Goal: Task Accomplishment & Management: Complete application form

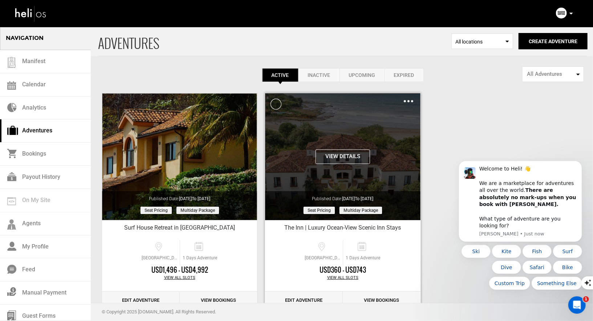
click at [405, 97] on div "Clone De-Activate Share Delete" at bounding box center [407, 101] width 9 height 8
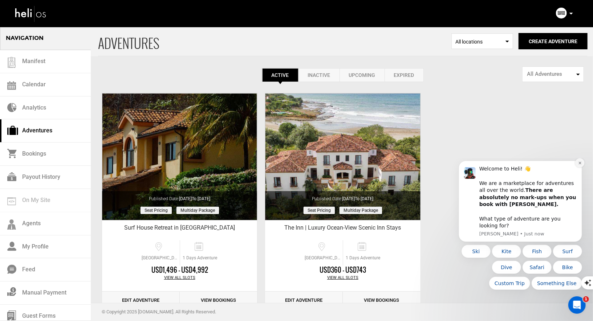
click at [579, 165] on icon "Dismiss notification" at bounding box center [579, 163] width 4 height 4
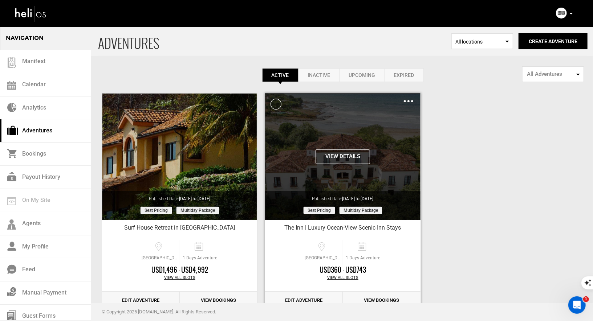
click at [410, 101] on img at bounding box center [407, 101] width 9 height 2
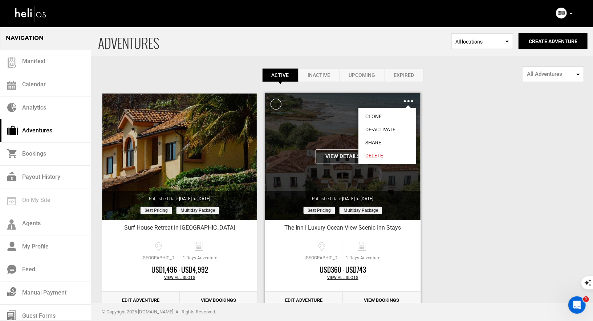
click at [373, 115] on link "Clone" at bounding box center [386, 116] width 57 height 13
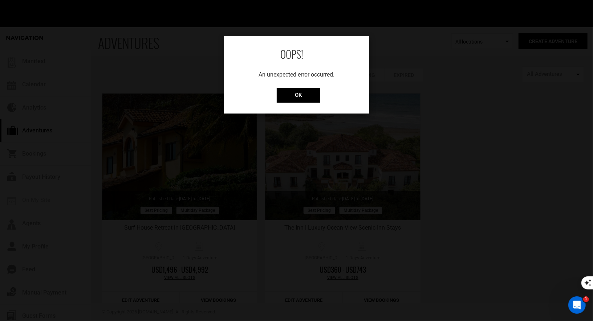
click at [280, 87] on div "OOPS! An unexpected error occurred. OK" at bounding box center [296, 74] width 145 height 77
click at [284, 97] on input "OK" at bounding box center [298, 95] width 44 height 15
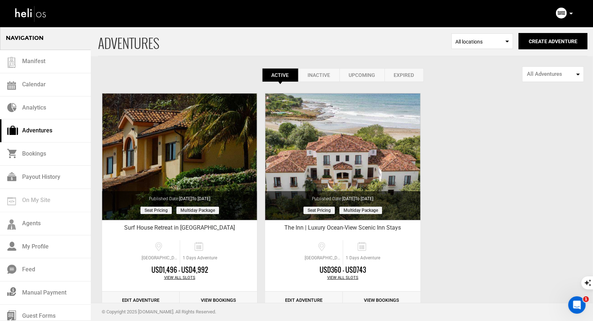
click at [310, 75] on link "Inactive" at bounding box center [318, 75] width 41 height 14
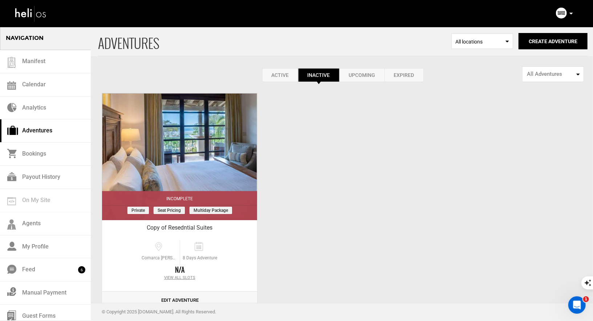
click at [353, 73] on link "Upcoming" at bounding box center [361, 75] width 45 height 14
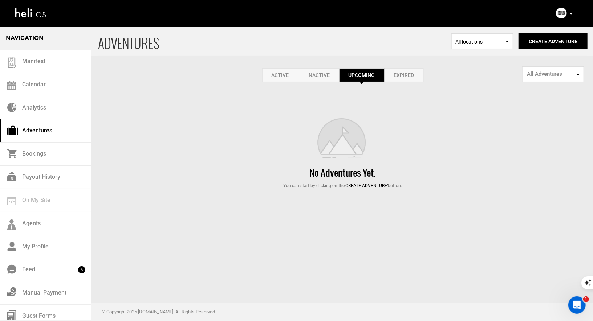
click at [344, 77] on link "Upcoming" at bounding box center [361, 75] width 45 height 14
click at [389, 75] on link "Expired" at bounding box center [403, 75] width 39 height 14
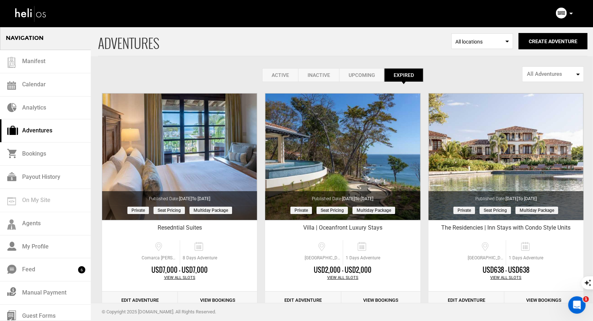
click at [317, 77] on link "Inactive" at bounding box center [318, 75] width 41 height 14
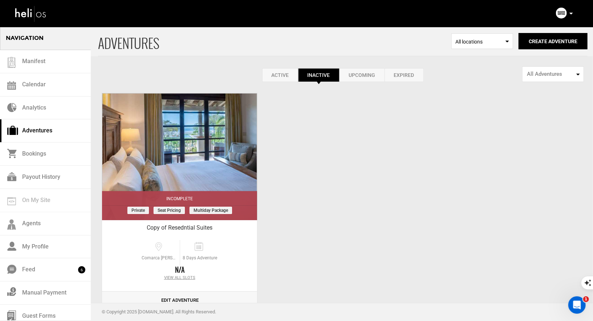
click at [265, 71] on link "Active" at bounding box center [280, 75] width 36 height 14
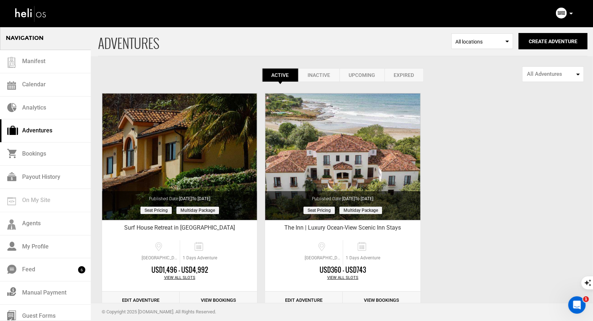
click at [318, 73] on link "Inactive" at bounding box center [318, 75] width 41 height 14
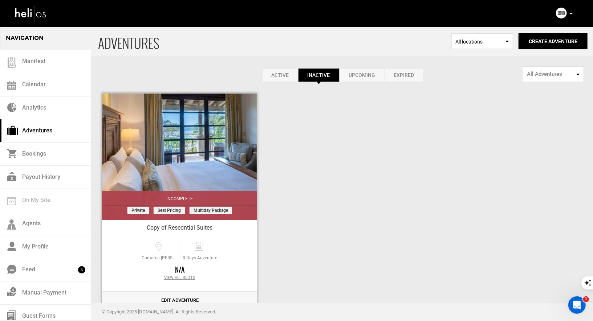
scroll to position [21, 0]
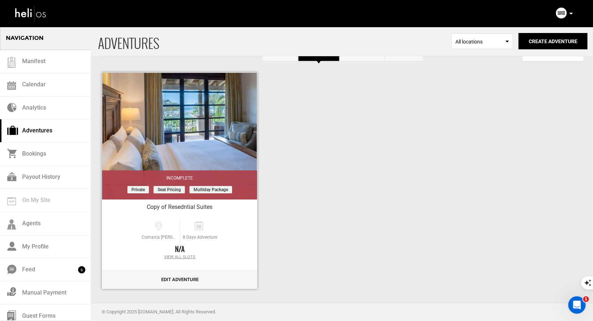
click at [176, 282] on link "Edit Adventure" at bounding box center [179, 280] width 155 height 18
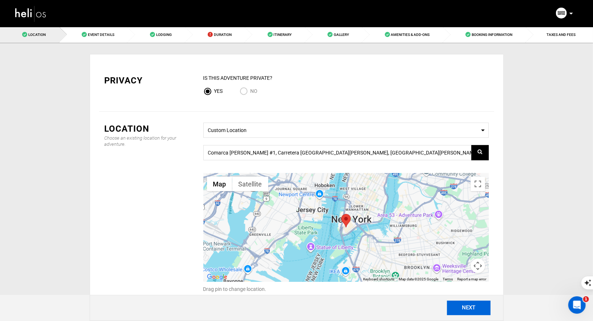
click at [474, 313] on button "NEXT" at bounding box center [469, 308] width 44 height 15
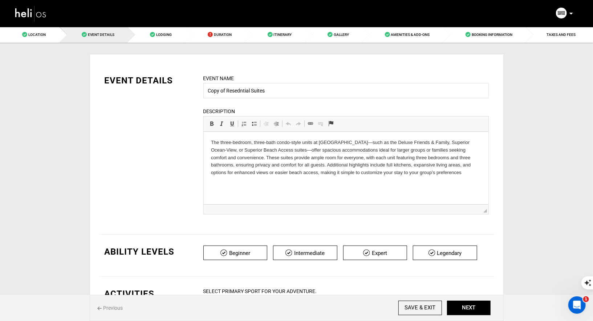
click at [26, 13] on img at bounding box center [31, 13] width 33 height 19
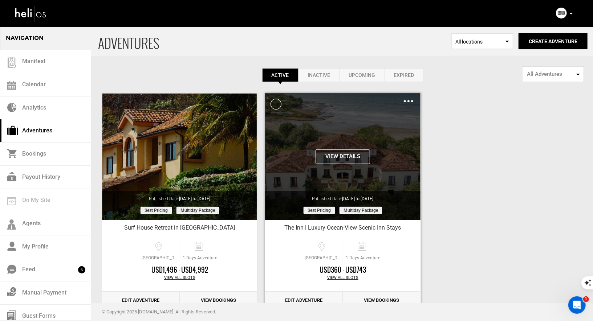
click at [351, 155] on button "View Details" at bounding box center [342, 156] width 54 height 15
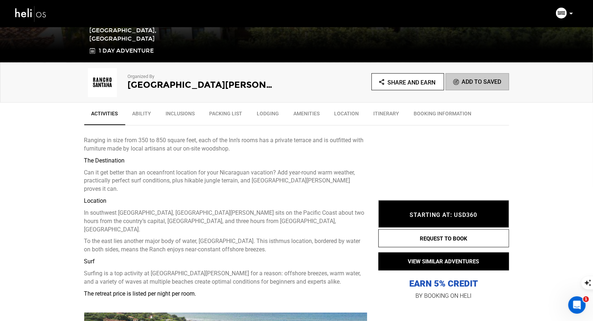
scroll to position [197, 0]
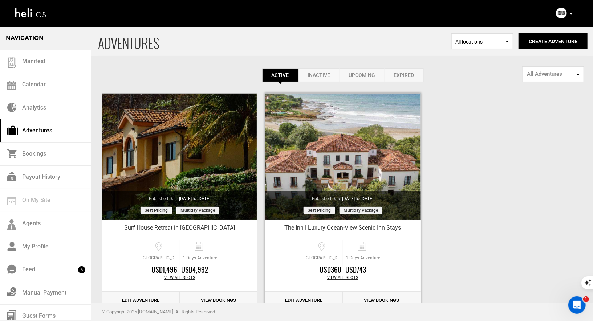
click at [294, 297] on link "Edit Adventure" at bounding box center [304, 301] width 78 height 18
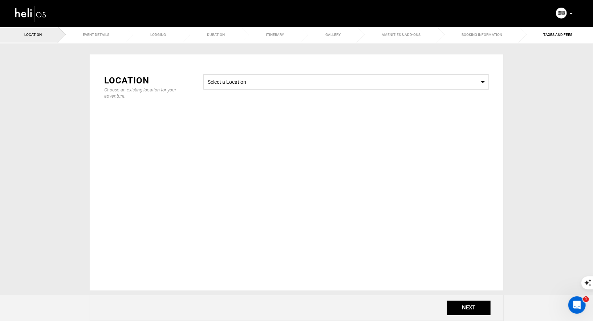
type input "The Inn | Luxury Ocean-View Scenic Inn Stays"
checkbox input "true"
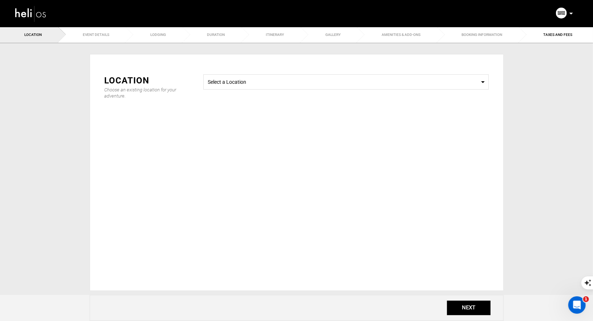
checkbox input "true"
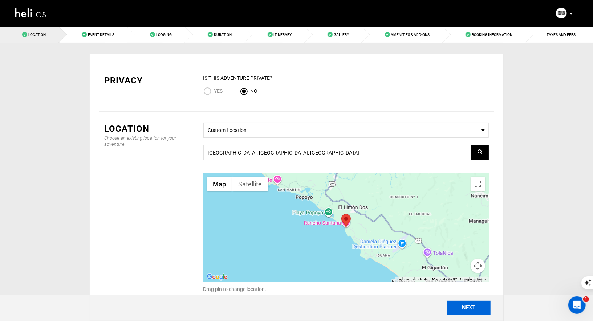
click at [456, 309] on button "NEXT" at bounding box center [469, 308] width 44 height 15
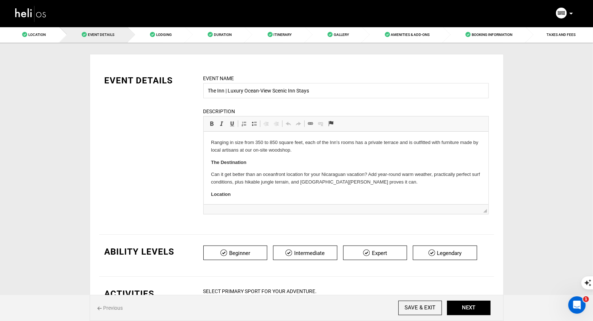
drag, startPoint x: 318, startPoint y: 196, endPoint x: 229, endPoint y: 91, distance: 137.0
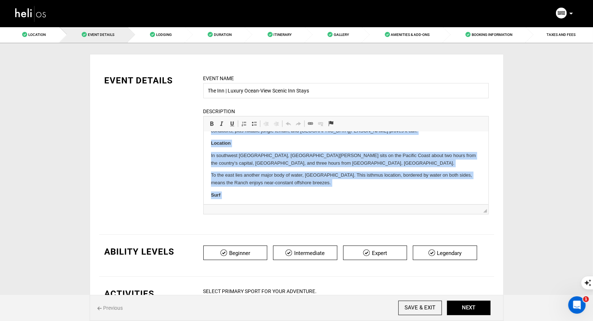
scroll to position [85, 0]
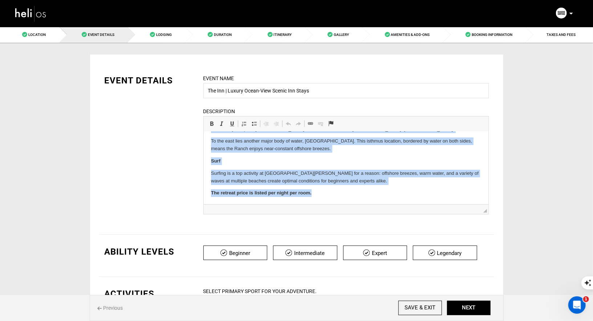
drag, startPoint x: 210, startPoint y: 142, endPoint x: 349, endPoint y: 267, distance: 186.8
click at [349, 204] on html "Ranging in size from 350 to 850 square feet, each of the Inn’s rooms has a priv…" at bounding box center [345, 125] width 284 height 158
copy body "Ranging in size from 350 to 850 square feet, each of the Inn’s rooms has a priv…"
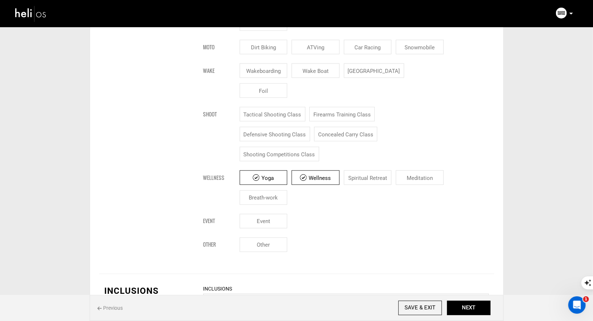
scroll to position [803, 0]
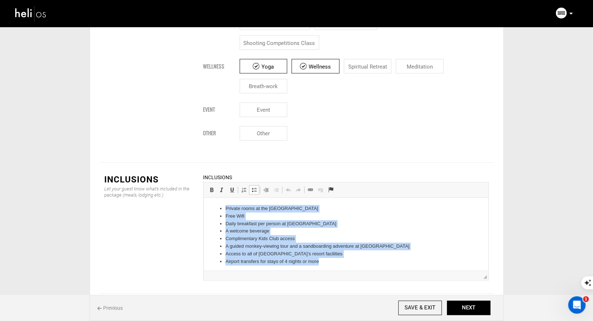
drag, startPoint x: 330, startPoint y: 262, endPoint x: 224, endPoint y: 209, distance: 119.3
click at [224, 209] on ul "Private rooms at the Inn Free Wifi Daily breakfast per person at El Café A welc…" at bounding box center [345, 235] width 270 height 60
copy ul "Private rooms at the Inn Free Wifi Daily breakfast per person at El Café A welc…"
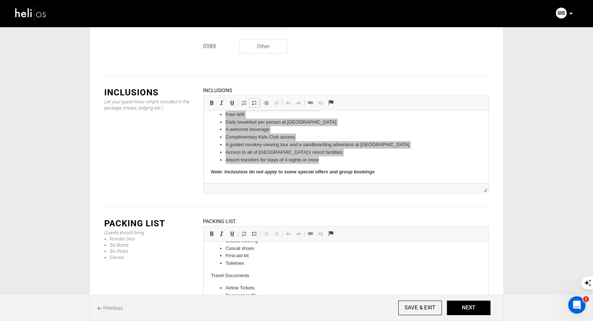
scroll to position [0, 0]
drag, startPoint x: 274, startPoint y: 304, endPoint x: 219, endPoint y: 296, distance: 55.3
drag, startPoint x: 211, startPoint y: 251, endPoint x: 288, endPoint y: 362, distance: 135.0
click at [288, 314] on html "Recommended Surf board & equipments Wetsuit/boardshorts Sunscreen Lipbalm Sungl…" at bounding box center [345, 247] width 284 height 134
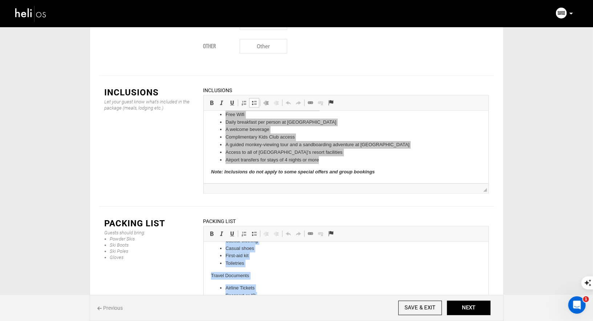
copy body "Recommended Surf board & equipments Wetsuit/boardshorts Sunscreen Lipbalm Sungl…"
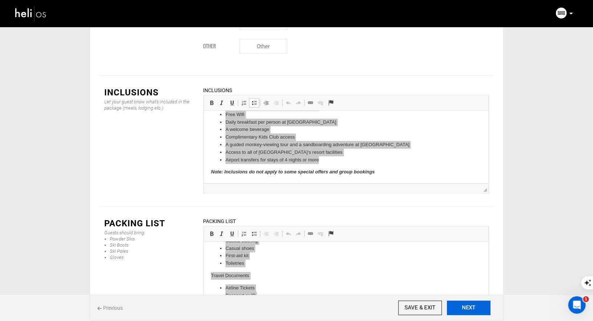
click at [471, 312] on button "NEXT" at bounding box center [469, 308] width 44 height 15
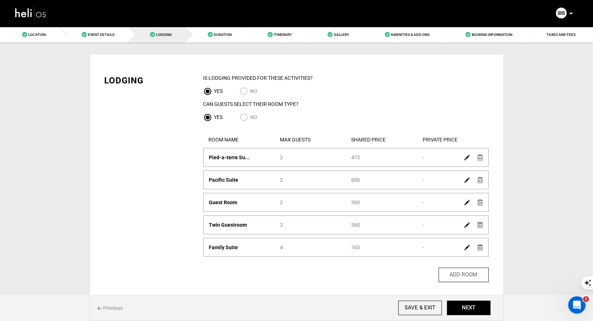
click at [466, 180] on img at bounding box center [466, 179] width 5 height 5
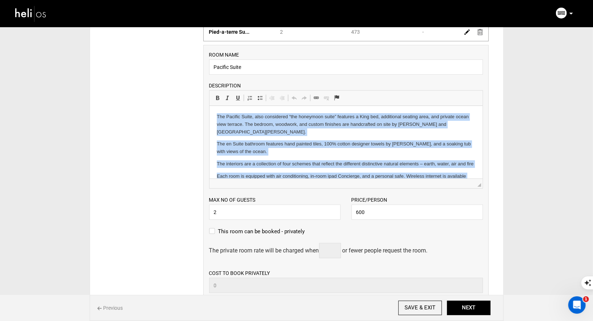
drag, startPoint x: 292, startPoint y: 169, endPoint x: 441, endPoint y: 149, distance: 150.1
click at [231, 106] on html "The Pacific Suite, also considered “the honeymoon suite” features a King bed, a…" at bounding box center [345, 181] width 273 height 151
copy body "The Pacific Suite, also considered “the honeymoon suite” features a King bed, a…"
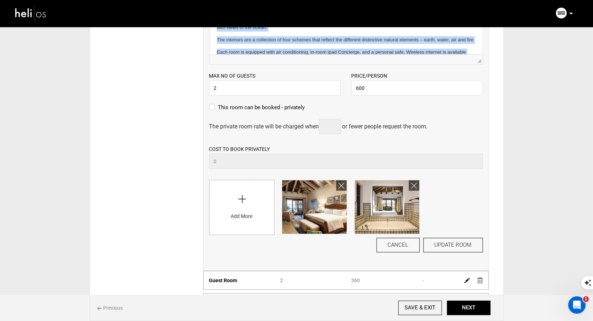
scroll to position [308, 0]
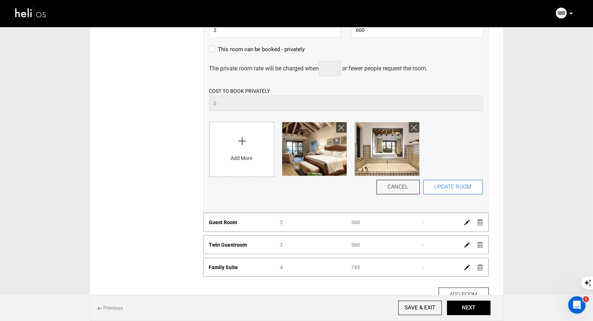
click at [461, 191] on button "UPDATE ROOM" at bounding box center [453, 187] width 60 height 15
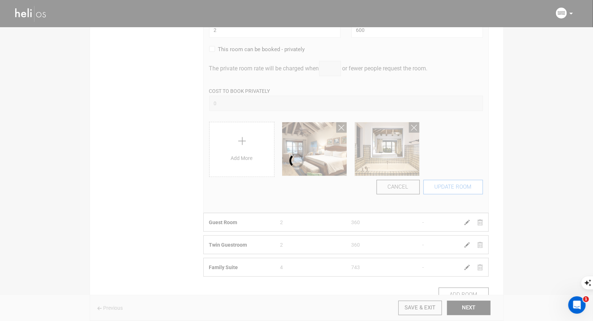
scroll to position [0, 0]
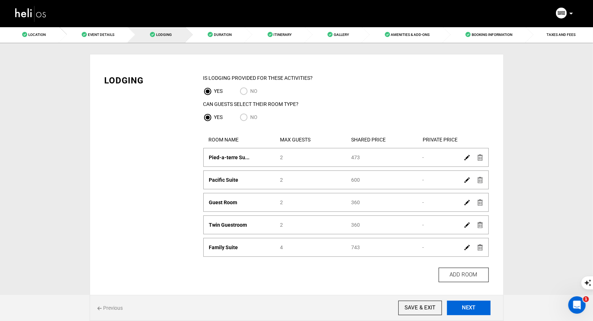
click at [465, 315] on button "NEXT" at bounding box center [469, 308] width 44 height 15
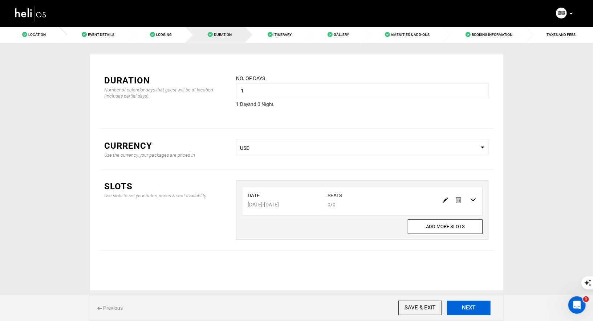
click at [466, 309] on button "NEXT" at bounding box center [469, 308] width 44 height 15
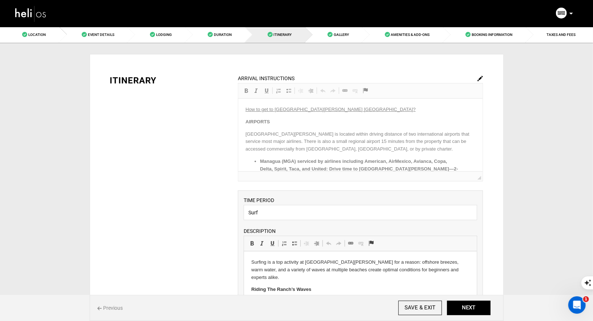
click at [339, 155] on div "ARRIVAL INSTRUCTIONS Rich Text Editor, editor29 Editor toolbars Basic Styles Bo…" at bounding box center [360, 127] width 245 height 107
click at [479, 77] on img at bounding box center [479, 78] width 5 height 5
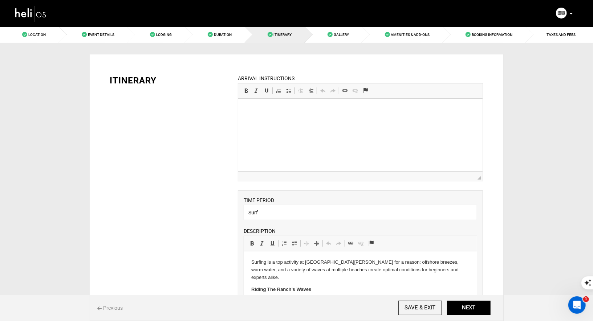
drag, startPoint x: 299, startPoint y: 164, endPoint x: 249, endPoint y: 73, distance: 104.7
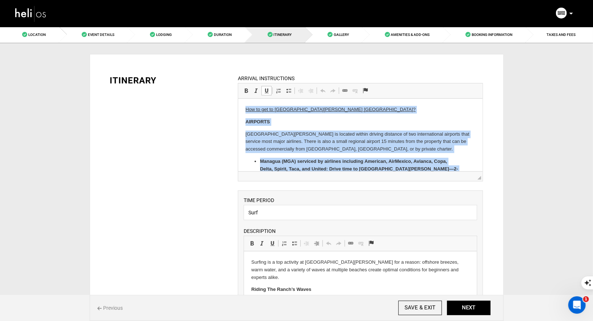
scroll to position [223, 0]
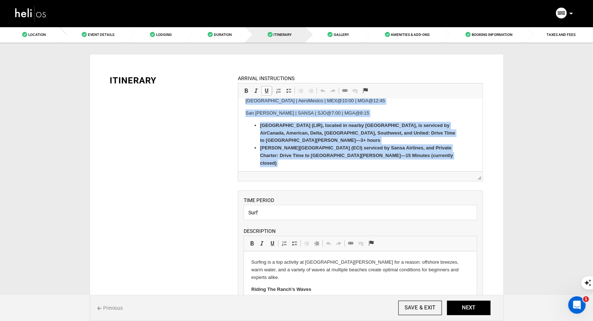
drag, startPoint x: 245, startPoint y: 109, endPoint x: 403, endPoint y: 122, distance: 159.1
click at [409, 194] on html "How to get to Rancho Santana Nicaragua? AIRPORTS Rancho Santana is located with…" at bounding box center [360, 35] width 244 height 318
copy body "How to get to Rancho Santana Nicaragua? AIRPORTS Rancho Santana is located with…"
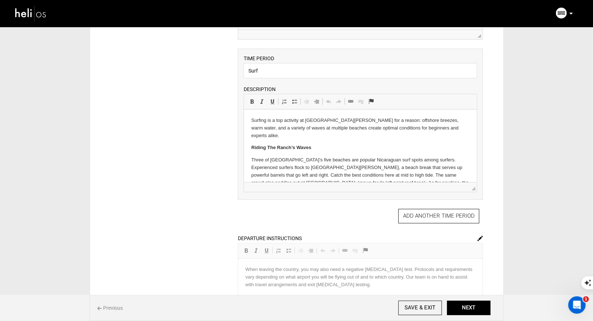
scroll to position [111, 0]
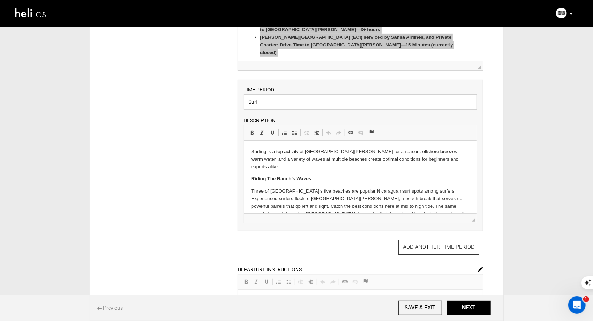
click at [270, 96] on input "Surf" at bounding box center [359, 101] width 233 height 15
drag, startPoint x: 266, startPoint y: 100, endPoint x: 234, endPoint y: 103, distance: 32.4
click at [234, 103] on div "ARRIVAL INSTRUCTIONS Rich Text Editor, editor29 Editor toolbars Basic Styles Bo…" at bounding box center [360, 173] width 256 height 418
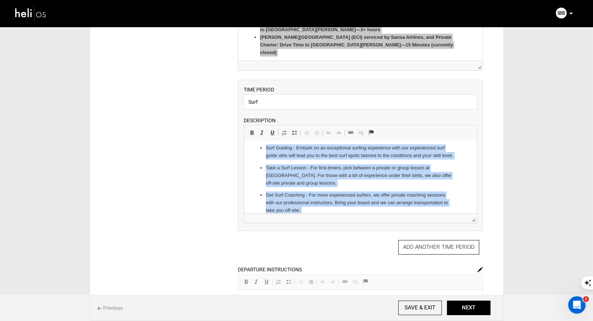
scroll to position [329, 0]
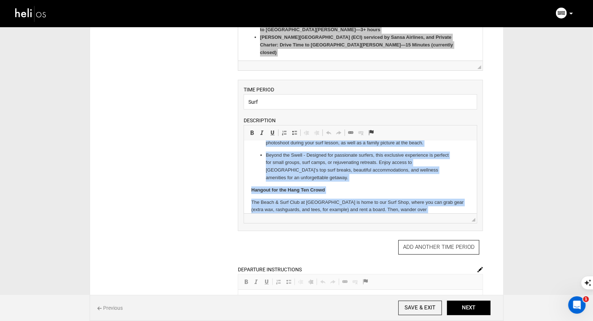
drag, startPoint x: 250, startPoint y: 152, endPoint x: 615, endPoint y: 382, distance: 431.7
click at [372, 242] on html "Surfing is a top activity at Rancho Santana for a reason: offshore breezes, war…" at bounding box center [360, 27] width 233 height 433
copy body "Surfing is a top activity at Rancho Santana for a reason: offshore breezes, war…"
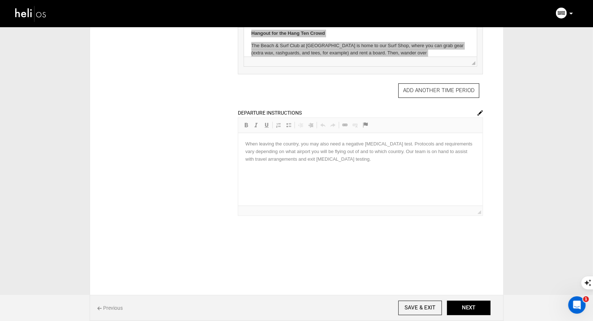
click at [341, 150] on div "DEPARTURE INSTRUCTIONS Rich Text Editor, editor30 Editor toolbars Basic Styles …" at bounding box center [360, 162] width 245 height 107
click at [478, 115] on div "DEPARTURE INSTRUCTIONS Rich Text Editor, editor30 Editor toolbars Basic Styles …" at bounding box center [360, 162] width 245 height 107
click at [479, 110] on img at bounding box center [479, 112] width 5 height 5
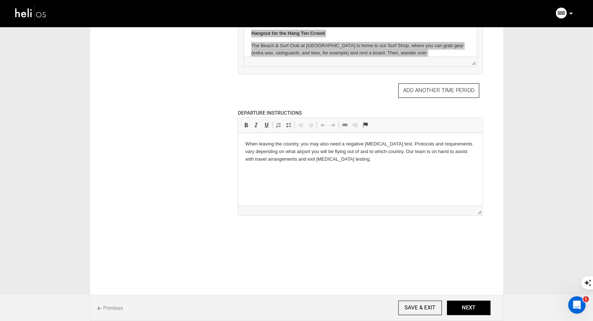
drag, startPoint x: 348, startPoint y: 159, endPoint x: 260, endPoint y: 148, distance: 89.2
drag, startPoint x: 395, startPoint y: 151, endPoint x: 435, endPoint y: 171, distance: 44.8
click at [435, 170] on html "When leaving the country, you may also need a negative COVID-19 test. Protocols…" at bounding box center [360, 151] width 244 height 37
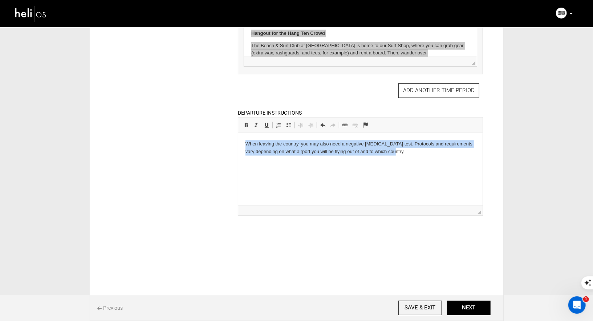
drag, startPoint x: 406, startPoint y: 152, endPoint x: 235, endPoint y: 136, distance: 171.6
click at [238, 136] on html "When leaving the country, you may also need a negative COVID-19 test. Protocols…" at bounding box center [360, 148] width 244 height 30
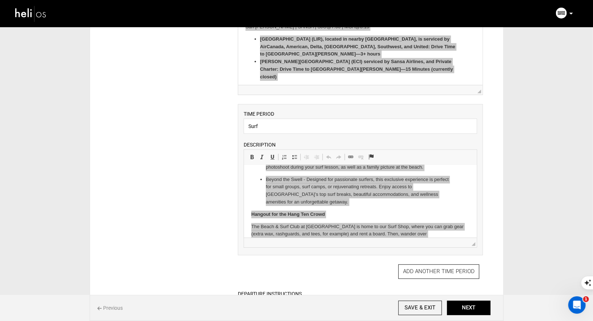
scroll to position [0, 0]
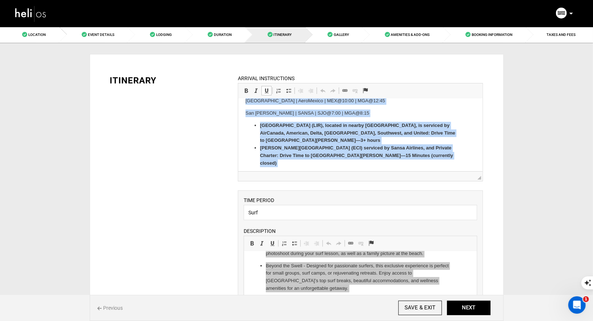
click at [333, 172] on p "Rancho [PERSON_NAME] can arrange group or private ground transportation for gue…" at bounding box center [360, 179] width 230 height 15
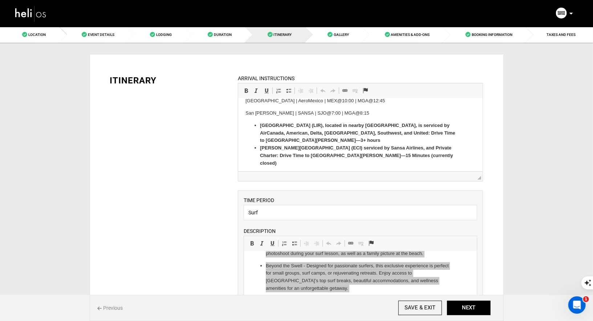
drag, startPoint x: 295, startPoint y: 160, endPoint x: 240, endPoint y: 147, distance: 56.8
click at [240, 147] on html "How to get to Rancho Santana Nicaragua? AIRPORTS Rancho Santana is located with…" at bounding box center [360, 35] width 244 height 318
copy p "Rancho [PERSON_NAME] can arrange group or private ground transportation for gue…"
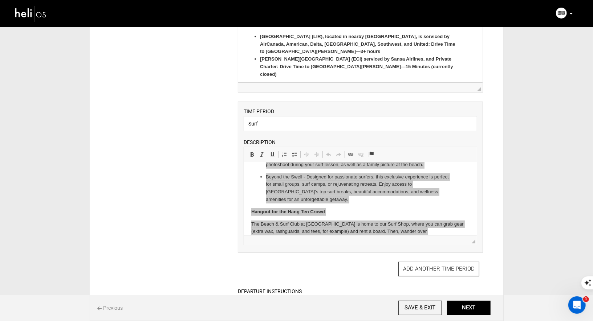
scroll to position [186, 0]
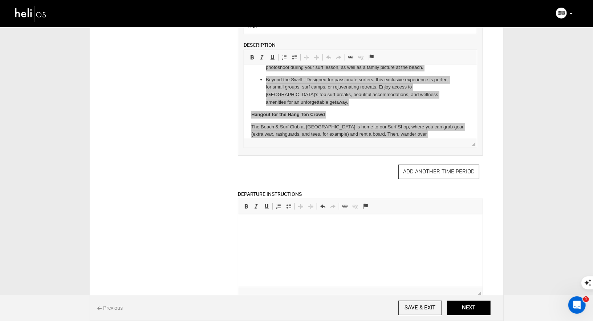
click at [328, 230] on html at bounding box center [360, 225] width 244 height 22
drag, startPoint x: 292, startPoint y: 233, endPoint x: 454, endPoint y: 226, distance: 162.3
click at [454, 226] on p "Rancho [PERSON_NAME] can arrange group or private ground transportation for gue…" at bounding box center [360, 228] width 230 height 15
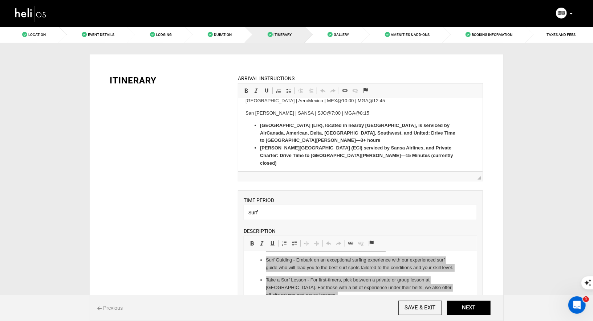
scroll to position [267, 0]
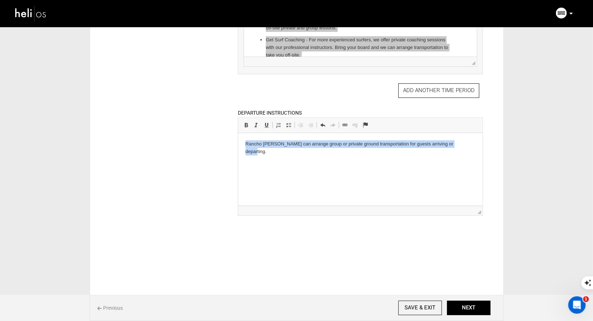
drag, startPoint x: 456, startPoint y: 144, endPoint x: 473, endPoint y: 253, distance: 109.4
click at [238, 133] on html "Rancho [PERSON_NAME] can arrange group or private ground transportation for gue…" at bounding box center [360, 148] width 244 height 30
copy p "Rancho [PERSON_NAME] can arrange group or private ground transportation for gue…"
click at [28, 14] on img at bounding box center [31, 13] width 33 height 19
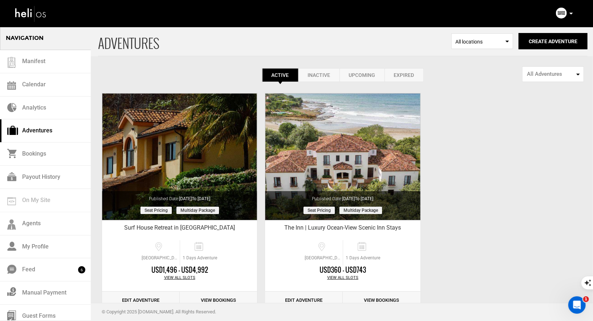
click at [569, 14] on icon at bounding box center [571, 14] width 4 height 2
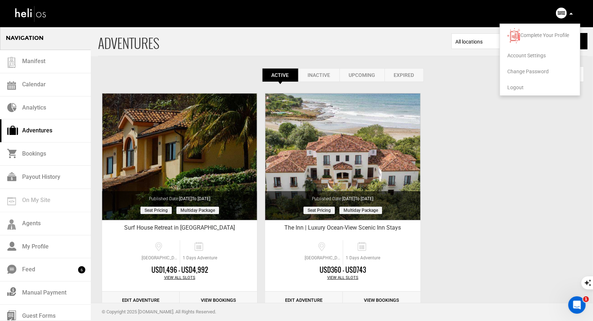
click at [520, 55] on span "Account Settings" at bounding box center [526, 56] width 38 height 6
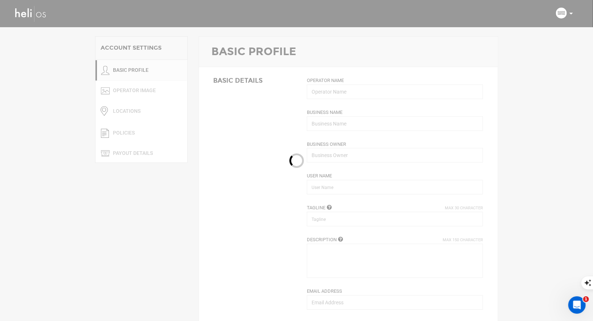
type input "Rancho Santana"
type input "ranchosantana"
type input "A Sprawling Coastal Escape"
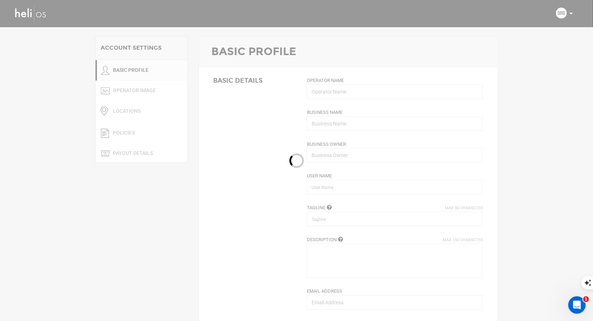
type input "reservations@ranchosantana.com"
type input "https://ranchosantana.com/"
type input "Comarca Limon #1, Carretera Las Salinas, Tola-Rivas, Popoyo Nicaragua"
type input "Tola"
type input "48500"
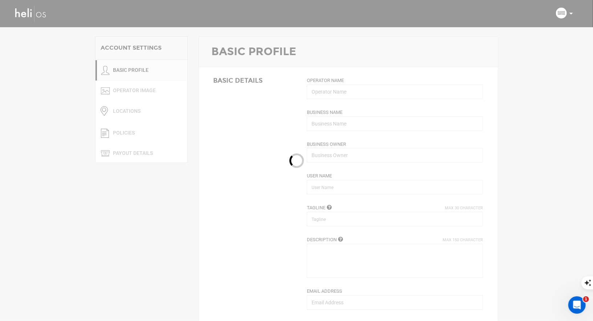
type input "+1 310-299-7550"
type input "0"
type input "1"
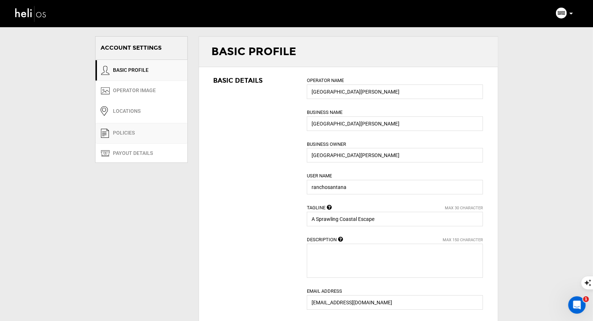
click at [109, 129] on span at bounding box center [105, 133] width 9 height 9
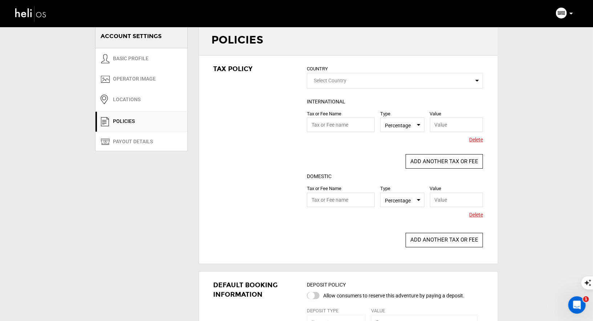
scroll to position [13, 0]
click at [349, 124] on input "text" at bounding box center [341, 123] width 68 height 15
click at [345, 123] on input "text" at bounding box center [341, 123] width 68 height 15
click at [312, 122] on input "Service Fee" at bounding box center [341, 123] width 68 height 15
type input "Hotel Service Fee"
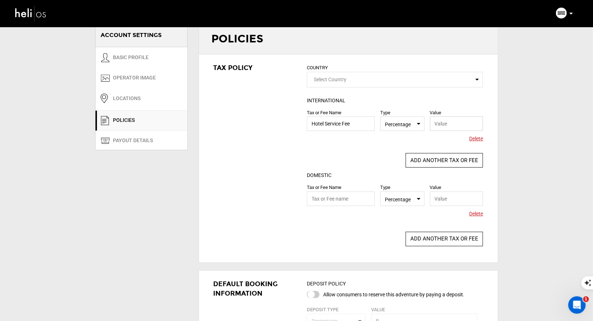
click at [439, 122] on input "text" at bounding box center [456, 123] width 53 height 15
type input "5%"
click at [449, 159] on button "ADD ANOTHER TAX OR FEE" at bounding box center [443, 160] width 77 height 15
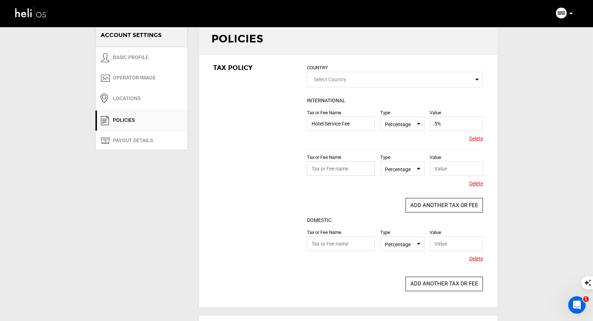
click at [336, 171] on input "text" at bounding box center [341, 168] width 68 height 15
type input "IVA"
click at [464, 172] on input "text" at bounding box center [456, 168] width 53 height 15
click at [397, 186] on div "Tax or Fee Name IVA Type Select Type Percentage Value 15 Please provide valid T…" at bounding box center [395, 171] width 176 height 45
click at [456, 166] on input "15" at bounding box center [456, 168] width 53 height 15
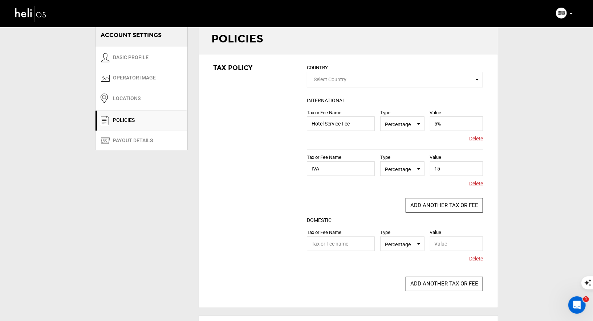
click at [474, 154] on div "Value 15" at bounding box center [453, 164] width 59 height 23
click at [451, 179] on div "Tax or Fee Name IVA Type Select Type Percentage Value 15 Please provide valid T…" at bounding box center [395, 171] width 176 height 45
click at [452, 171] on input "15" at bounding box center [456, 168] width 53 height 15
click at [431, 186] on div "Tax or Fee Name IVA Type Select Type Percentage Value 15 Please provide valid T…" at bounding box center [395, 171] width 176 height 45
click at [455, 169] on input "15" at bounding box center [456, 168] width 53 height 15
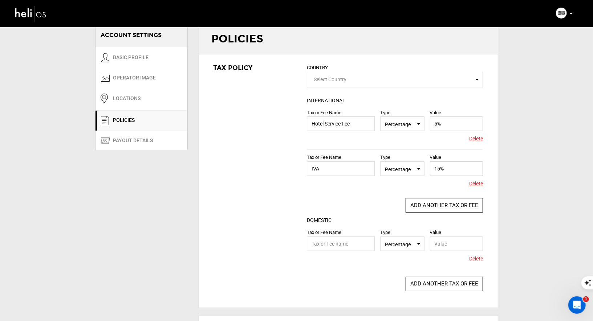
type input "15%"
click at [335, 195] on div "COUNTRY Select Country Please select a country. INTERNATIONAL Tax or Fee Name H…" at bounding box center [394, 177] width 187 height 228
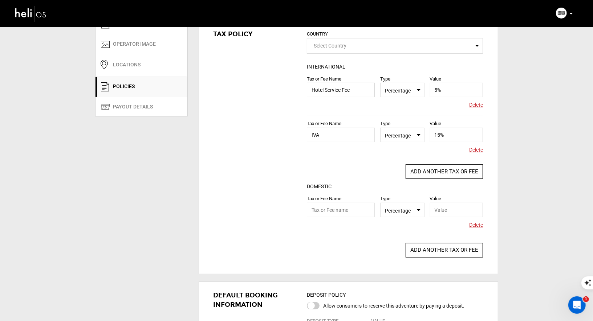
drag, startPoint x: 359, startPoint y: 92, endPoint x: 308, endPoint y: 90, distance: 50.8
click at [309, 90] on input "Hotel Service Fee" at bounding box center [341, 90] width 68 height 15
click at [324, 213] on input "text" at bounding box center [341, 210] width 68 height 15
paste input "Hotel Service Fee"
type input "Hotel Service Fee"
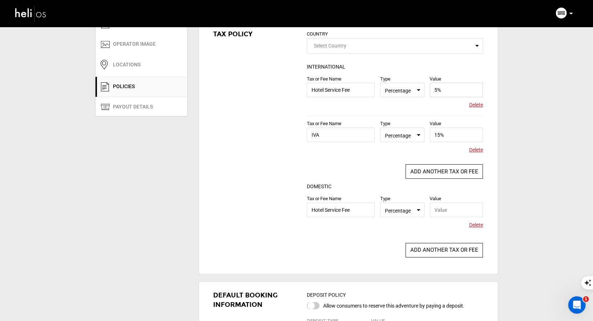
drag, startPoint x: 451, startPoint y: 92, endPoint x: 428, endPoint y: 91, distance: 23.3
click at [427, 91] on div "Value 5%" at bounding box center [453, 86] width 59 height 23
click at [446, 208] on input "text" at bounding box center [456, 210] width 53 height 15
paste input "5%"
type input "5%"
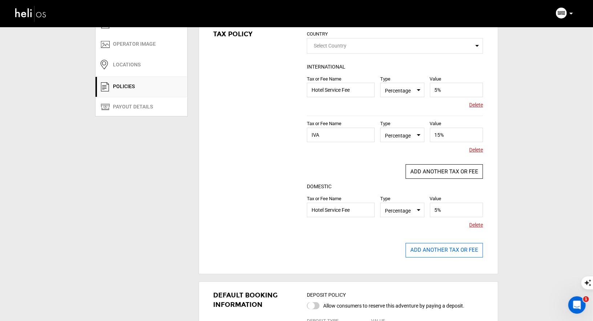
click at [444, 252] on button "ADD ANOTHER TAX OR FEE" at bounding box center [443, 250] width 77 height 15
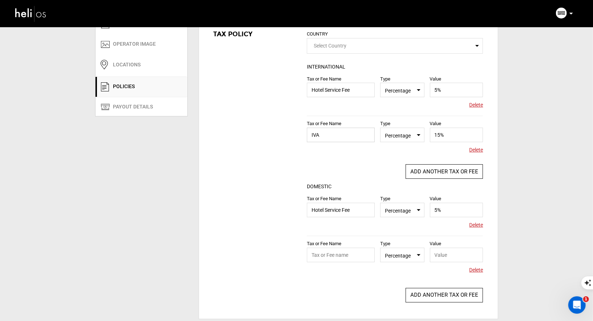
drag, startPoint x: 337, startPoint y: 132, endPoint x: 291, endPoint y: 134, distance: 46.1
click at [291, 134] on div "Tax Policy COUNTRY Select Country Please select a country. INTERNATIONAL Tax or…" at bounding box center [348, 166] width 299 height 291
click at [344, 258] on input "text" at bounding box center [341, 255] width 68 height 15
paste input "IVA"
type input "IVA"
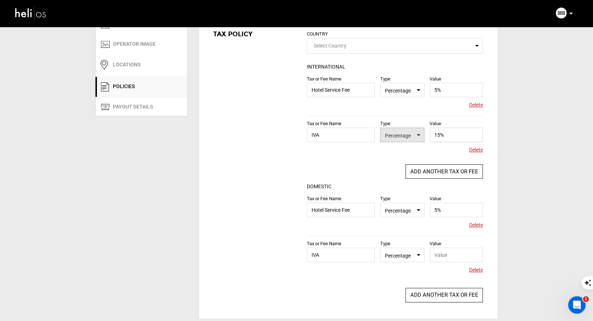
drag, startPoint x: 450, startPoint y: 138, endPoint x: 420, endPoint y: 135, distance: 30.3
click at [420, 116] on div "Tax or Fee Name IVA Type Select Type Percentage Value 15% Please provide valid …" at bounding box center [395, 116] width 176 height 0
click at [460, 253] on input "text" at bounding box center [456, 255] width 53 height 15
paste input "15%"
type input "15%"
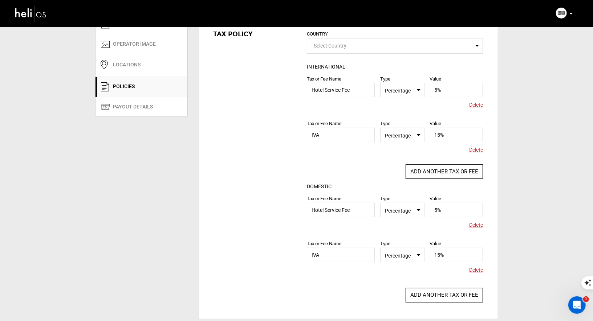
click at [282, 241] on div "Tax Policy COUNTRY Select Country Please select a country. INTERNATIONAL Tax or…" at bounding box center [348, 166] width 299 height 291
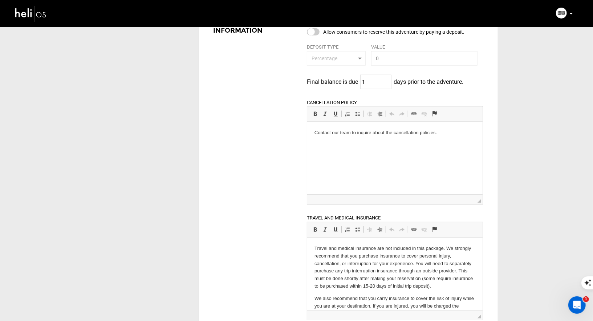
scroll to position [0, 0]
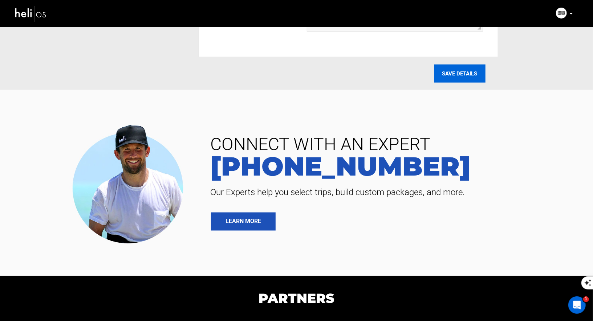
click at [462, 65] on input "SAVE DETAILS" at bounding box center [459, 74] width 51 height 18
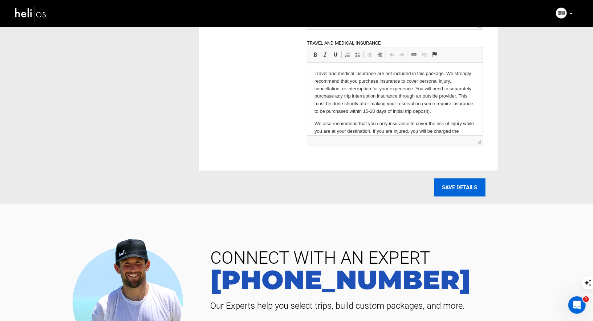
scroll to position [549, 0]
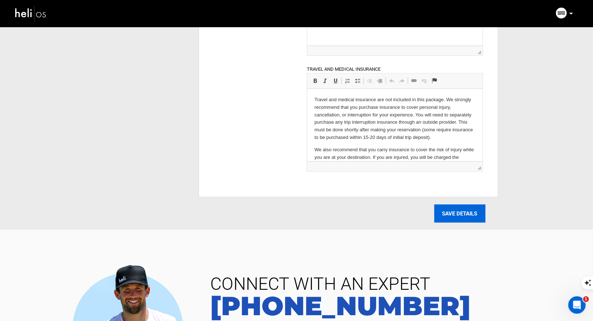
click at [471, 215] on input "SAVE DETAILS" at bounding box center [459, 214] width 51 height 18
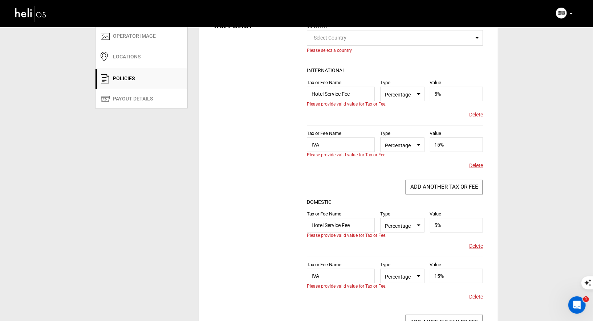
scroll to position [0, 0]
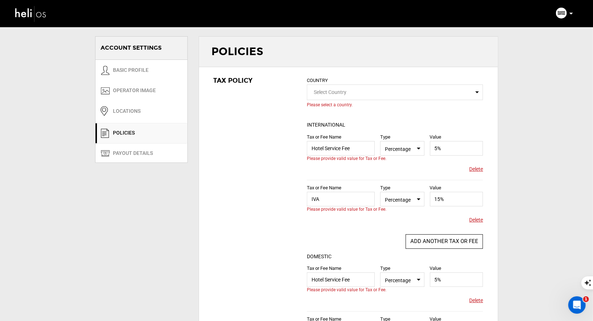
click at [435, 97] on span "Select Country" at bounding box center [395, 93] width 176 height 16
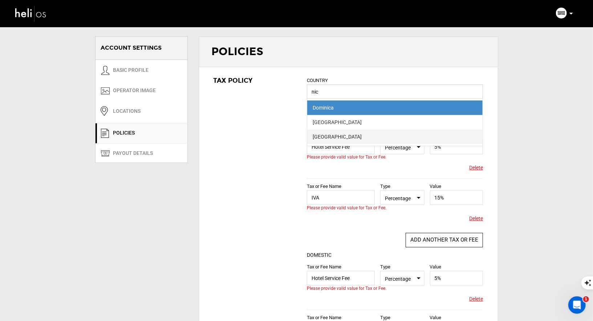
type input "nic"
click at [386, 133] on div "[GEOGRAPHIC_DATA]" at bounding box center [394, 136] width 164 height 7
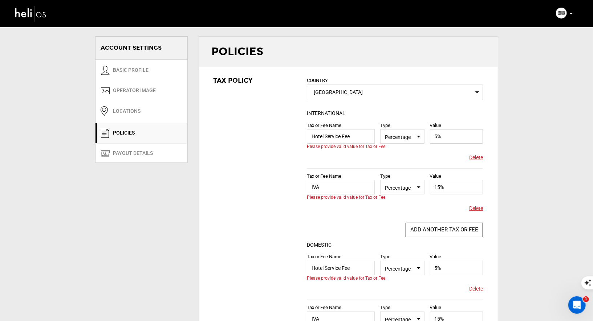
click at [445, 135] on input "5%" at bounding box center [456, 136] width 53 height 15
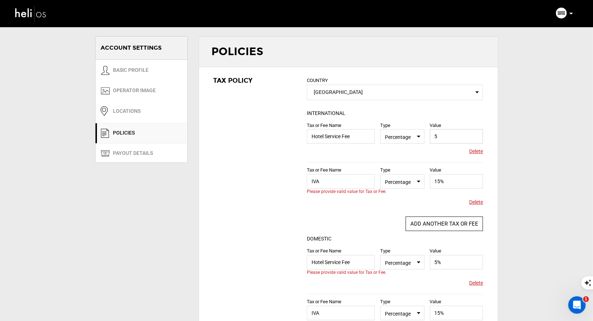
type input "5"
click at [450, 183] on input "15%" at bounding box center [456, 181] width 53 height 15
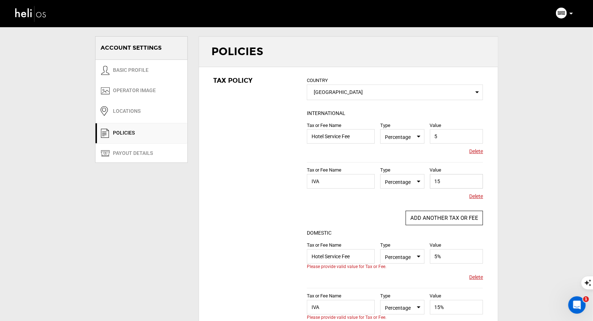
type input "15"
click at [448, 258] on input "5%" at bounding box center [456, 256] width 53 height 15
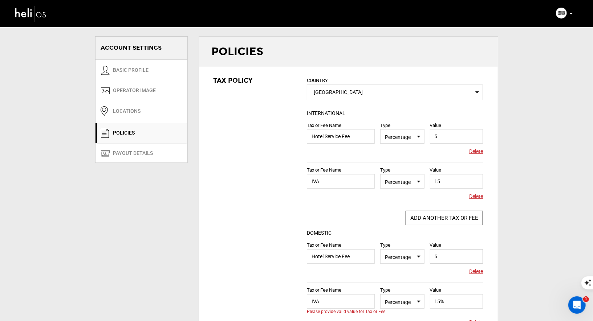
type input "5"
click at [452, 302] on input "15%" at bounding box center [456, 301] width 53 height 15
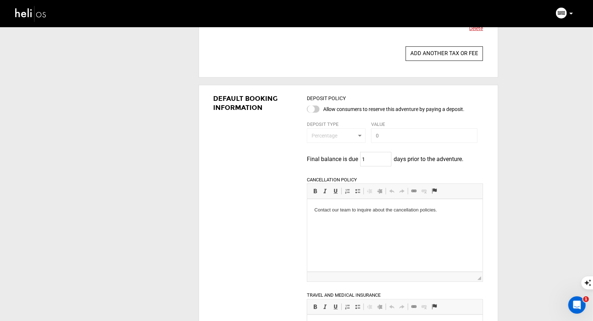
scroll to position [520, 0]
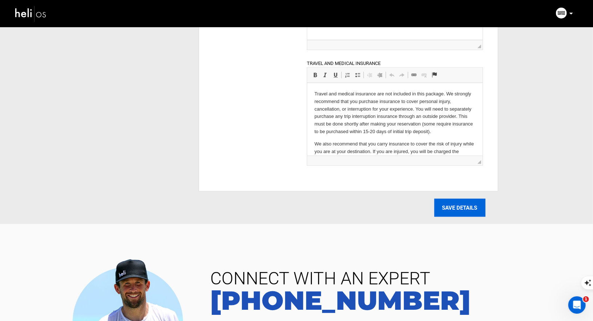
type input "15"
click at [461, 209] on input "SAVE DETAILS" at bounding box center [459, 208] width 51 height 18
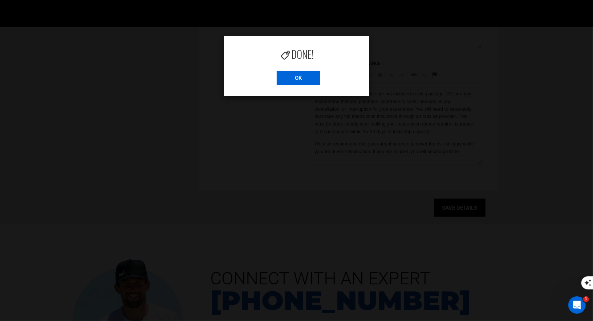
click at [289, 82] on input "OK" at bounding box center [298, 78] width 44 height 15
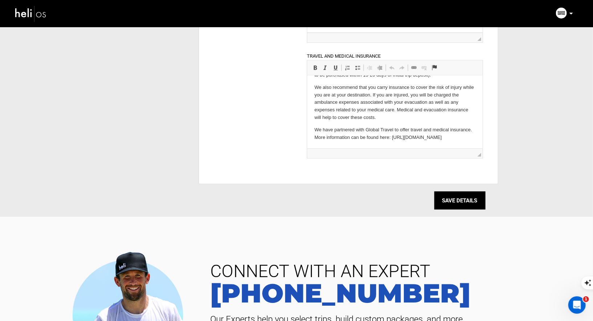
scroll to position [0, 0]
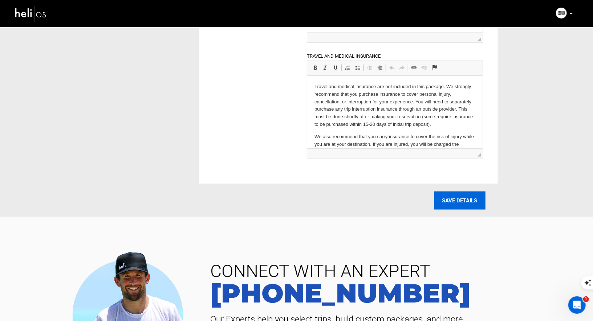
click at [451, 201] on input "SAVE DETAILS" at bounding box center [459, 201] width 51 height 18
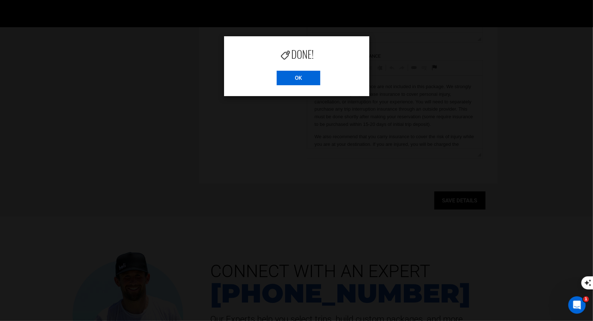
click at [296, 77] on input "OK" at bounding box center [298, 78] width 44 height 15
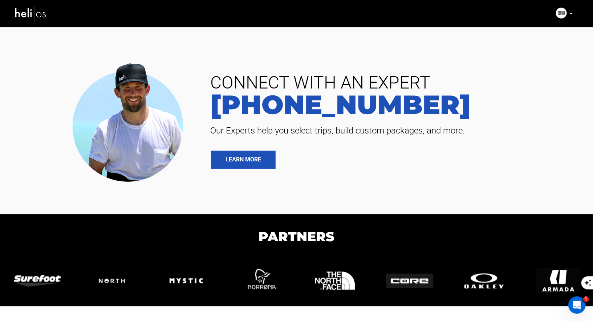
scroll to position [574, 0]
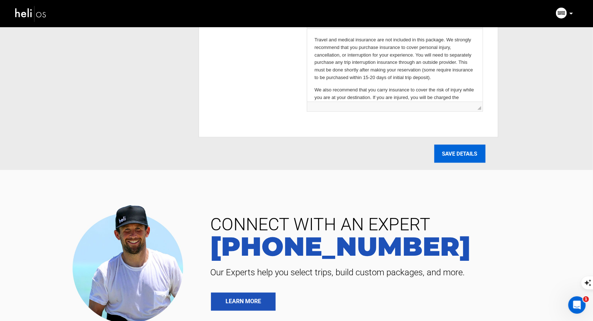
click at [457, 151] on input "SAVE DETAILS" at bounding box center [459, 154] width 51 height 18
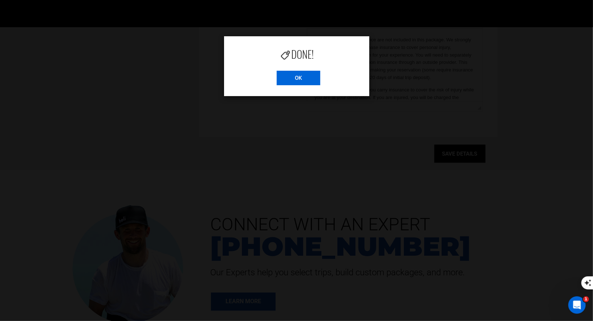
click at [302, 75] on input "OK" at bounding box center [298, 78] width 44 height 15
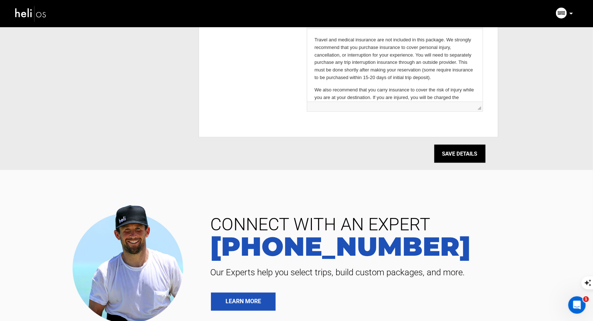
click at [42, 16] on img at bounding box center [31, 13] width 33 height 19
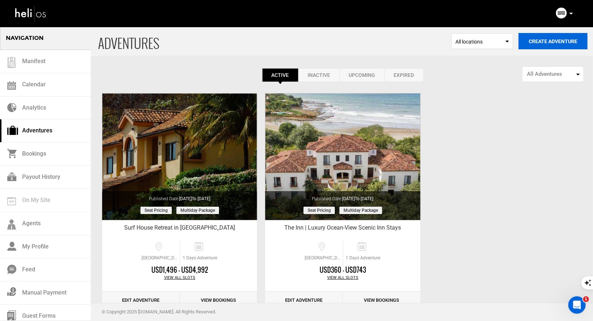
click at [550, 37] on button "Create Adventure" at bounding box center [552, 41] width 69 height 16
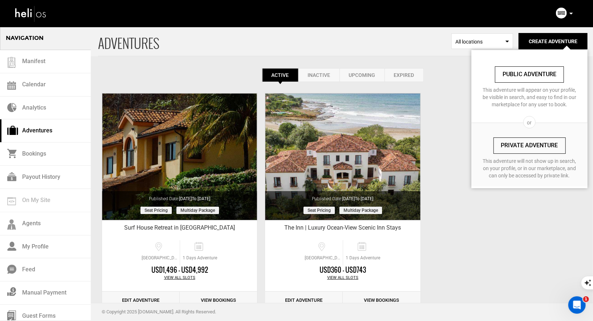
click at [536, 148] on link "Private Adventure" at bounding box center [529, 146] width 72 height 16
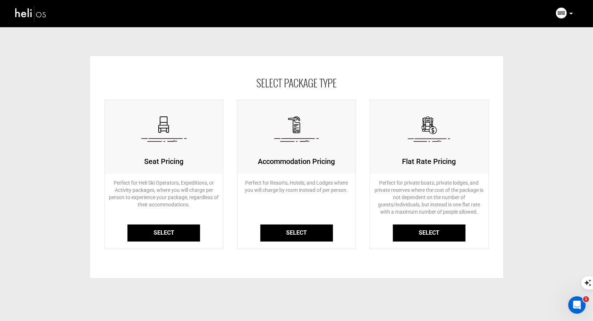
click at [286, 234] on link "Select" at bounding box center [296, 233] width 73 height 17
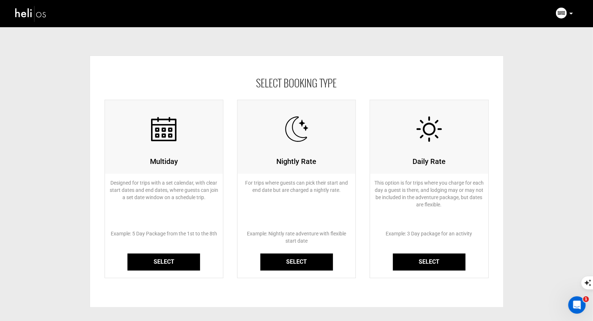
click at [161, 261] on link "Select" at bounding box center [163, 262] width 73 height 17
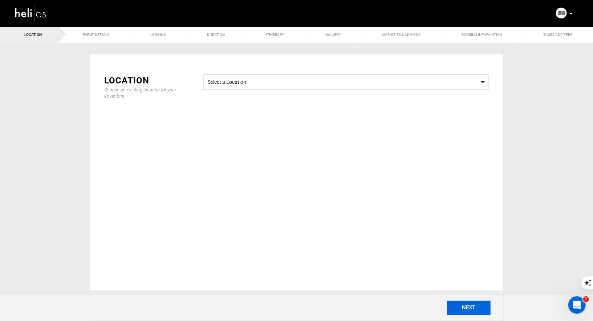
click at [466, 313] on button "NEXT" at bounding box center [469, 308] width 44 height 15
click at [335, 87] on span "Select a Location Select a Location" at bounding box center [345, 81] width 285 height 15
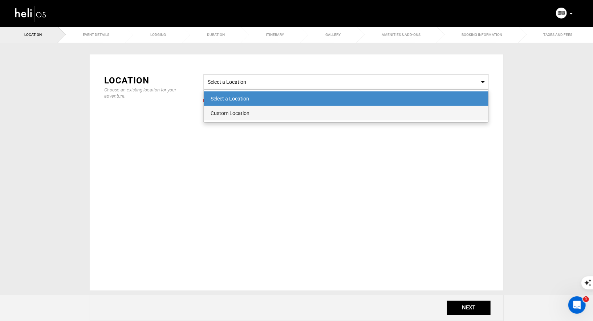
click at [314, 110] on div "Custom Location" at bounding box center [346, 113] width 270 height 7
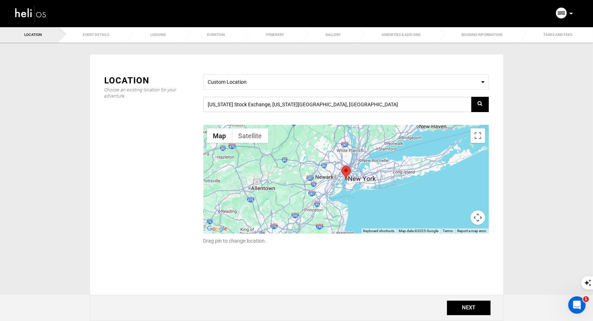
click at [316, 105] on input "New York Stock Exchange, New York, NY 10005, USA" at bounding box center [345, 104] width 285 height 15
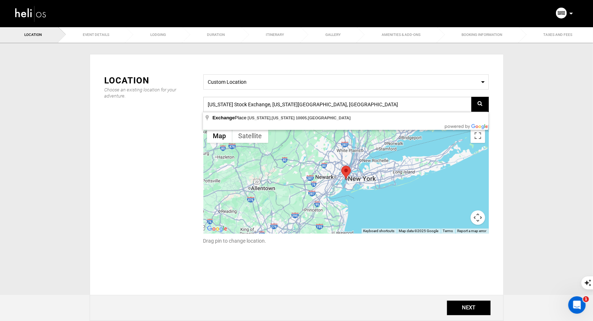
click at [374, 106] on input "New York Stock Exchange, New York, NY 10005, USA" at bounding box center [345, 104] width 285 height 15
drag, startPoint x: 328, startPoint y: 107, endPoint x: 228, endPoint y: 103, distance: 101.0
click at [228, 103] on input "New York Stock Exchange, New York, NY 10005, USA" at bounding box center [345, 104] width 285 height 15
click at [341, 97] on input "New York Stock Exchange, New York, NY 10005, USA" at bounding box center [345, 104] width 285 height 15
drag, startPoint x: 331, startPoint y: 105, endPoint x: 202, endPoint y: 98, distance: 129.0
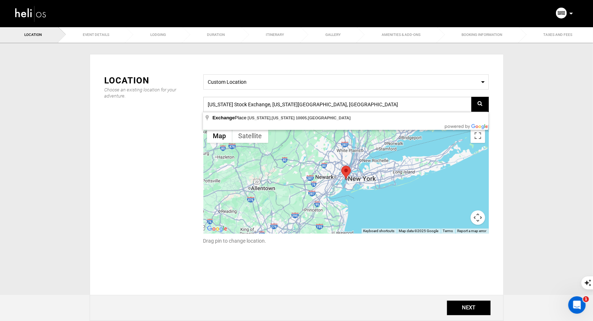
click at [203, 99] on input "New York Stock Exchange, New York, NY 10005, USA" at bounding box center [345, 104] width 285 height 15
paste input "11.44200027607344, -86.08545881051691"
type input "11.44200027607344, -86.08545881051691"
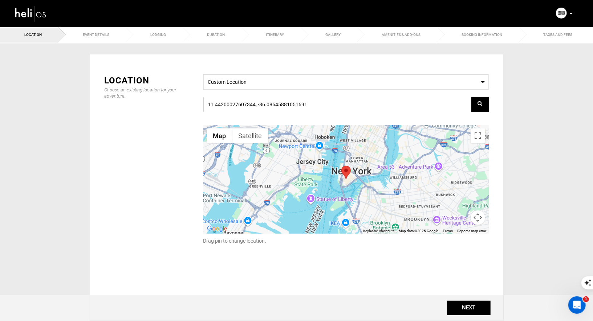
drag, startPoint x: 306, startPoint y: 102, endPoint x: 214, endPoint y: 98, distance: 91.9
click at [218, 99] on input "11.44200027607344, -86.08545881051691" at bounding box center [345, 104] width 285 height 15
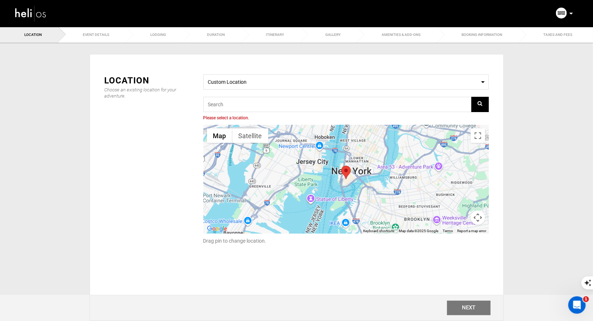
click at [479, 222] on button "Map camera controls" at bounding box center [477, 217] width 15 height 15
click at [457, 215] on button "Zoom out" at bounding box center [459, 217] width 15 height 15
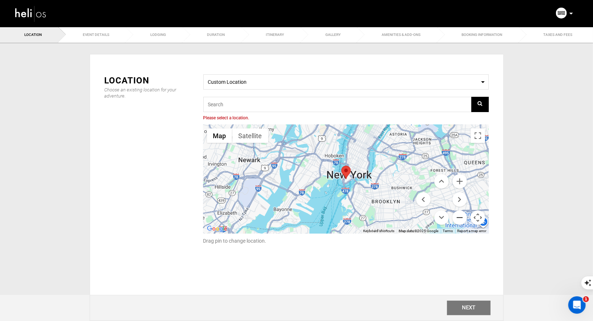
click at [457, 215] on button "Zoom out" at bounding box center [459, 217] width 15 height 15
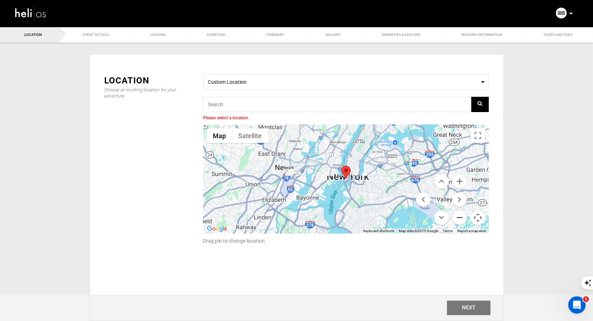
click at [457, 215] on button "Zoom out" at bounding box center [459, 217] width 15 height 15
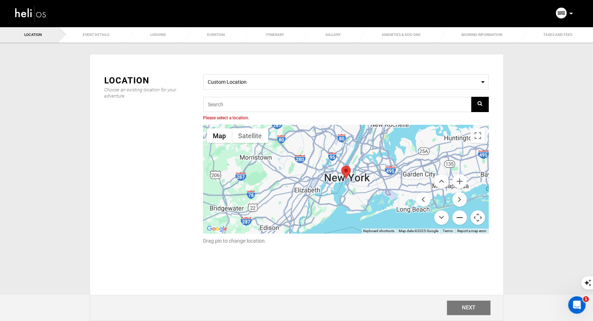
click at [457, 215] on button "Zoom out" at bounding box center [459, 217] width 15 height 15
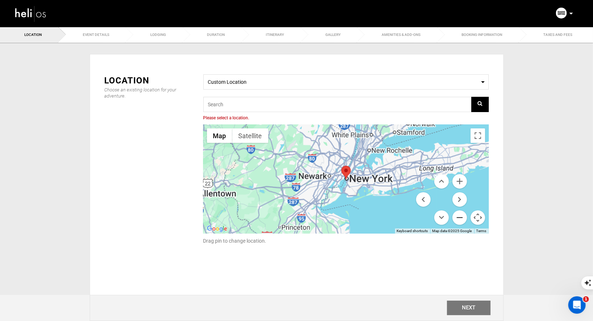
click at [457, 215] on button "Zoom out" at bounding box center [459, 217] width 15 height 15
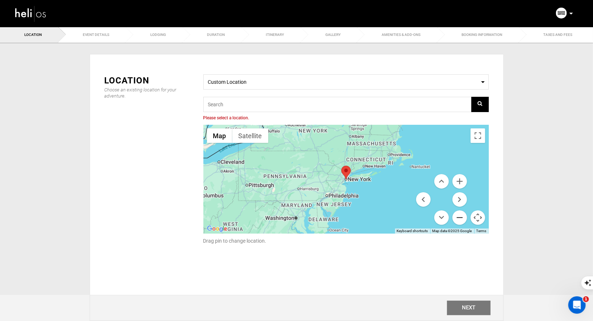
click at [457, 215] on button "Zoom out" at bounding box center [459, 217] width 15 height 15
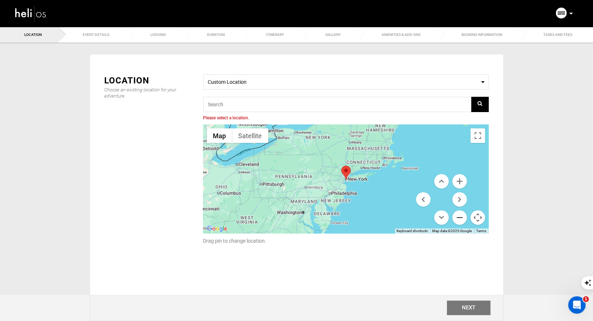
click at [457, 215] on button "Zoom out" at bounding box center [459, 217] width 15 height 15
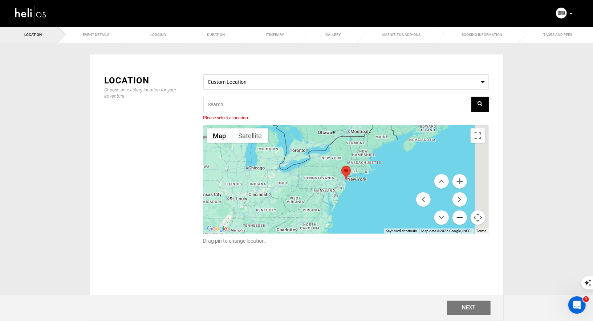
click at [457, 215] on button "Zoom out" at bounding box center [459, 217] width 15 height 15
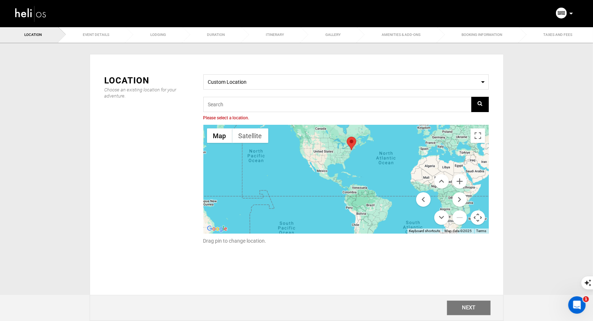
drag, startPoint x: 343, startPoint y: 182, endPoint x: 348, endPoint y: 153, distance: 29.2
click at [348, 153] on div at bounding box center [345, 179] width 285 height 109
click at [462, 180] on button "Zoom in" at bounding box center [459, 181] width 15 height 15
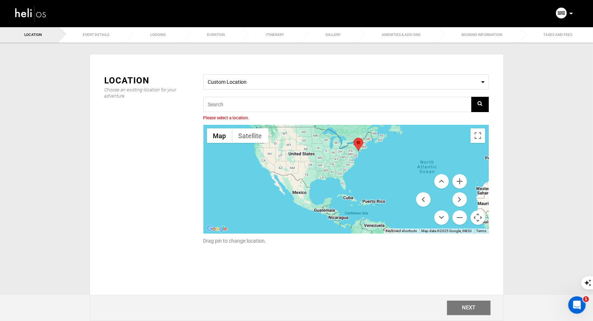
drag, startPoint x: 372, startPoint y: 172, endPoint x: 373, endPoint y: 205, distance: 33.4
click at [373, 205] on div at bounding box center [345, 179] width 285 height 109
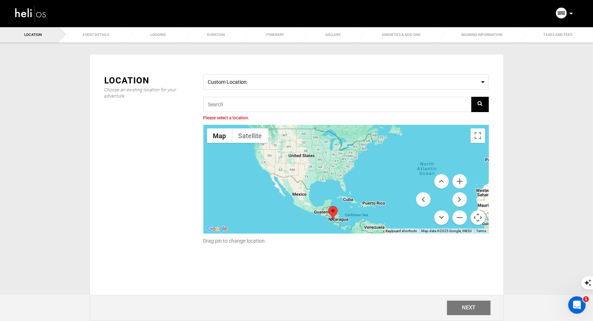
drag, startPoint x: 359, startPoint y: 147, endPoint x: 332, endPoint y: 212, distance: 70.5
click at [328, 206] on area at bounding box center [328, 206] width 0 height 0
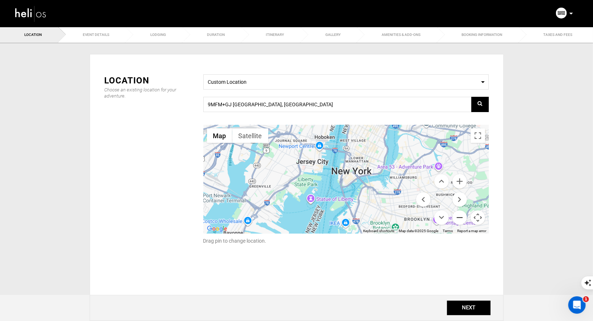
click at [460, 219] on button "Zoom out" at bounding box center [459, 217] width 15 height 15
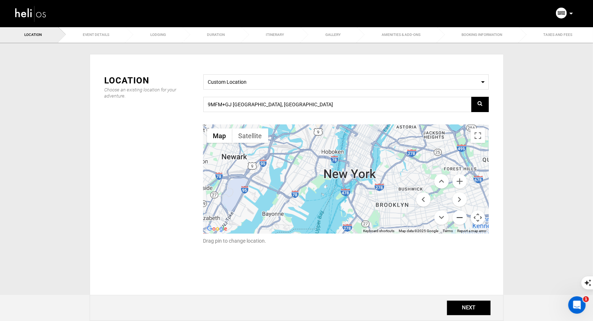
click at [460, 219] on button "Zoom out" at bounding box center [459, 217] width 15 height 15
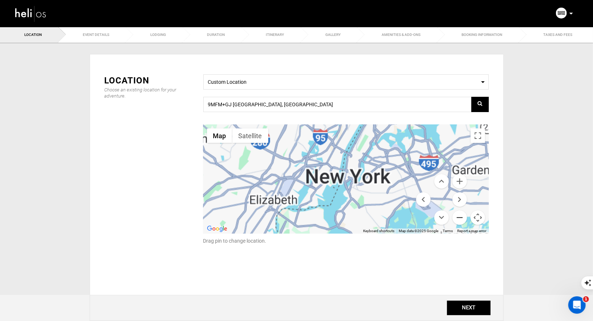
click at [460, 219] on button "Zoom out" at bounding box center [459, 217] width 15 height 15
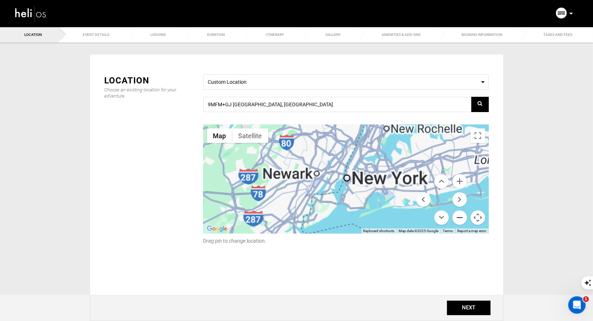
click at [460, 219] on button "Zoom out" at bounding box center [459, 217] width 15 height 15
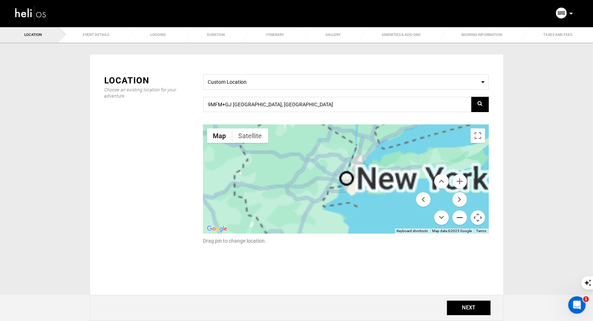
click at [460, 219] on button "Zoom out" at bounding box center [459, 217] width 15 height 15
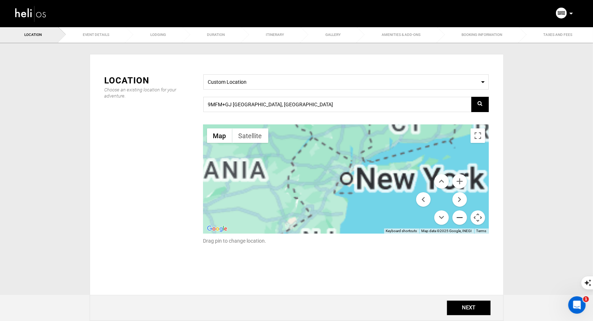
click at [460, 219] on button "Zoom out" at bounding box center [459, 217] width 15 height 15
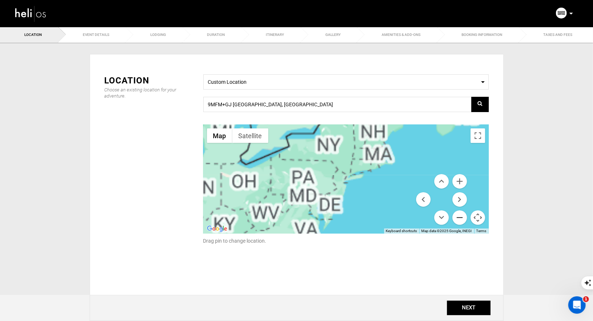
click at [460, 219] on button "Zoom out" at bounding box center [459, 217] width 15 height 15
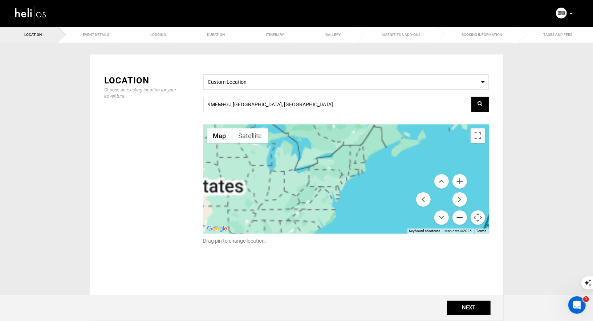
click at [460, 219] on button "Zoom out" at bounding box center [459, 217] width 15 height 15
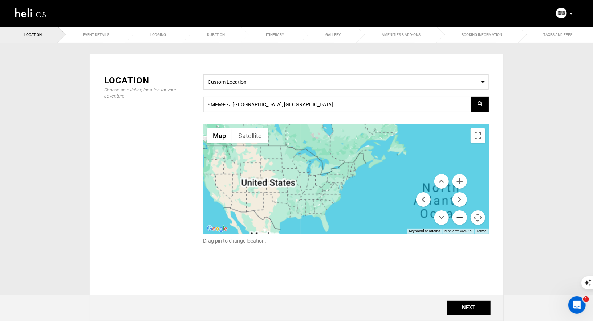
click at [460, 219] on button "Zoom out" at bounding box center [459, 217] width 15 height 15
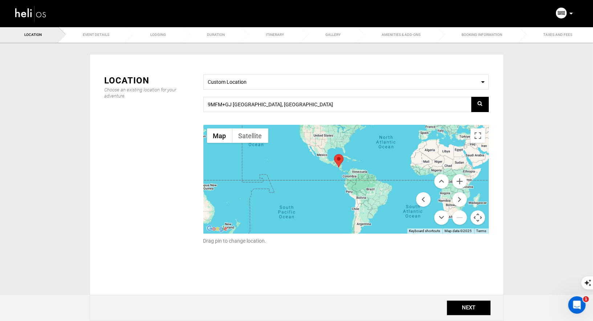
drag, startPoint x: 338, startPoint y: 190, endPoint x: 344, endPoint y: 144, distance: 46.4
click at [344, 144] on div at bounding box center [345, 179] width 285 height 109
click at [461, 182] on button "Zoom in" at bounding box center [459, 181] width 15 height 15
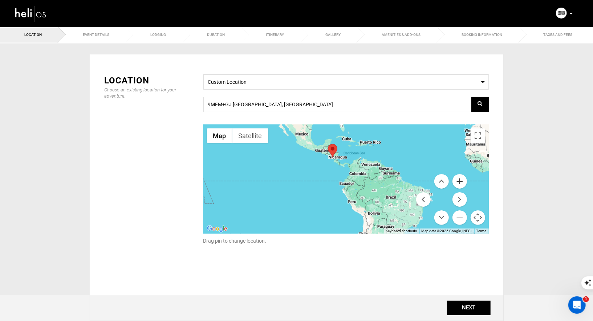
click at [461, 182] on button "Zoom in" at bounding box center [459, 181] width 15 height 15
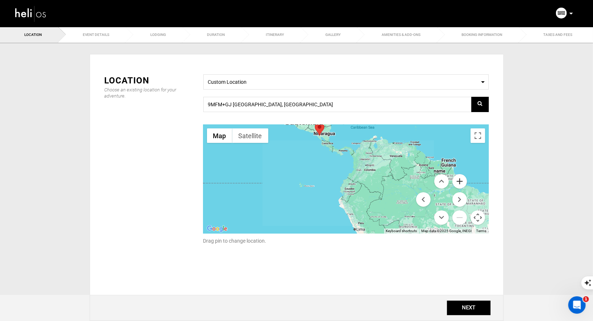
click at [461, 182] on button "Zoom in" at bounding box center [459, 181] width 15 height 15
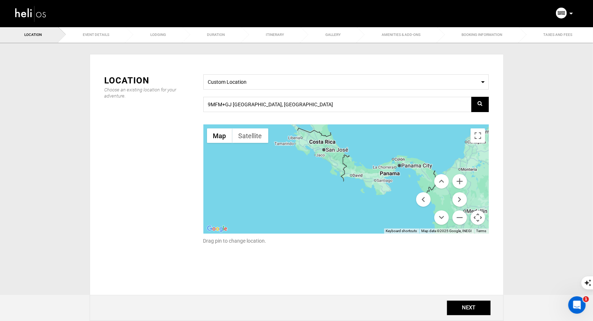
drag, startPoint x: 348, startPoint y: 143, endPoint x: 405, endPoint y: 262, distance: 132.4
click at [405, 262] on div "Location Choose an existing location for your adventure. Select a Location Cust…" at bounding box center [296, 176] width 395 height 226
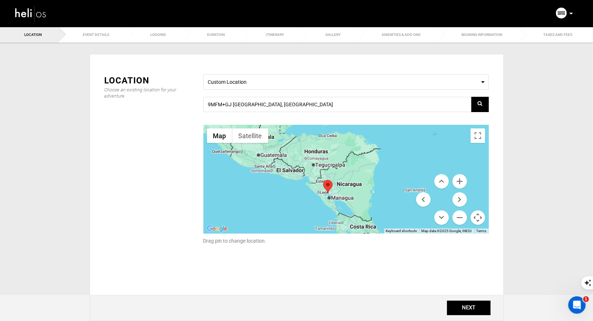
drag, startPoint x: 332, startPoint y: 161, endPoint x: 374, endPoint y: 249, distance: 97.1
click at [374, 249] on div "Select a Location Custom Location 9MFM+GJ La Bocana, Nicaragua ← Move left → Mo…" at bounding box center [346, 163] width 296 height 179
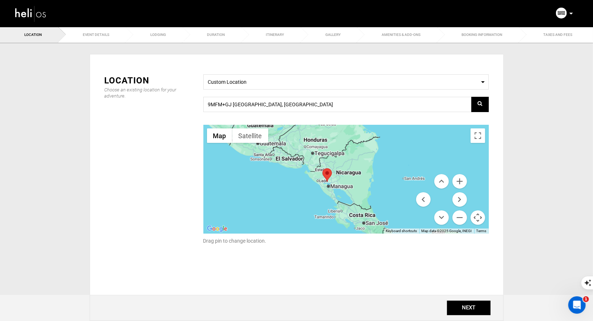
drag, startPoint x: 384, startPoint y: 189, endPoint x: 382, endPoint y: 174, distance: 14.6
click at [383, 174] on div at bounding box center [345, 179] width 285 height 109
click at [464, 181] on button "Zoom in" at bounding box center [459, 181] width 15 height 15
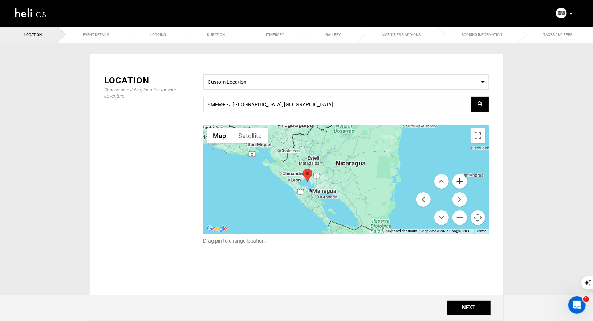
click at [464, 181] on button "Zoom in" at bounding box center [459, 181] width 15 height 15
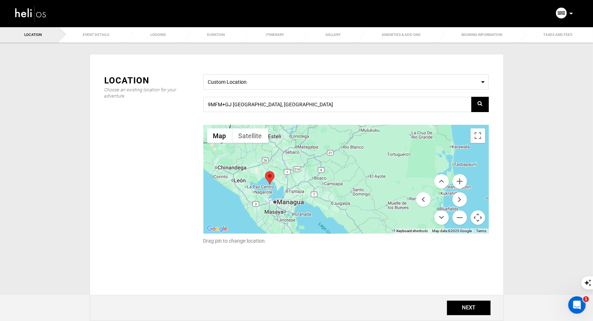
click at [335, 118] on div "Select a Location Custom Location 9MFM+GJ La Bocana, Nicaragua ← Move left → Mo…" at bounding box center [346, 163] width 296 height 179
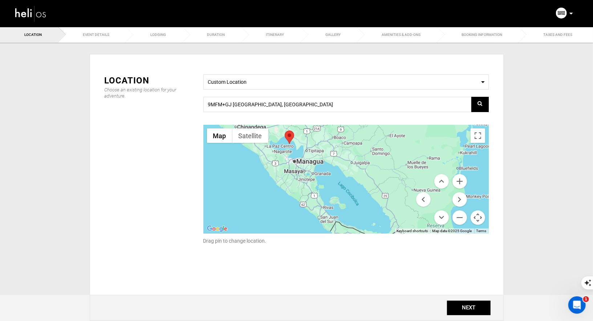
drag, startPoint x: 329, startPoint y: 196, endPoint x: 348, endPoint y: 153, distance: 47.1
click at [348, 153] on div at bounding box center [345, 179] width 285 height 109
click at [461, 181] on button "Zoom in" at bounding box center [459, 181] width 15 height 15
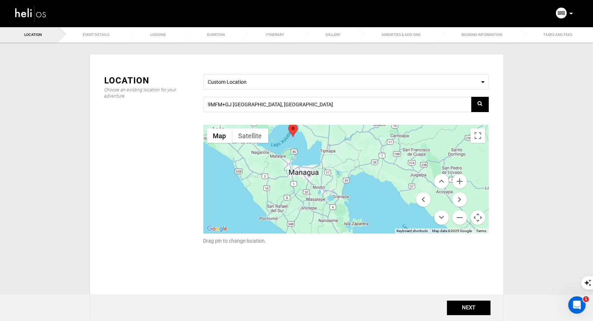
drag, startPoint x: 369, startPoint y: 167, endPoint x: 422, endPoint y: 176, distance: 53.5
click at [422, 177] on div "Map Terrain Satellite Labels Keyboard shortcuts Map Data Map data ©2025 Google …" at bounding box center [345, 179] width 285 height 109
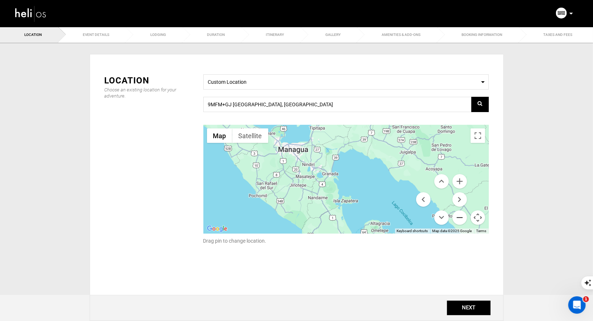
click at [459, 216] on button "Zoom out" at bounding box center [459, 217] width 15 height 15
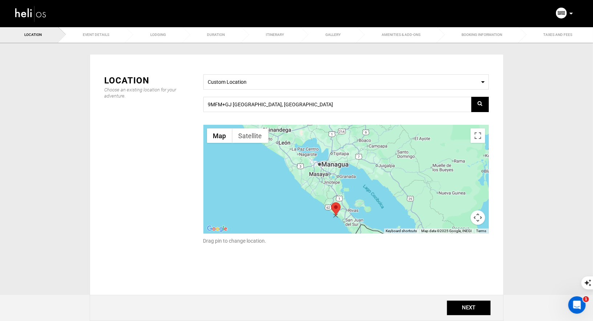
drag, startPoint x: 314, startPoint y: 135, endPoint x: 335, endPoint y: 205, distance: 73.2
click at [331, 202] on area at bounding box center [331, 202] width 0 height 0
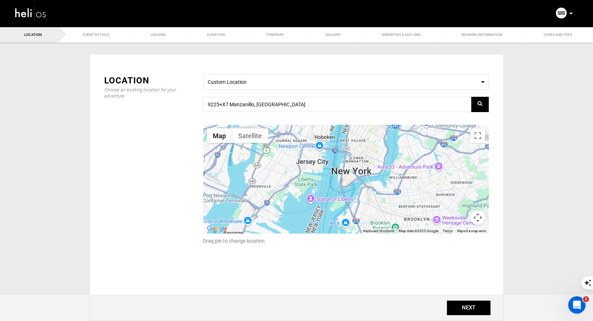
click at [476, 218] on button "Map camera controls" at bounding box center [477, 217] width 15 height 15
click at [456, 216] on button "Zoom out" at bounding box center [459, 217] width 15 height 15
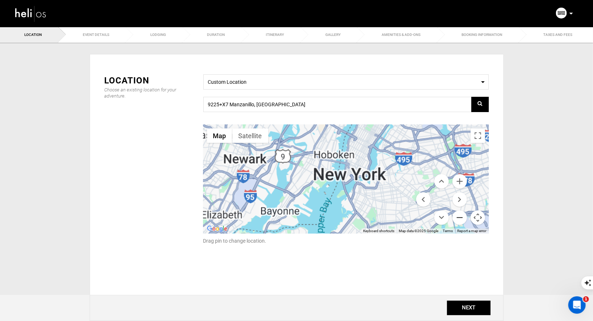
click at [456, 216] on button "Zoom out" at bounding box center [459, 217] width 15 height 15
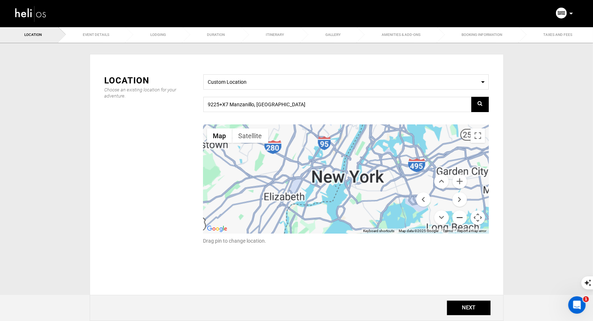
click at [456, 216] on button "Zoom out" at bounding box center [459, 217] width 15 height 15
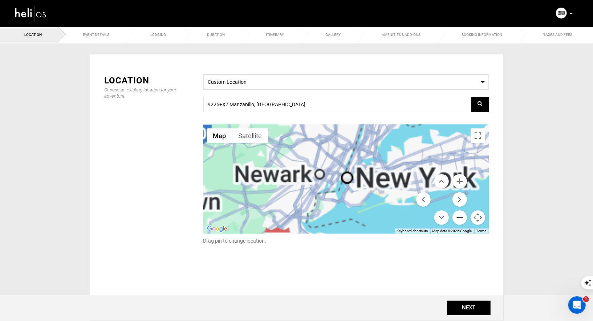
click at [456, 216] on button "Zoom out" at bounding box center [459, 217] width 15 height 15
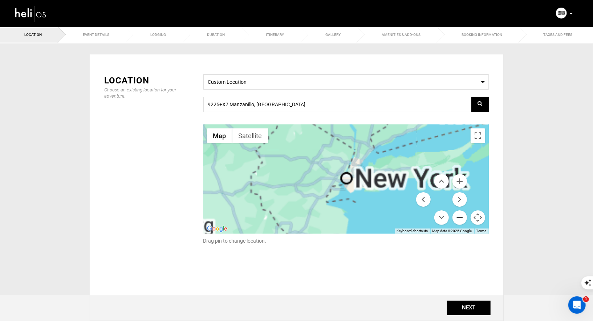
click at [456, 216] on button "Zoom out" at bounding box center [459, 217] width 15 height 15
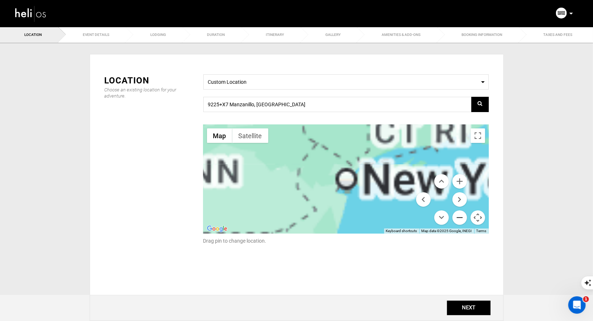
click at [456, 216] on button "Zoom out" at bounding box center [459, 217] width 15 height 15
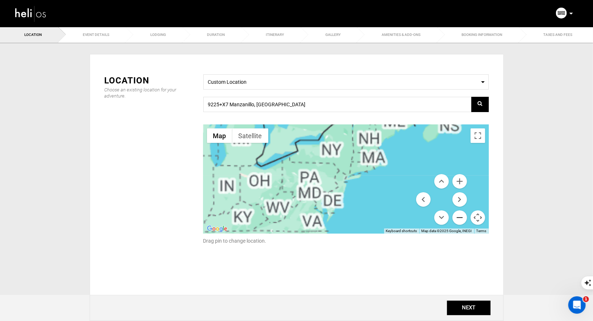
click at [456, 216] on button "Zoom out" at bounding box center [459, 217] width 15 height 15
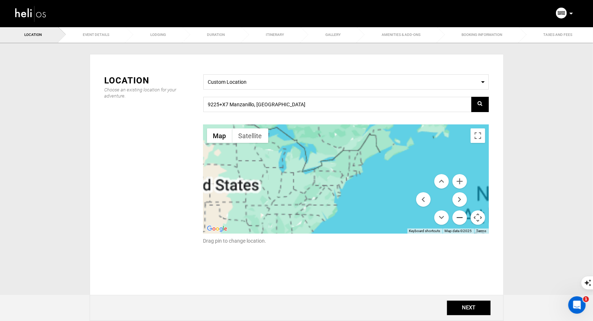
click at [456, 216] on button "Zoom out" at bounding box center [459, 217] width 15 height 15
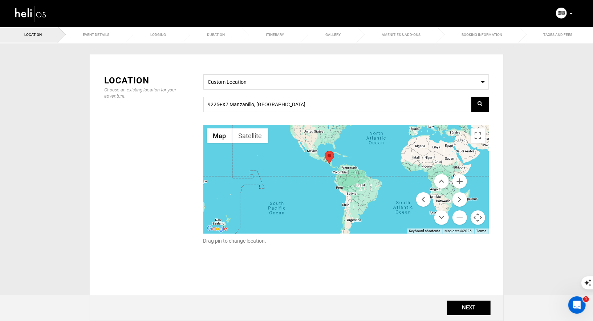
drag, startPoint x: 375, startPoint y: 215, endPoint x: 370, endPoint y: 165, distance: 50.6
click at [370, 165] on div at bounding box center [345, 179] width 285 height 109
click at [461, 185] on button "Zoom in" at bounding box center [459, 181] width 15 height 15
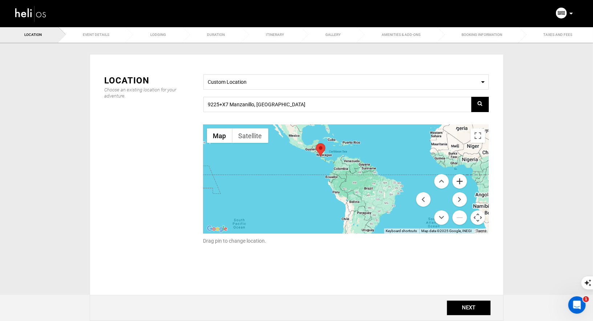
click at [461, 185] on button "Zoom in" at bounding box center [459, 181] width 15 height 15
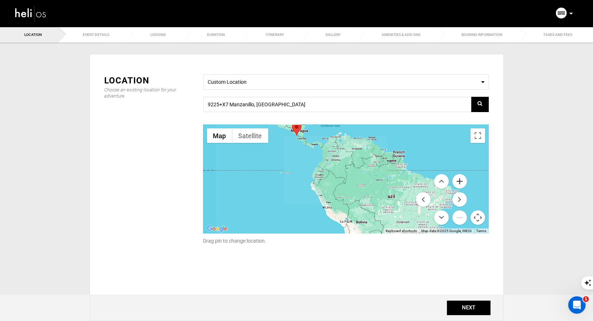
click at [461, 185] on button "Zoom in" at bounding box center [459, 181] width 15 height 15
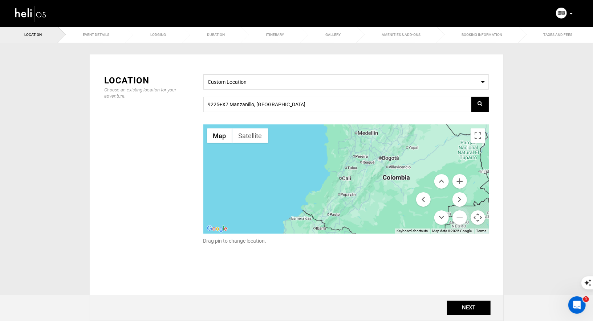
drag, startPoint x: 326, startPoint y: 164, endPoint x: 430, endPoint y: 266, distance: 146.0
click at [430, 265] on div "Location Choose an existing location for your adventure. Select a Location Cust…" at bounding box center [296, 176] width 395 height 226
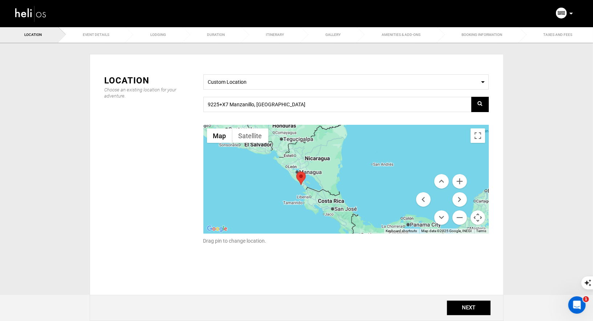
drag, startPoint x: 311, startPoint y: 149, endPoint x: 425, endPoint y: 286, distance: 178.3
click at [425, 286] on div "Location Choose an existing location for your adventure. Select a Location Cust…" at bounding box center [296, 176] width 395 height 226
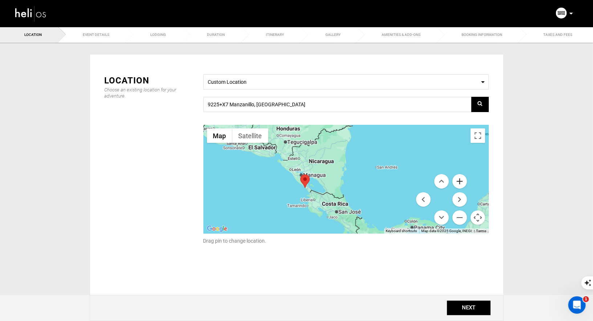
click at [461, 181] on button "Zoom in" at bounding box center [459, 181] width 15 height 15
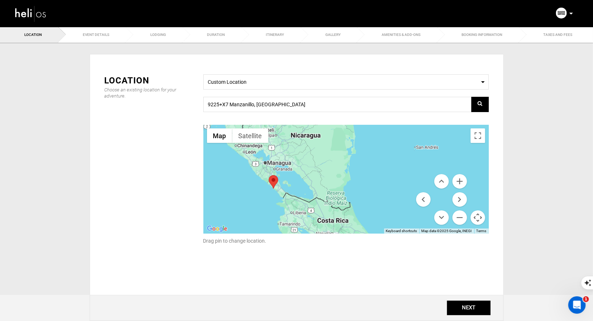
drag, startPoint x: 347, startPoint y: 193, endPoint x: 373, endPoint y: 177, distance: 30.3
click at [372, 178] on div at bounding box center [345, 179] width 285 height 109
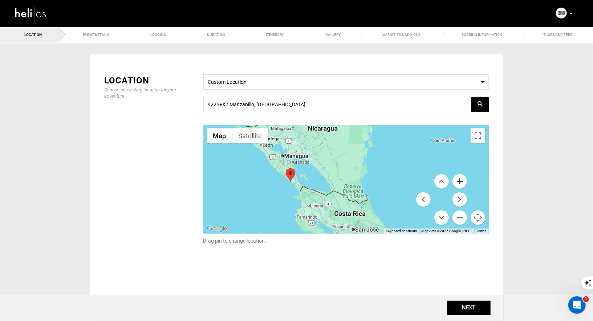
click at [458, 181] on button "Zoom in" at bounding box center [459, 181] width 15 height 15
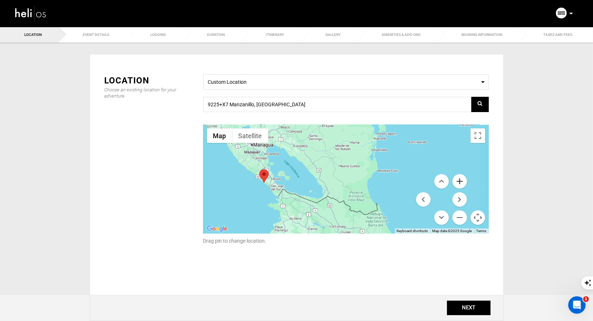
click at [458, 181] on button "Zoom in" at bounding box center [459, 181] width 15 height 15
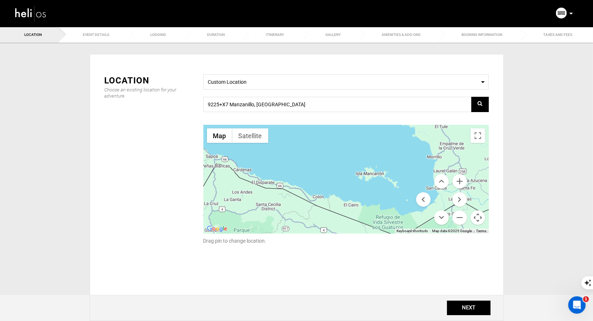
drag, startPoint x: 314, startPoint y: 176, endPoint x: 593, endPoint y: 95, distance: 290.2
click at [592, 96] on div "Location Event Details Lodging Duration Itinerary Gallery Amenities & Add-Ons B…" at bounding box center [296, 176] width 593 height 300
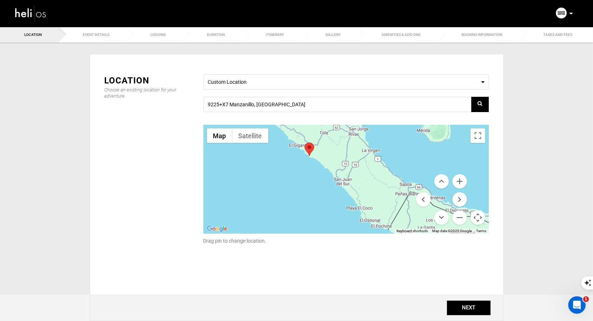
drag, startPoint x: 395, startPoint y: 187, endPoint x: 388, endPoint y: 245, distance: 58.1
click at [388, 245] on div "Select a Location Custom Location 9225+X7 Manzanillo, Nicaragua ← Move left → M…" at bounding box center [346, 163] width 296 height 179
click at [459, 180] on button "Zoom in" at bounding box center [459, 181] width 15 height 15
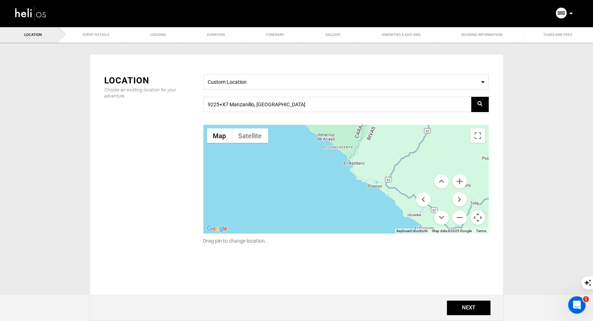
drag, startPoint x: 322, startPoint y: 150, endPoint x: 496, endPoint y: 268, distance: 210.3
click at [496, 268] on div "Location Choose an existing location for your adventure. Select a Location Cust…" at bounding box center [297, 190] width 414 height 272
click at [461, 216] on button "Zoom out" at bounding box center [459, 217] width 15 height 15
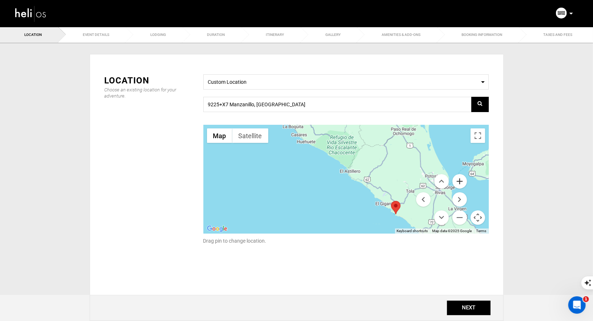
click at [462, 179] on button "Zoom in" at bounding box center [459, 181] width 15 height 15
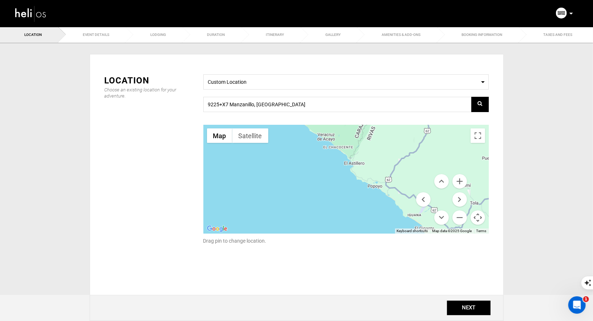
drag, startPoint x: 419, startPoint y: 176, endPoint x: 374, endPoint y: 149, distance: 51.9
click at [374, 149] on div "Map Terrain Satellite Labels Keyboard shortcuts Map Data Map data ©2025 Google …" at bounding box center [345, 179] width 285 height 109
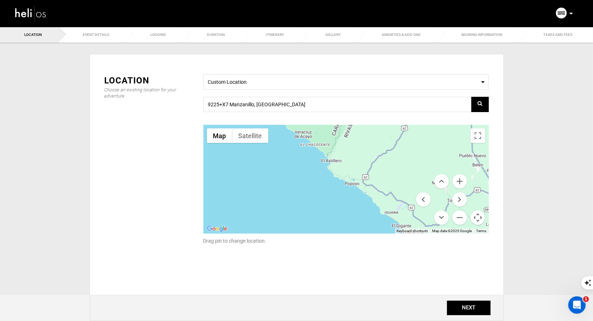
drag, startPoint x: 388, startPoint y: 172, endPoint x: 344, endPoint y: 166, distance: 44.3
click at [344, 166] on div at bounding box center [345, 179] width 285 height 109
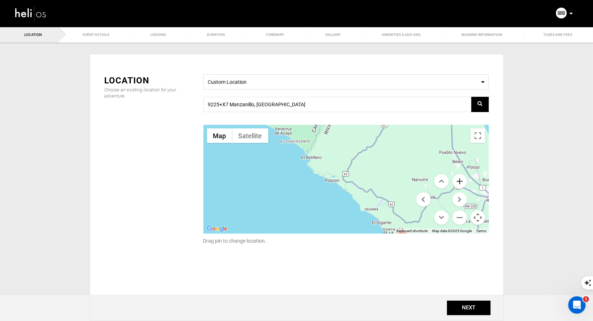
click at [459, 180] on button "Zoom in" at bounding box center [459, 181] width 15 height 15
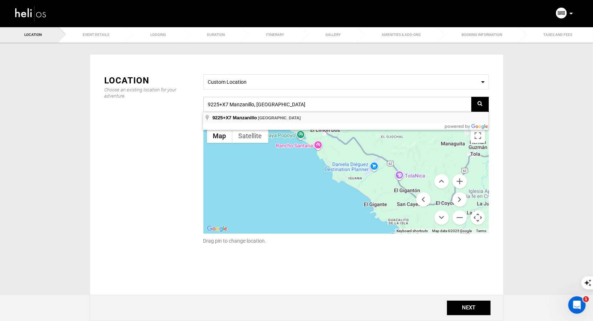
drag, startPoint x: 389, startPoint y: 180, endPoint x: 345, endPoint y: 118, distance: 75.3
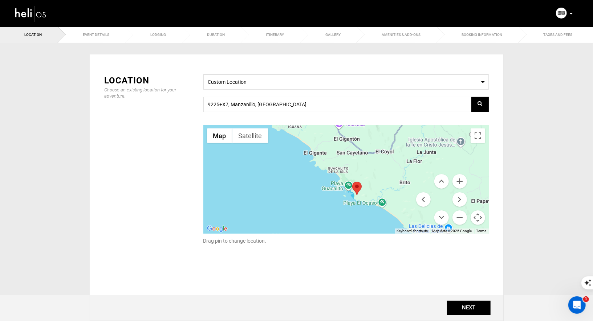
drag, startPoint x: 360, startPoint y: 178, endPoint x: 371, endPoint y: 196, distance: 21.2
click at [371, 196] on div at bounding box center [345, 179] width 285 height 109
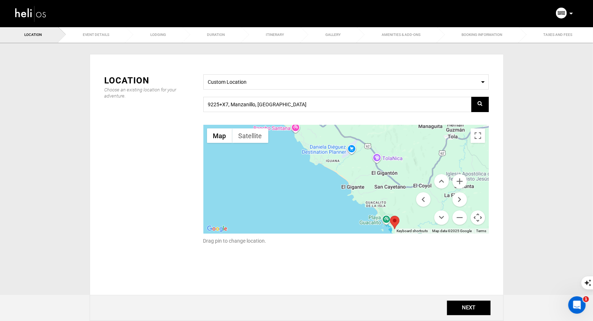
drag, startPoint x: 371, startPoint y: 196, endPoint x: 410, endPoint y: 229, distance: 50.7
click at [409, 229] on div "Map Terrain Satellite Labels Keyboard shortcuts Map Data Map data ©2025 Google …" at bounding box center [345, 179] width 285 height 109
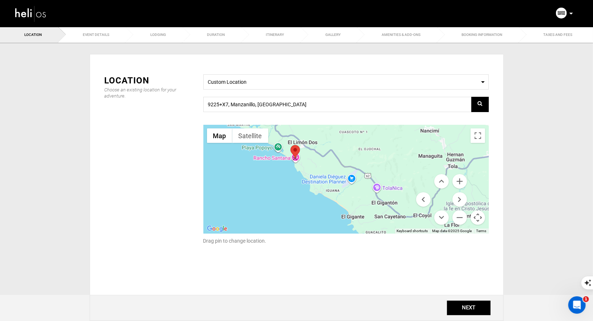
drag, startPoint x: 396, startPoint y: 220, endPoint x: 295, endPoint y: 149, distance: 123.4
click at [290, 145] on area at bounding box center [290, 145] width 0 height 0
type input "CWV7+X5C, Jiquelite 48500, [GEOGRAPHIC_DATA]"
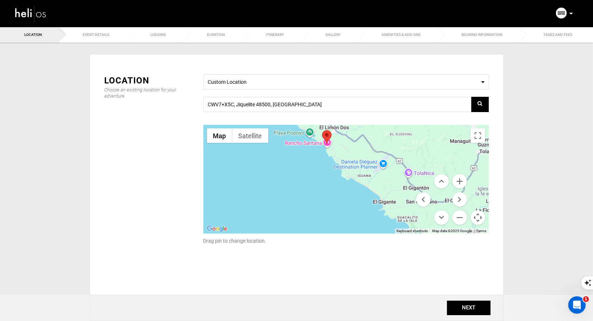
drag, startPoint x: 377, startPoint y: 193, endPoint x: 459, endPoint y: 260, distance: 105.8
click at [459, 260] on div "Location Choose an existing location for your adventure. Select a Location Cust…" at bounding box center [296, 176] width 395 height 226
click at [462, 309] on button "NEXT" at bounding box center [469, 308] width 44 height 15
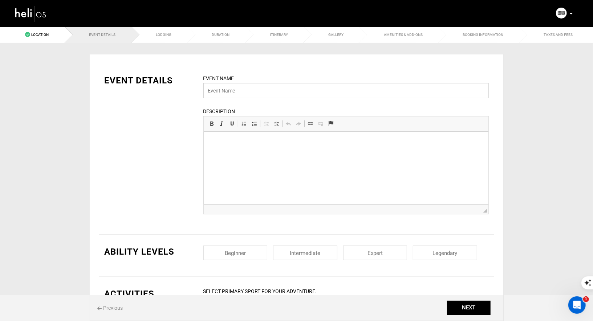
click at [239, 93] on input "text" at bounding box center [345, 90] width 285 height 15
paste input "Andy Cavaluzzi"
click at [279, 90] on input "The Inn at Rancho Santana- Andy Cavaluzzi" at bounding box center [345, 90] width 285 height 15
type input "The Inn at [GEOGRAPHIC_DATA][PERSON_NAME]- [PERSON_NAME]"
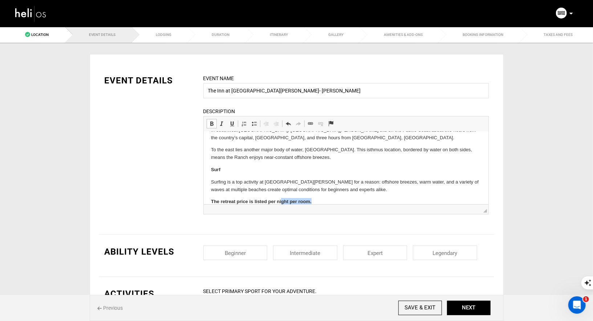
scroll to position [78, 0]
drag, startPoint x: 318, startPoint y: 199, endPoint x: 207, endPoint y: 193, distance: 110.8
click at [207, 193] on html "Ranging in size from 350 to 850 square feet, each of the Inn’s rooms has a priv…" at bounding box center [345, 132] width 284 height 158
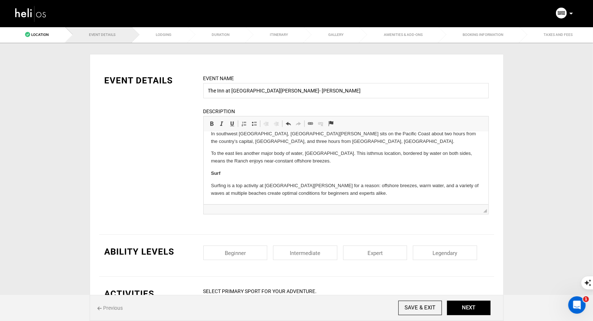
click at [254, 251] on input "checkbox" at bounding box center [235, 253] width 64 height 15
checkbox input "true"
click at [302, 251] on input "checkbox" at bounding box center [305, 253] width 64 height 15
checkbox input "true"
click at [394, 250] on input "checkbox" at bounding box center [375, 253] width 64 height 15
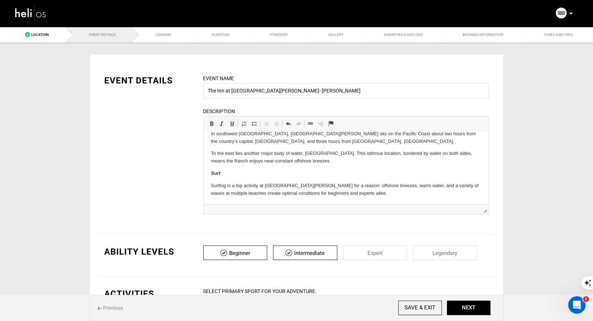
checkbox input "true"
click at [424, 249] on input "checkbox" at bounding box center [445, 253] width 64 height 15
checkbox input "true"
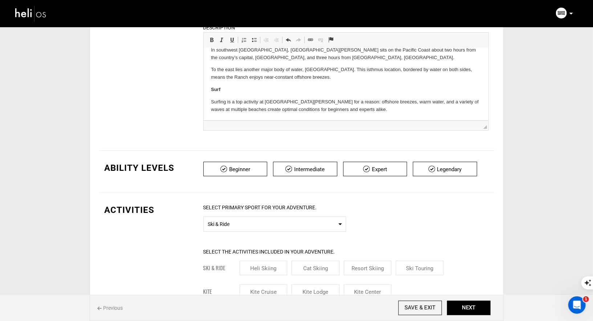
scroll to position [98, 0]
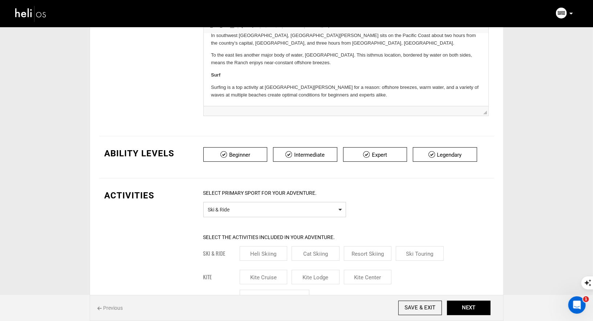
click at [324, 213] on span "Select Primary Sport Ski & Ride" at bounding box center [274, 209] width 143 height 15
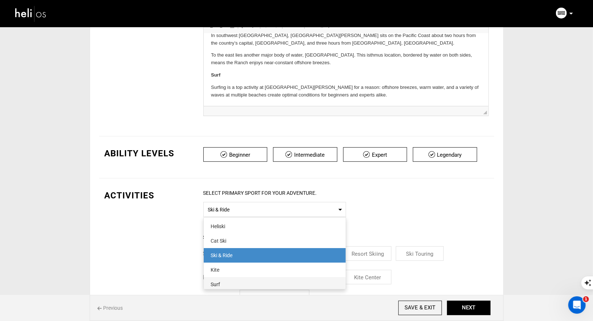
click at [263, 278] on span "Surf" at bounding box center [275, 284] width 142 height 15
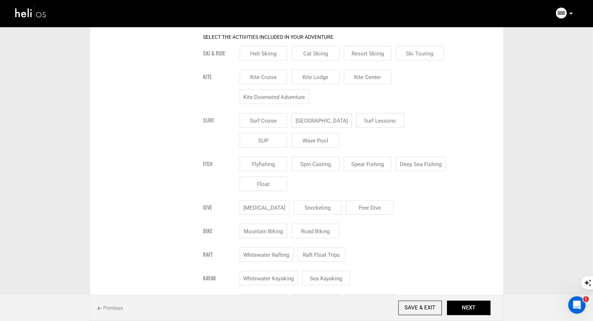
scroll to position [299, 0]
click at [317, 116] on input "[GEOGRAPHIC_DATA]" at bounding box center [321, 119] width 60 height 15
checkbox input "true"
click at [380, 123] on input "Surf Lessons" at bounding box center [389, 119] width 48 height 15
checkbox input "true"
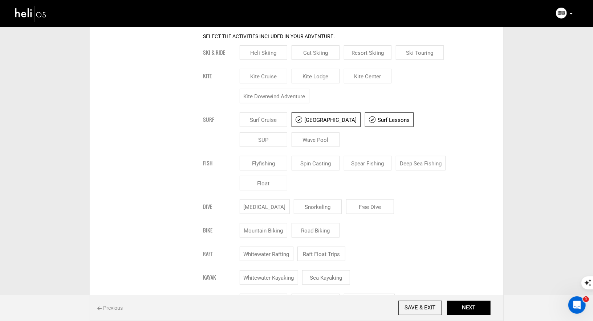
click at [287, 132] on input "SUP" at bounding box center [263, 139] width 48 height 15
checkbox input "true"
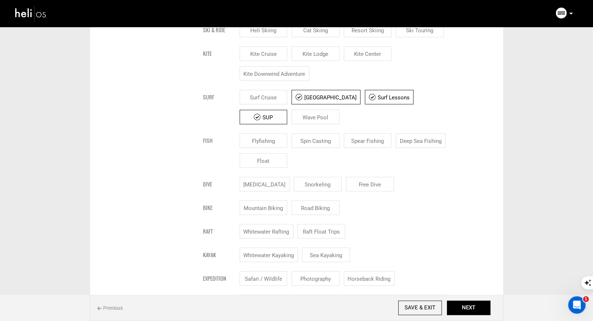
scroll to position [324, 0]
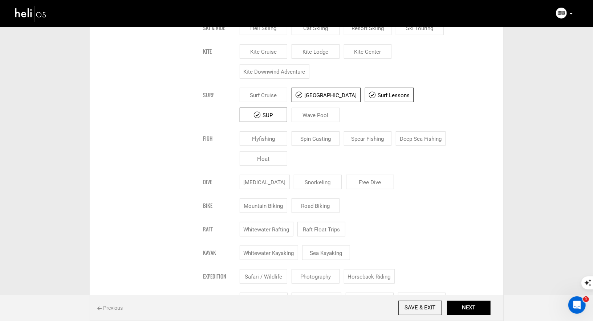
click at [411, 136] on input "Deep Sea Fishing" at bounding box center [421, 138] width 50 height 15
checkbox input "true"
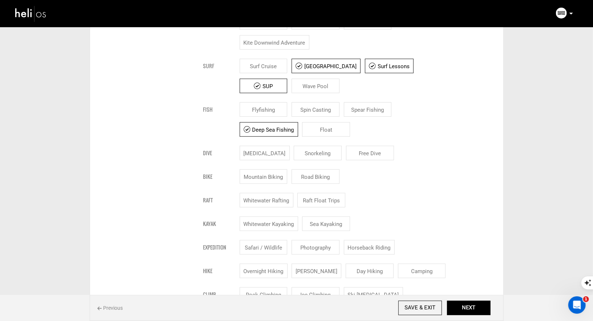
scroll to position [354, 0]
click at [274, 151] on input "[MEDICAL_DATA]" at bounding box center [264, 152] width 50 height 15
checkbox input "true"
click at [327, 152] on input "Snorkeling" at bounding box center [326, 152] width 48 height 15
checkbox input "true"
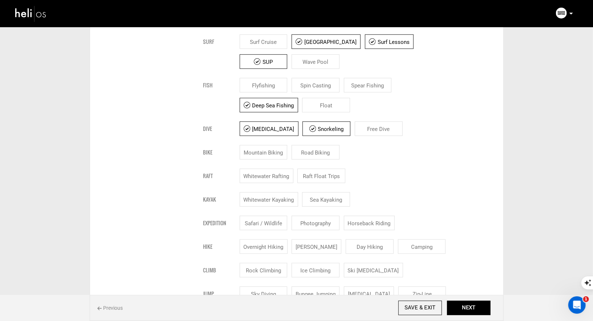
scroll to position [380, 0]
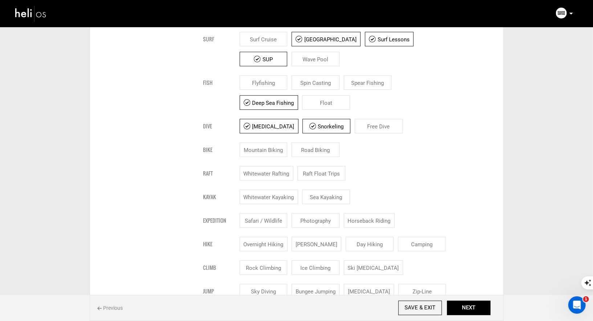
click at [310, 196] on input "Sea Kayaking" at bounding box center [326, 197] width 48 height 15
checkbox input "true"
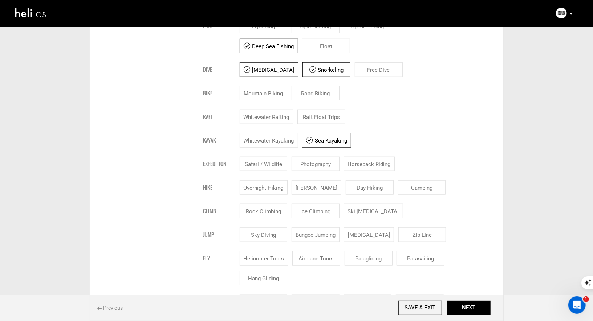
scroll to position [450, 0]
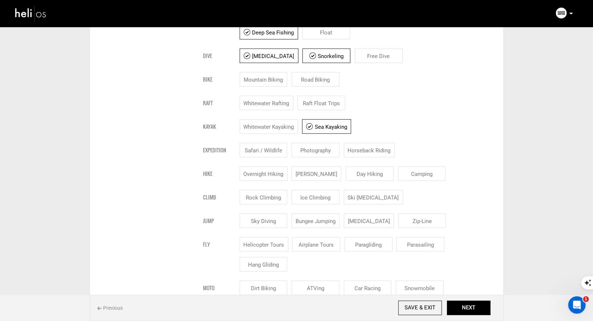
click at [330, 147] on input "Photography" at bounding box center [315, 150] width 48 height 15
checkbox input "true"
click at [363, 151] on input "Horseback Riding" at bounding box center [369, 150] width 51 height 15
checkbox input "true"
click at [276, 149] on input "Safari / Wildlife" at bounding box center [263, 150] width 48 height 15
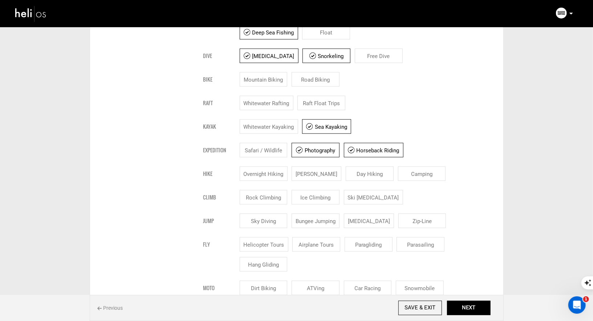
checkbox input "true"
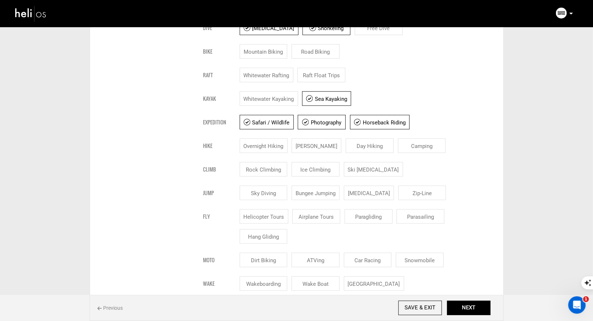
scroll to position [479, 0]
click at [368, 145] on input "Day Hiking" at bounding box center [369, 145] width 48 height 15
checkbox input "true"
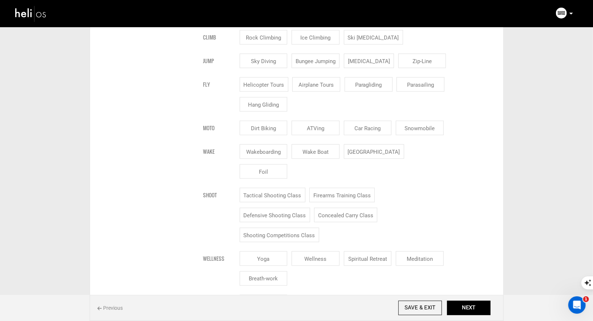
scroll to position [611, 0]
click at [265, 250] on input "Yoga" at bounding box center [263, 257] width 48 height 15
checkbox input "true"
click at [310, 250] on input "Wellness" at bounding box center [315, 257] width 48 height 15
checkbox input "true"
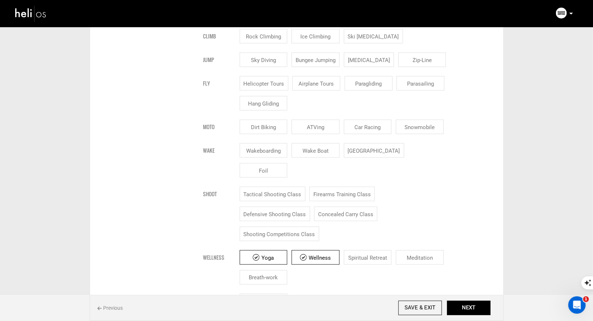
click at [414, 250] on input "Meditation" at bounding box center [420, 257] width 48 height 15
checkbox input "true"
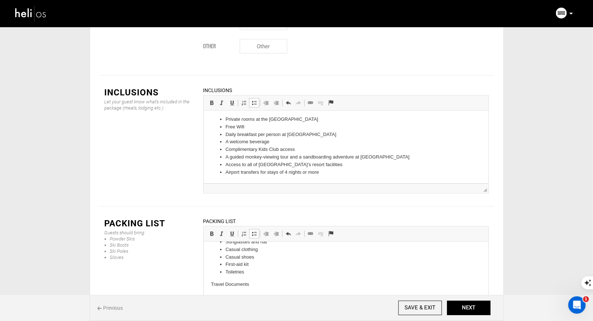
scroll to position [0, 0]
drag, startPoint x: 242, startPoint y: 272, endPoint x: 220, endPoint y: 271, distance: 22.5
click at [220, 271] on ul "Surf board & equipments Wetsuit/boardshorts Sunscreen Lipbalm Sunglasses and ha…" at bounding box center [345, 295] width 270 height 68
drag, startPoint x: 271, startPoint y: 273, endPoint x: 222, endPoint y: 271, distance: 49.0
click at [225, 271] on li "Wetsuit/boardshorts" at bounding box center [345, 273] width 241 height 8
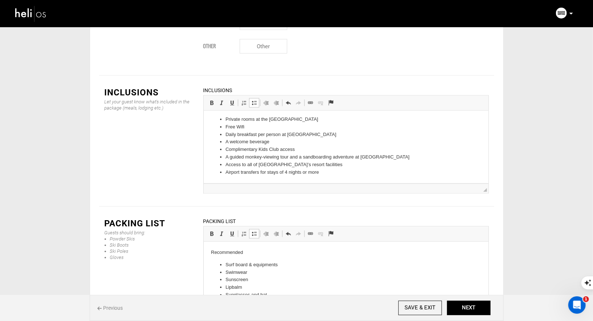
click at [283, 263] on li "Surf board & equipments" at bounding box center [345, 265] width 241 height 8
click at [269, 271] on li "Swimwear" at bounding box center [345, 273] width 241 height 8
click at [301, 265] on li "Surf board & equipments (not manidtory)" at bounding box center [345, 265] width 241 height 8
click at [345, 278] on li "Sunscreen" at bounding box center [345, 280] width 241 height 8
click at [300, 265] on li "Surf board & equipments (not mandi tory)" at bounding box center [345, 265] width 241 height 8
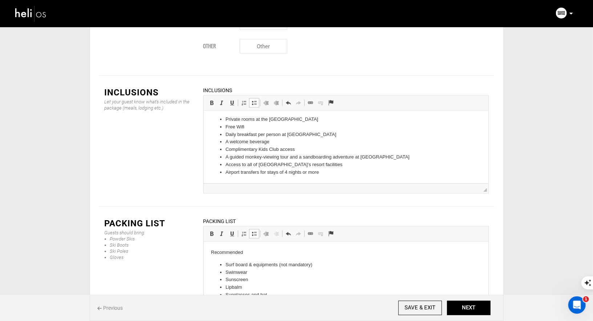
click at [322, 271] on li "Swimwear" at bounding box center [345, 273] width 241 height 8
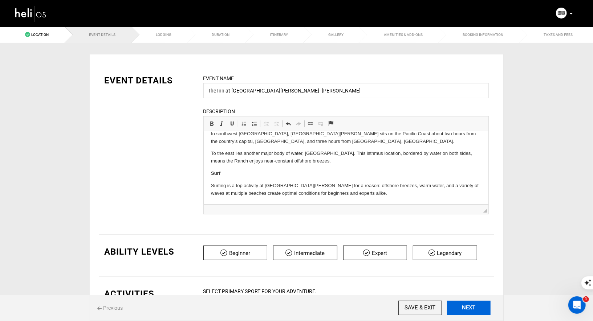
click at [466, 313] on button "NEXT" at bounding box center [469, 308] width 44 height 15
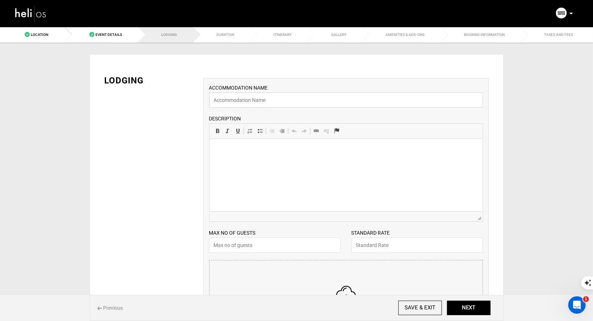
click at [238, 99] on input "text" at bounding box center [346, 100] width 274 height 15
click at [216, 101] on input "pacific Suite" at bounding box center [346, 100] width 274 height 15
type input "Pacific Suite"
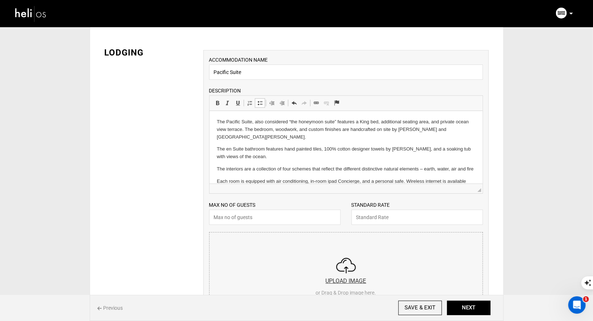
scroll to position [29, 0]
click at [247, 219] on input "text" at bounding box center [274, 216] width 131 height 15
type input "2"
click at [389, 216] on input "text" at bounding box center [416, 216] width 131 height 15
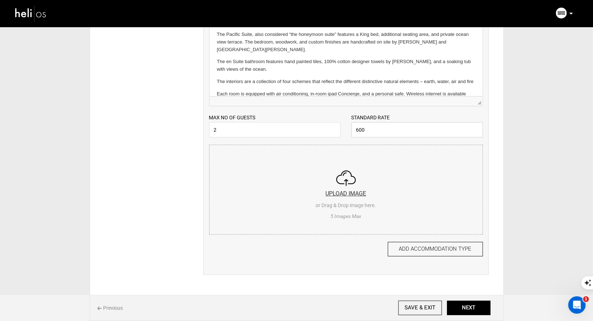
scroll to position [122, 0]
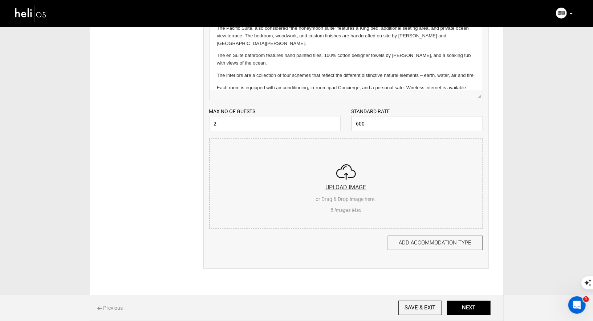
type input "600"
click at [350, 179] on input "file" at bounding box center [345, 182] width 273 height 87
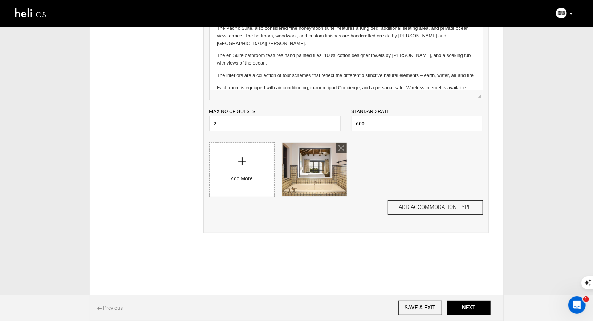
scroll to position [120, 0]
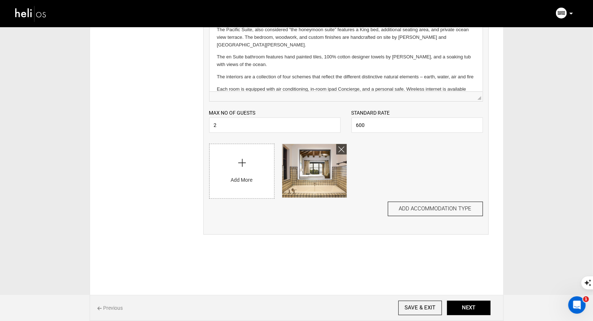
click at [233, 162] on input "file" at bounding box center [241, 169] width 65 height 51
type input "C:\fakepath\Screenshot 2025-08-30 at 9.10.50 AM.png"
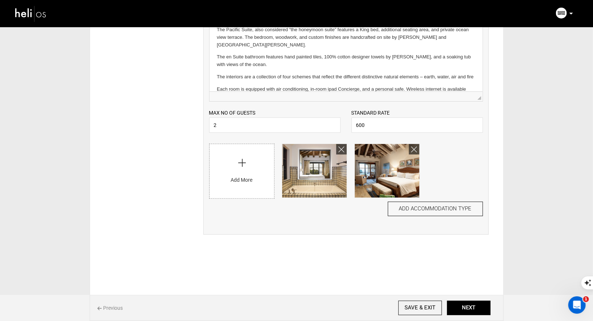
scroll to position [120, 0]
type input "C:\fakepath\Screenshot 2025-08-30 at 9.11.03 AM.png"
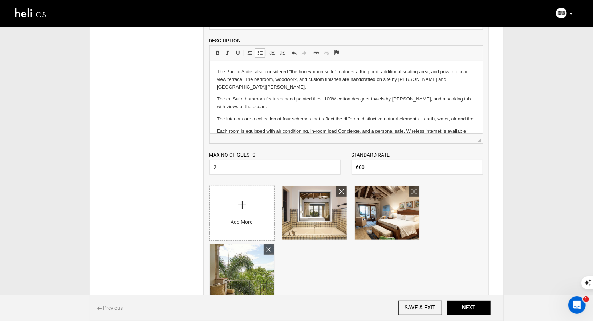
scroll to position [0, 0]
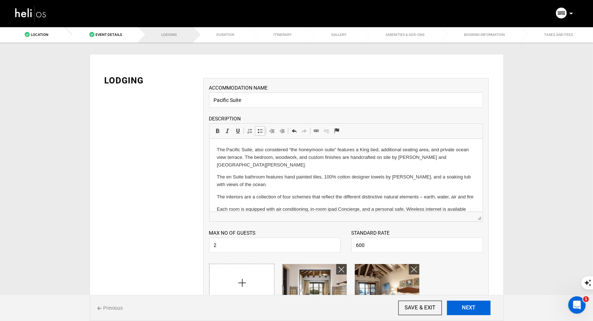
click at [465, 302] on button "NEXT" at bounding box center [469, 308] width 44 height 15
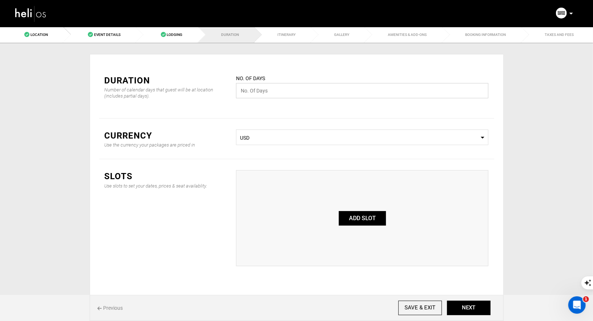
click at [307, 87] on input "text" at bounding box center [362, 90] width 252 height 15
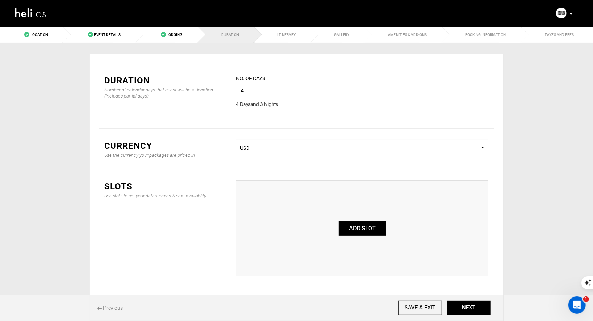
type input "4"
click at [361, 233] on button "ADD SLOT" at bounding box center [362, 228] width 47 height 15
click at [279, 85] on input "4" at bounding box center [362, 90] width 252 height 15
click at [246, 93] on input "4" at bounding box center [362, 90] width 252 height 15
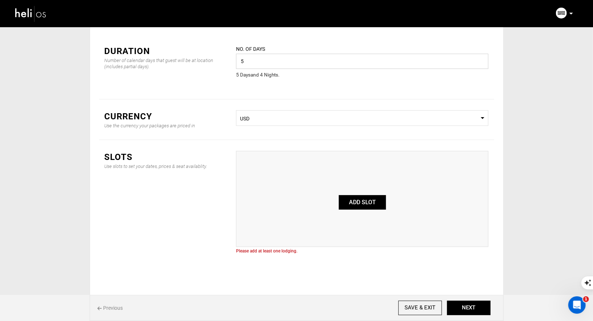
scroll to position [34, 0]
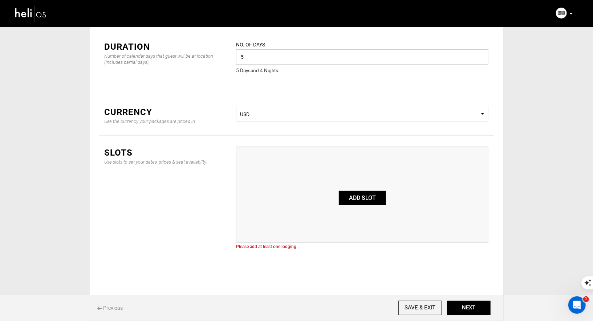
type input "5"
click at [360, 192] on button "ADD SLOT" at bounding box center [362, 198] width 47 height 15
click at [350, 201] on button "ADD SLOT" at bounding box center [362, 198] width 47 height 15
click at [270, 136] on div "Slots Use slots to set your dates, prices & seat availablity. ADD SLOT Please a…" at bounding box center [296, 198] width 395 height 124
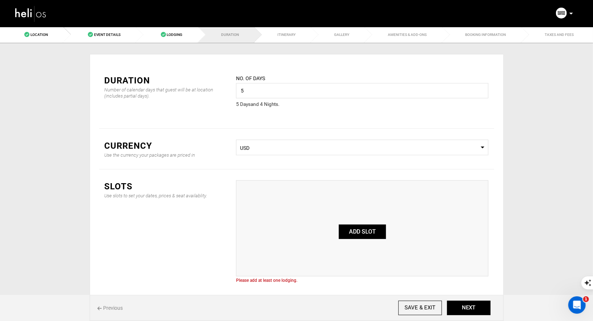
click at [240, 111] on div "No. of days 5 Please enter a valid value. 5 Day s and 4 Night s ." at bounding box center [361, 95] width 263 height 43
click at [180, 37] on link "Lodging" at bounding box center [167, 34] width 62 height 16
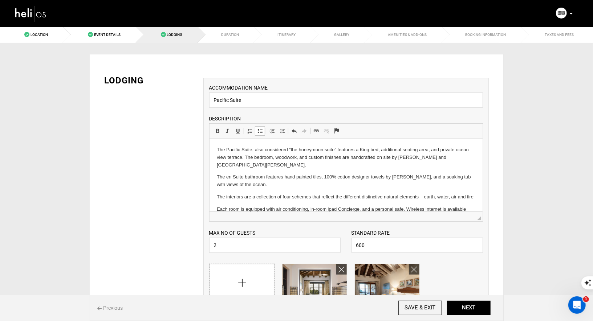
scroll to position [178, 0]
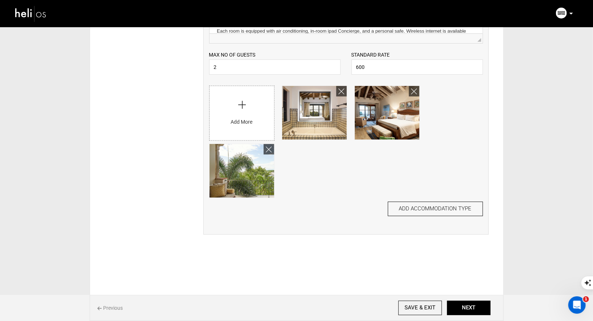
click at [434, 198] on div "ACCOMMODATION NAME Pacific Suite Please enter Accommodation Name. DESCRIPTION R…" at bounding box center [345, 67] width 285 height 335
click at [424, 209] on button "ADD ACCOMMODATION TYPE" at bounding box center [435, 209] width 95 height 15
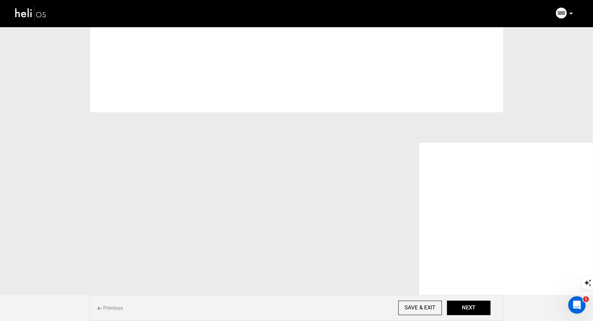
scroll to position [0, 0]
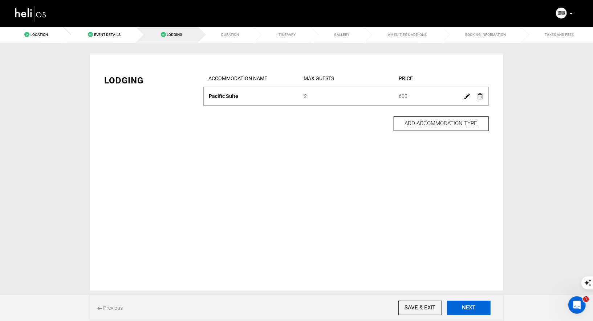
click at [474, 306] on button "NEXT" at bounding box center [469, 308] width 44 height 15
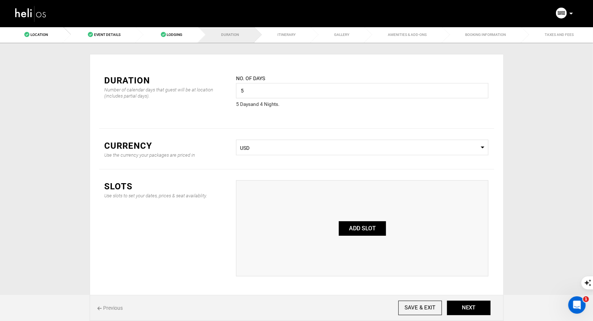
click at [355, 233] on button "ADD SLOT" at bounding box center [362, 228] width 47 height 15
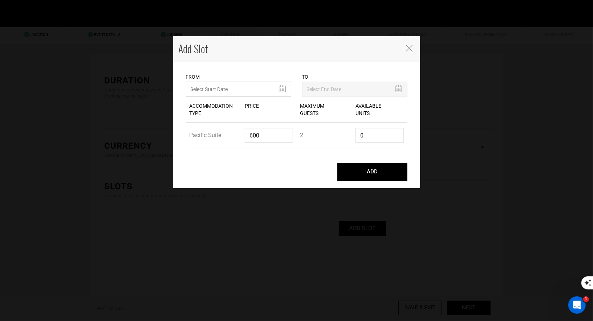
click at [247, 86] on input "MINIMUM NUMBER OF NIGHTS" at bounding box center [238, 89] width 105 height 15
click at [257, 104] on th "»" at bounding box center [258, 105] width 11 height 11
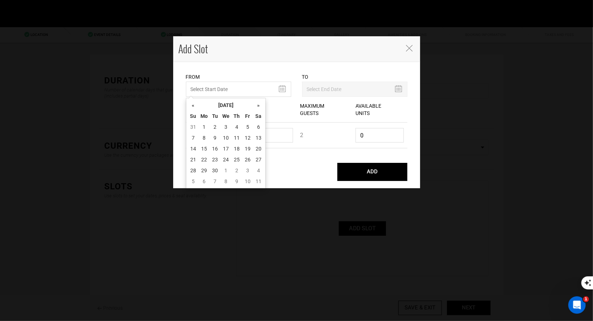
click at [257, 104] on th "»" at bounding box center [258, 105] width 11 height 11
click at [230, 138] on td "7" at bounding box center [225, 137] width 11 height 11
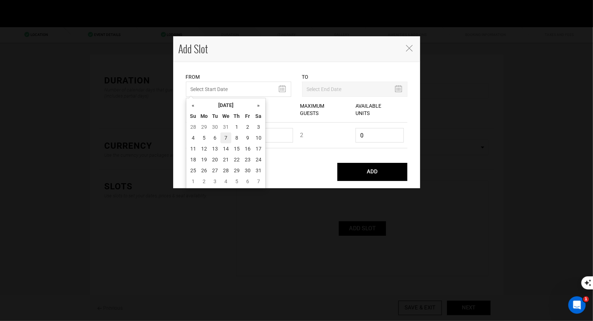
type input "[DATE]"
type input "01/11/2026"
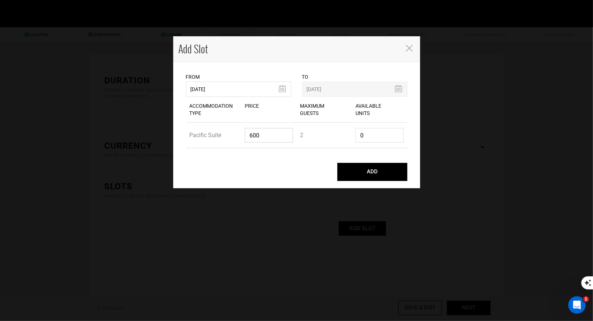
click at [287, 136] on input "600" at bounding box center [269, 135] width 48 height 15
type input "6"
type input "2400"
click at [374, 140] on input "0" at bounding box center [379, 135] width 48 height 15
type input "1"
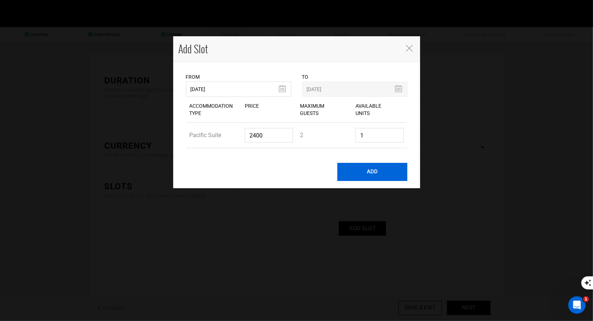
click at [374, 172] on button "ADD" at bounding box center [372, 172] width 70 height 18
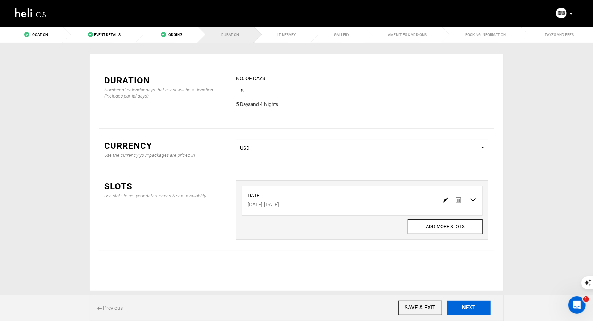
click at [479, 308] on button "NEXT" at bounding box center [469, 308] width 44 height 15
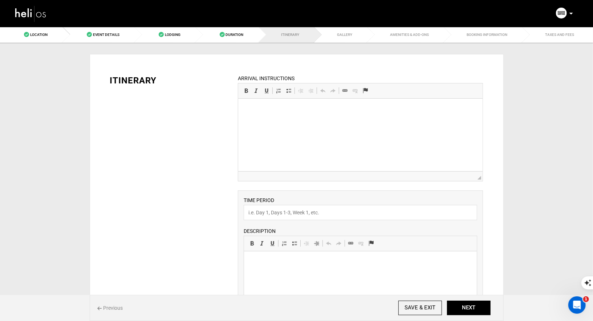
click at [303, 110] on p at bounding box center [360, 110] width 230 height 8
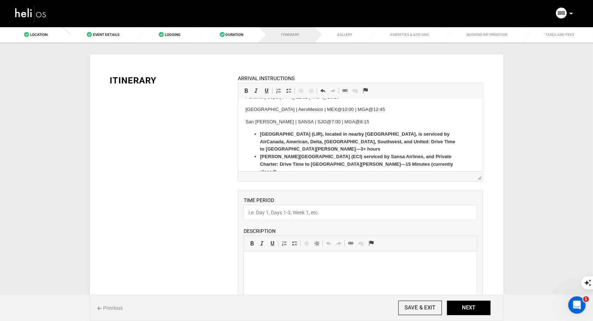
scroll to position [223, 0]
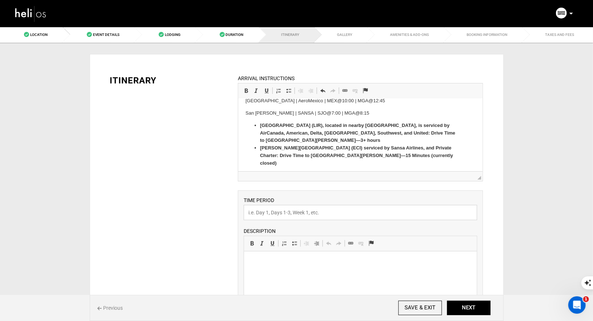
click at [294, 216] on input "text" at bounding box center [359, 212] width 233 height 15
paste input "Surf"
type input "Surf"
click at [288, 262] on p at bounding box center [360, 262] width 218 height 8
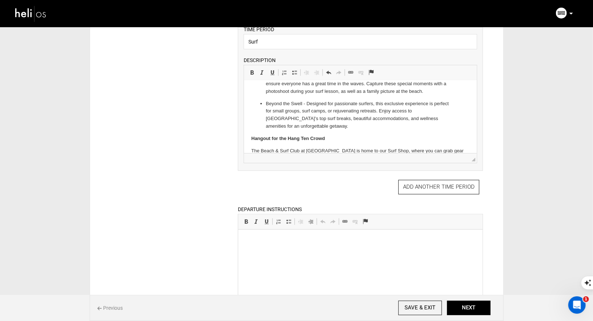
scroll to position [187, 0]
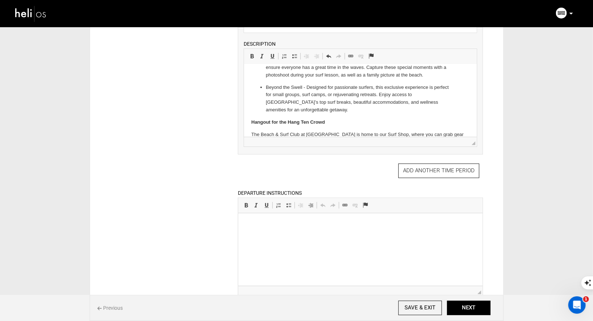
click at [299, 227] on p at bounding box center [360, 224] width 230 height 8
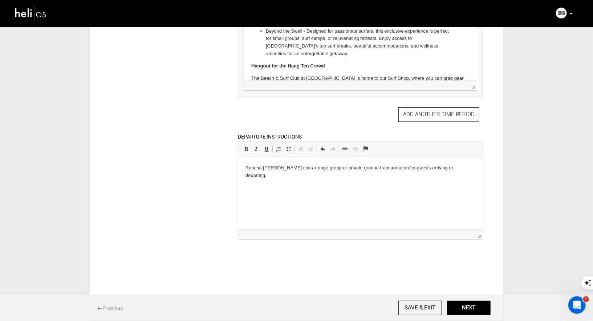
scroll to position [249, 0]
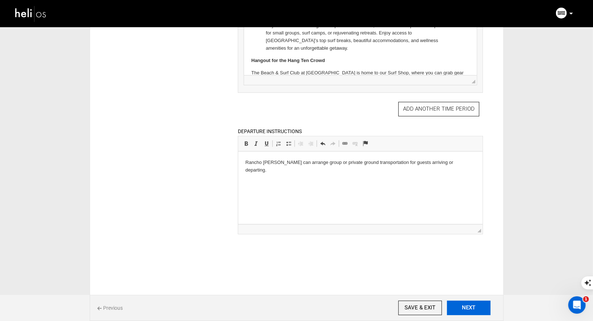
click at [482, 308] on button "NEXT" at bounding box center [469, 308] width 44 height 15
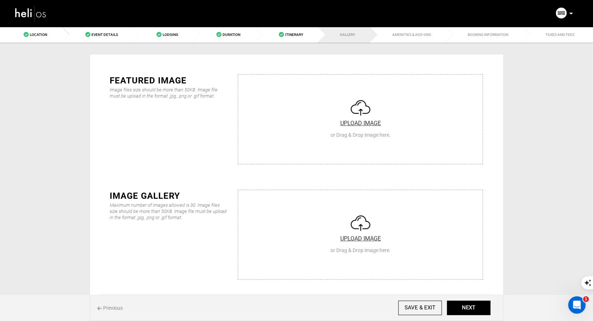
click at [369, 118] on input "file" at bounding box center [360, 118] width 244 height 87
type input "C:\fakepath\Screenshot 2025-08-30 at 9.19.49 AM.png"
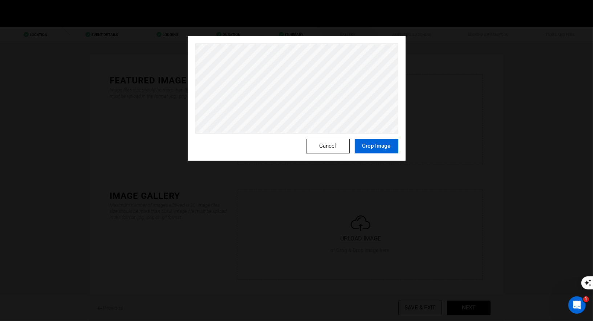
click at [374, 146] on button "Crop Image" at bounding box center [377, 146] width 44 height 15
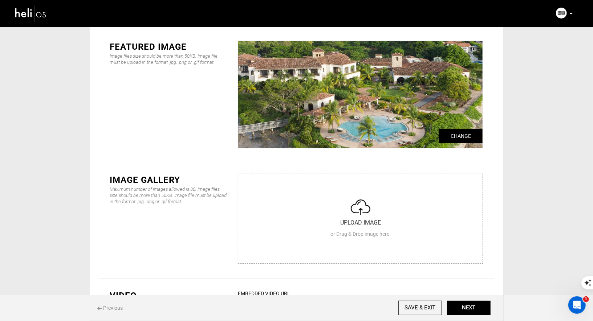
scroll to position [38, 0]
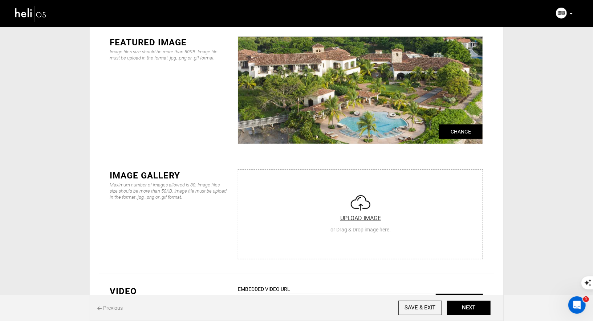
click at [354, 206] on input "file" at bounding box center [360, 213] width 244 height 87
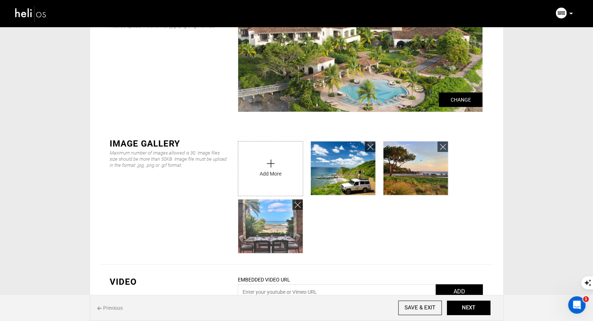
scroll to position [78, 0]
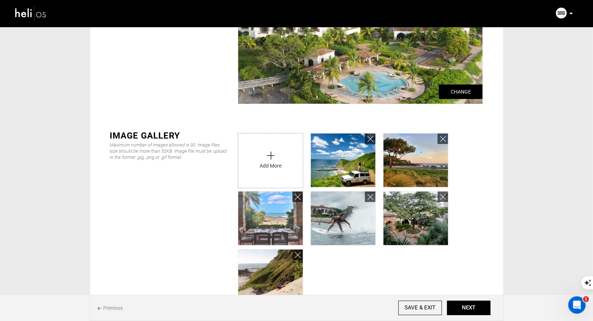
type input "C:\fakepath\Screenshot [DATE] 9.24.04 AM.png"
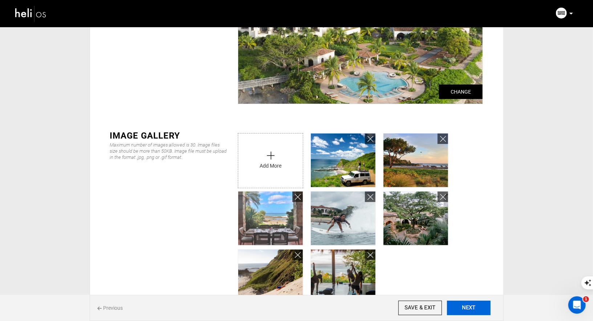
click at [461, 305] on button "NEXT" at bounding box center [469, 308] width 44 height 15
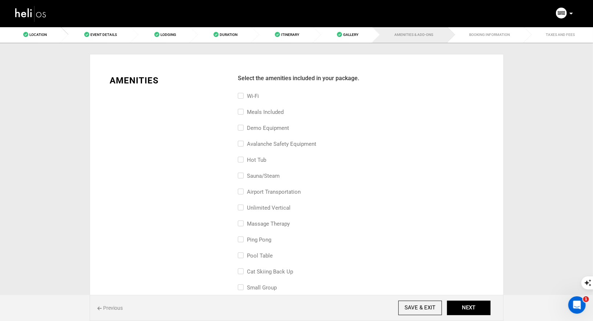
click at [243, 94] on label "Wi-Fi" at bounding box center [248, 96] width 21 height 9
click at [242, 94] on input "Wi-Fi" at bounding box center [240, 100] width 5 height 16
checkbox input "true"
click at [241, 114] on input "Meals included" at bounding box center [240, 116] width 5 height 16
checkbox input "true"
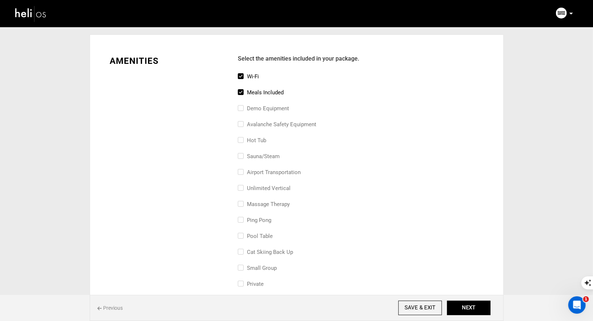
scroll to position [22, 0]
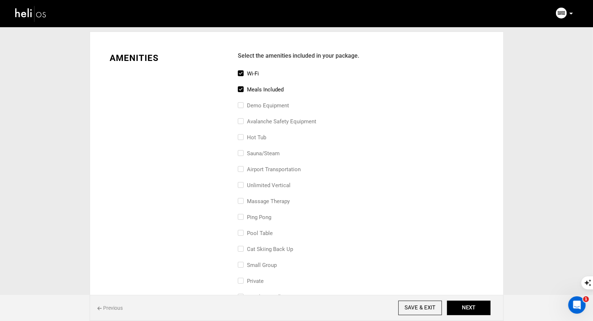
click at [239, 168] on input "airport transportation" at bounding box center [240, 173] width 5 height 16
checkbox input "true"
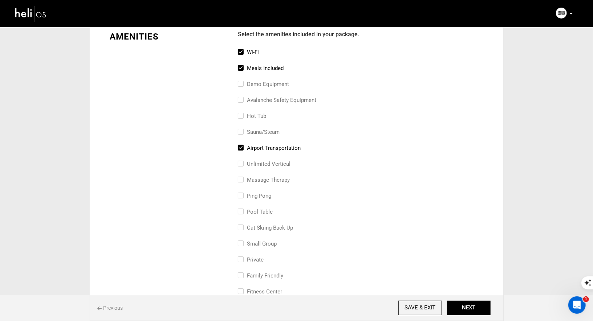
scroll to position [45, 0]
click at [240, 177] on input "massage therapy" at bounding box center [240, 183] width 5 height 16
checkbox input "true"
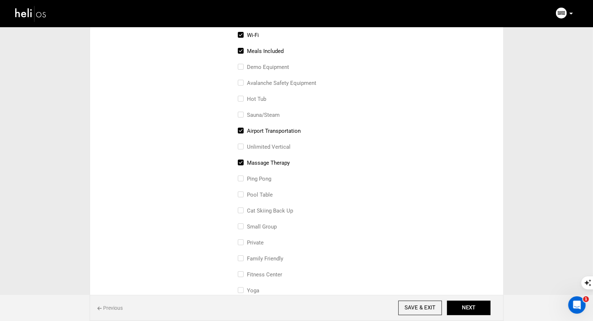
scroll to position [62, 0]
click at [242, 191] on input "pool table" at bounding box center [240, 197] width 5 height 16
checkbox input "true"
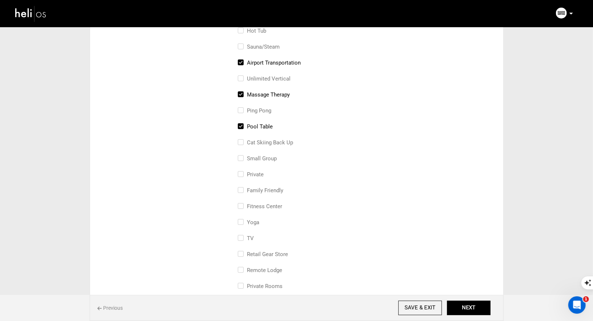
scroll to position [134, 0]
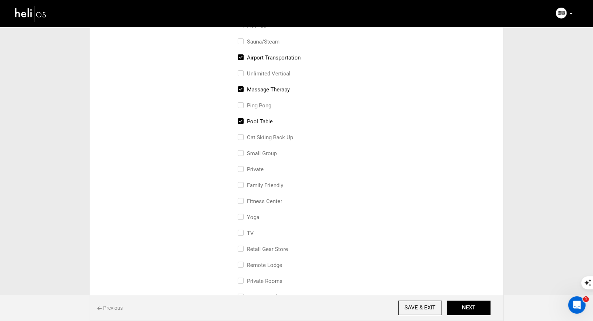
click at [243, 183] on label "family friendly" at bounding box center [260, 185] width 45 height 9
click at [242, 183] on input "family friendly" at bounding box center [240, 189] width 5 height 16
checkbox input "true"
click at [236, 217] on div "Select the amenities included in your package. Wi-Fi Meals included Demo Equipm…" at bounding box center [360, 172] width 256 height 464
click at [240, 216] on input "Yoga" at bounding box center [240, 221] width 5 height 16
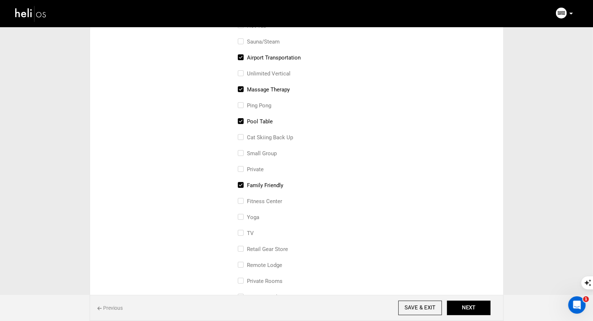
checkbox input "true"
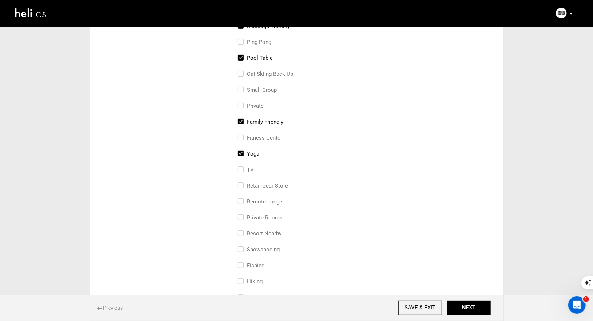
scroll to position [199, 0]
click at [240, 183] on input "retail gear store" at bounding box center [240, 188] width 5 height 16
checkbox input "true"
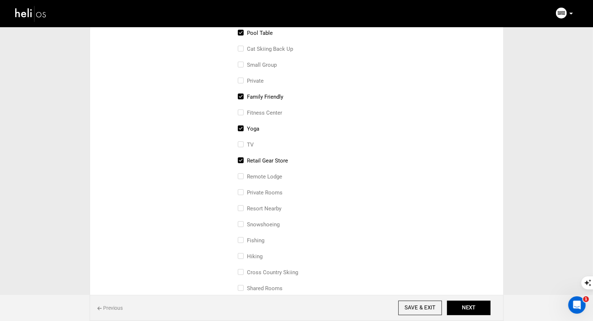
scroll to position [226, 0]
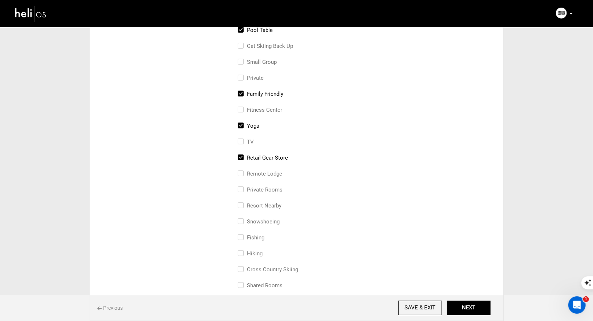
click at [239, 188] on input "Private Rooms" at bounding box center [240, 193] width 5 height 16
checkbox input "true"
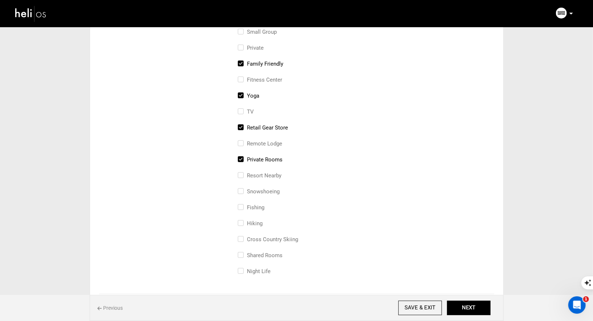
scroll to position [258, 0]
click at [239, 220] on input "Hiking" at bounding box center [240, 225] width 5 height 16
checkbox input "true"
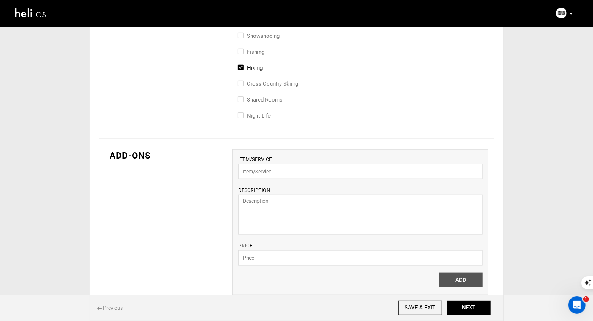
scroll to position [413, 0]
click at [467, 310] on button "NEXT" at bounding box center [469, 308] width 44 height 15
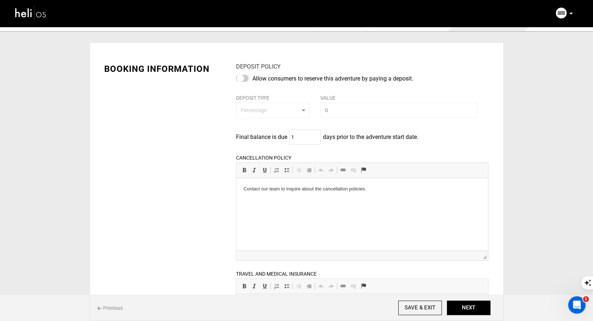
scroll to position [14, 0]
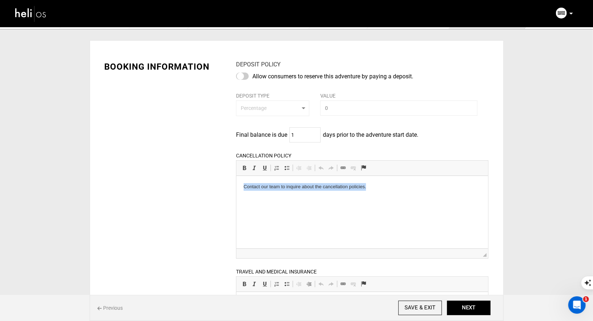
drag, startPoint x: 374, startPoint y: 191, endPoint x: 263, endPoint y: 180, distance: 111.6
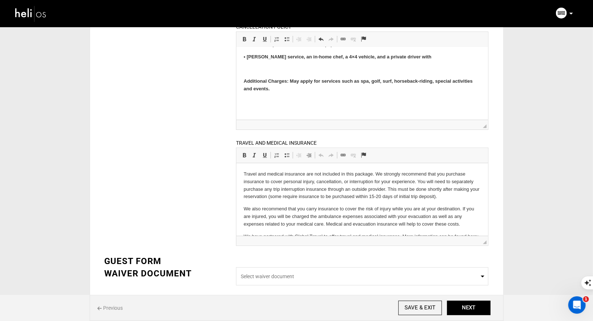
scroll to position [175, 0]
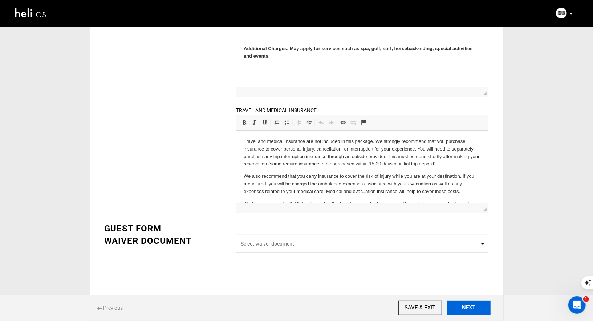
click at [477, 310] on button "NEXT" at bounding box center [469, 308] width 44 height 15
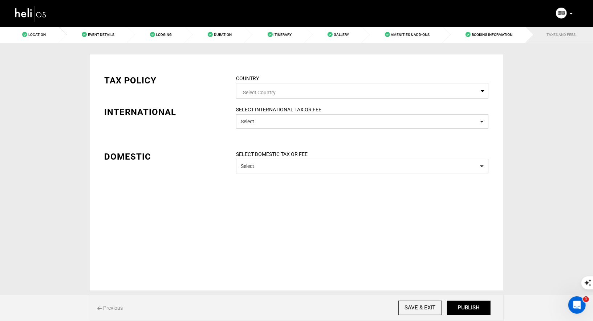
click at [405, 95] on span "Select Country" at bounding box center [362, 91] width 238 height 9
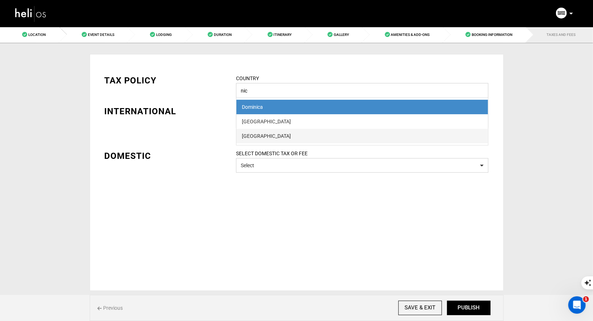
type input "nic"
click at [356, 138] on div "[GEOGRAPHIC_DATA]" at bounding box center [362, 135] width 241 height 7
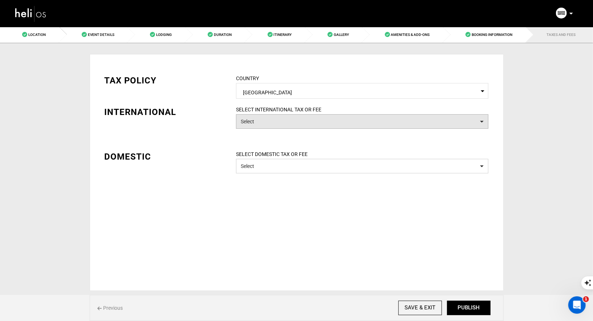
click at [323, 123] on button "Select" at bounding box center [362, 121] width 252 height 15
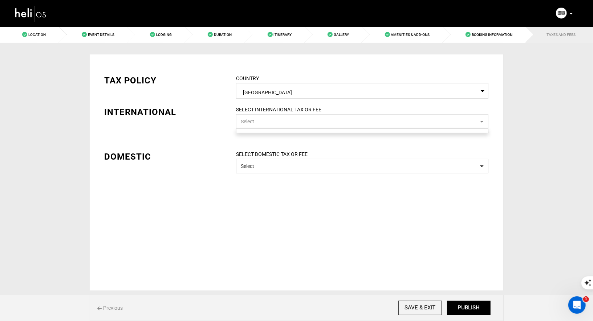
click at [323, 123] on button "Select" at bounding box center [362, 121] width 252 height 15
click at [241, 229] on div "TAX POLICY COUNTRY Select Country Nicaragua Please select a country. INTERNATIO…" at bounding box center [297, 172] width 414 height 237
click at [275, 95] on span "[GEOGRAPHIC_DATA]" at bounding box center [362, 91] width 238 height 9
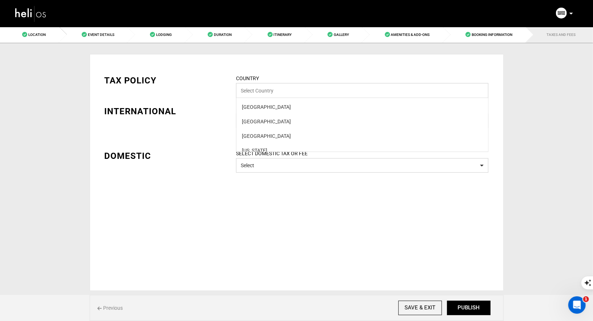
scroll to position [2226, 0]
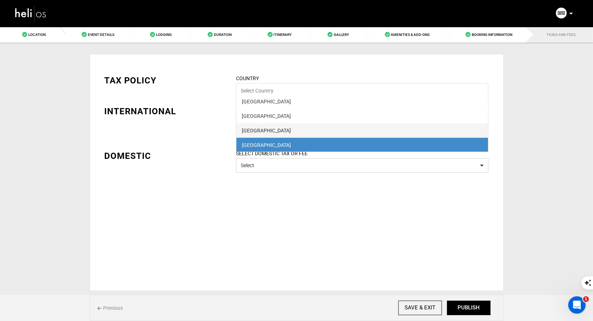
click at [260, 134] on div "[GEOGRAPHIC_DATA]" at bounding box center [362, 130] width 241 height 7
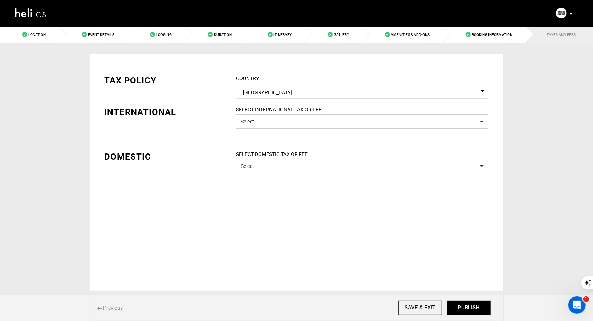
click at [272, 77] on div "COUNTRY Select Country New Zealand Please select a country." at bounding box center [361, 86] width 263 height 24
click at [264, 93] on span "[GEOGRAPHIC_DATA]" at bounding box center [362, 91] width 238 height 9
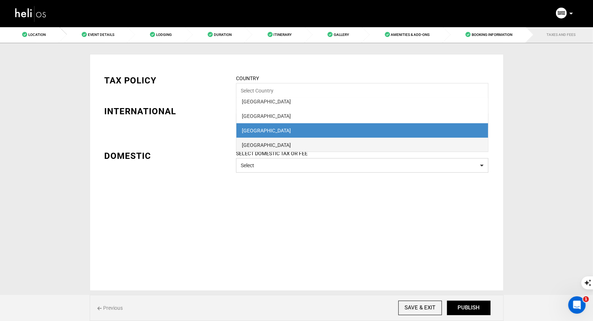
click at [259, 147] on div "[GEOGRAPHIC_DATA]" at bounding box center [362, 145] width 241 height 7
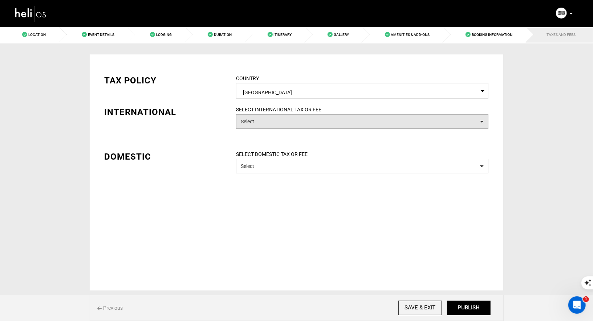
click at [276, 122] on button "Select" at bounding box center [362, 121] width 252 height 15
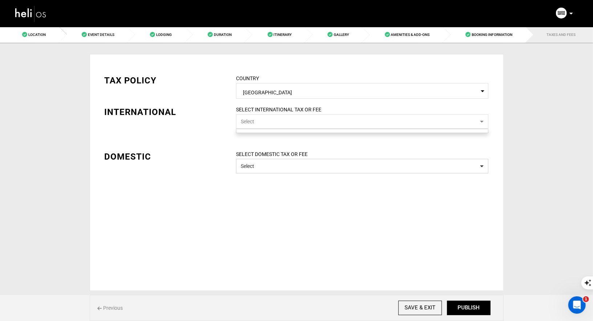
click at [274, 124] on button "Select" at bounding box center [362, 121] width 252 height 15
click at [416, 308] on input "SAVE & EXIT" at bounding box center [420, 308] width 44 height 15
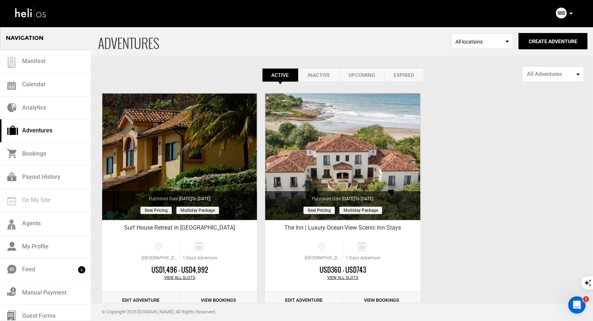
click at [338, 67] on div "Active Inactive Upcoming Expired Active Active Inactive Upcoming Expired Active…" at bounding box center [342, 54] width 489 height 56
click at [320, 74] on link "Inactive" at bounding box center [318, 75] width 41 height 14
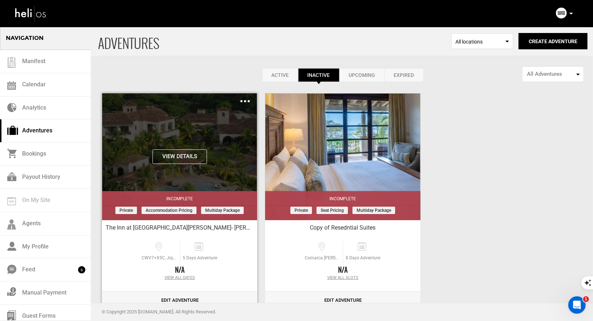
scroll to position [21, 0]
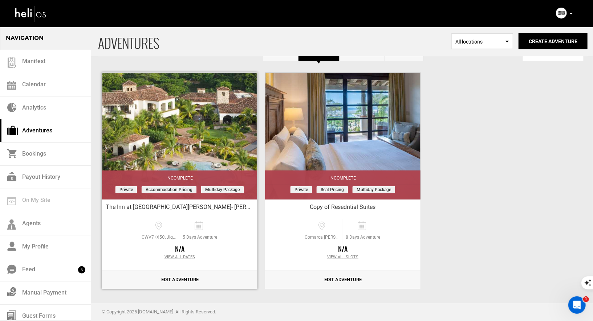
click at [182, 281] on link "Edit Adventure" at bounding box center [179, 280] width 155 height 18
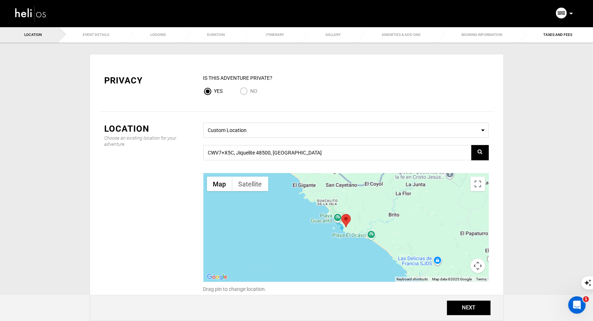
click at [207, 90] on input "Yes" at bounding box center [208, 92] width 11 height 10
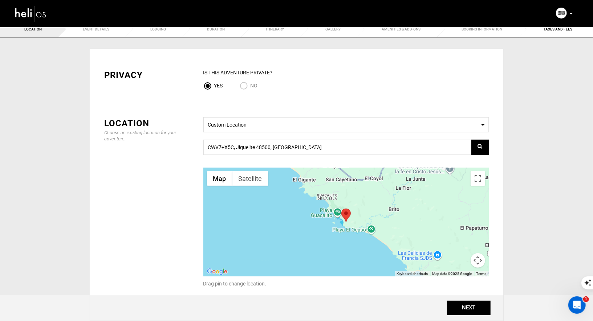
scroll to position [6, 0]
click at [480, 307] on button "NEXT" at bounding box center [469, 308] width 44 height 15
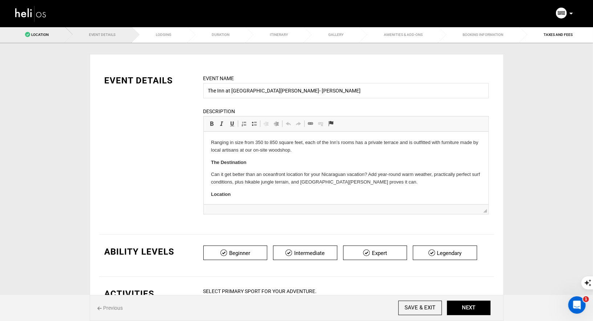
click at [46, 35] on span "Location" at bounding box center [39, 35] width 17 height 4
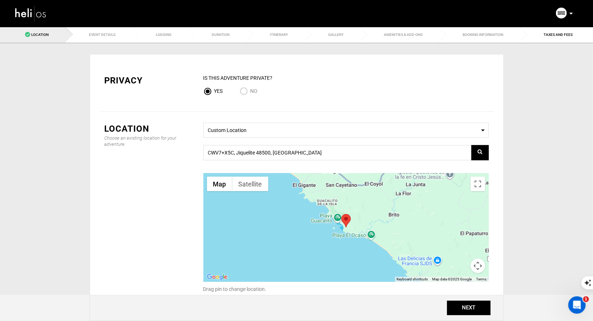
click at [96, 32] on ul "Location Event Details Lodging Duration Itinerary Gallery Amenities & Add-Ons B…" at bounding box center [296, 34] width 593 height 17
click at [463, 305] on button "NEXT" at bounding box center [469, 308] width 44 height 15
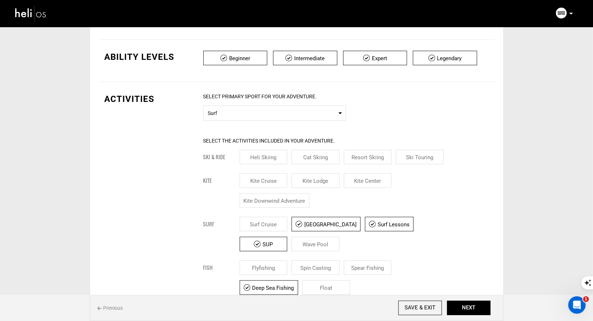
scroll to position [217, 0]
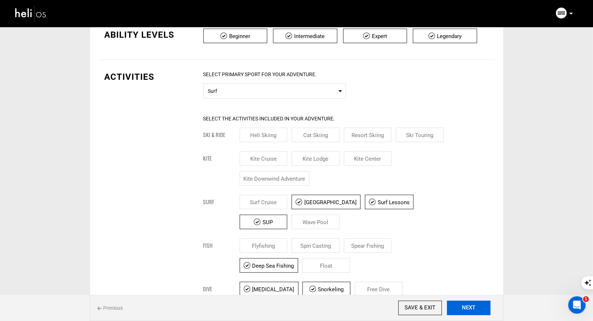
click at [471, 312] on button "NEXT" at bounding box center [469, 308] width 44 height 15
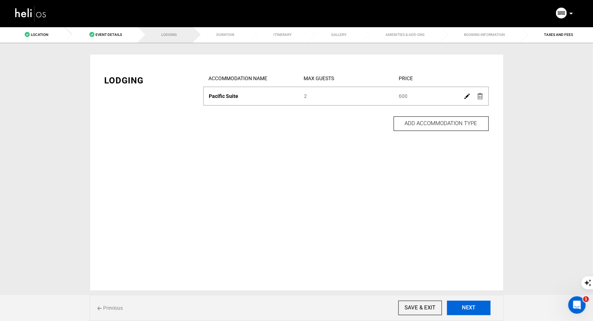
click at [467, 312] on button "NEXT" at bounding box center [469, 308] width 44 height 15
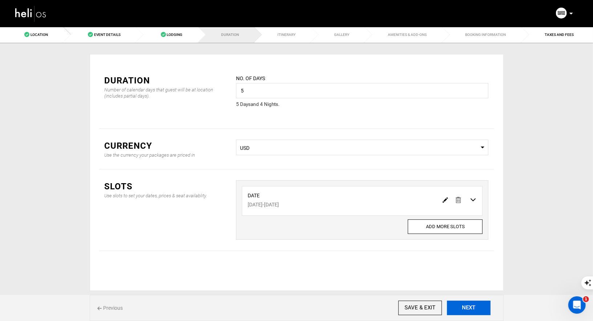
click at [467, 312] on button "NEXT" at bounding box center [469, 308] width 44 height 15
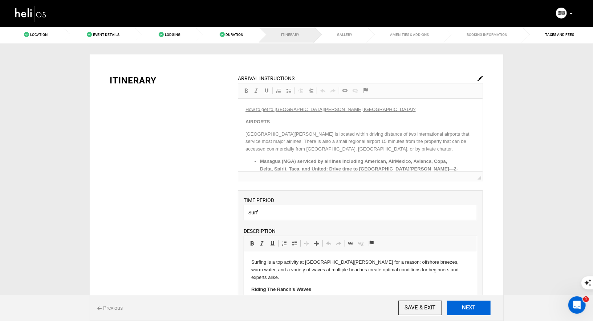
click at [467, 312] on button "NEXT" at bounding box center [469, 308] width 44 height 15
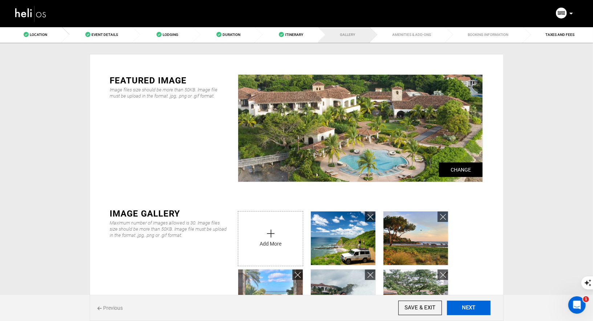
click at [467, 312] on button "NEXT" at bounding box center [469, 308] width 44 height 15
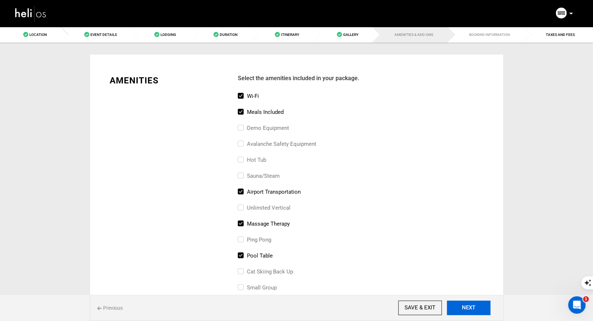
click at [467, 312] on button "NEXT" at bounding box center [469, 308] width 44 height 15
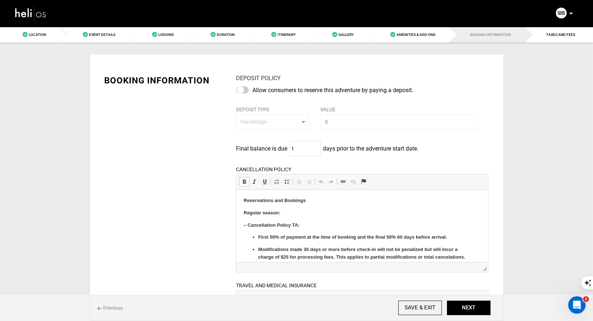
drag, startPoint x: 356, startPoint y: 242, endPoint x: 240, endPoint y: 222, distance: 117.1
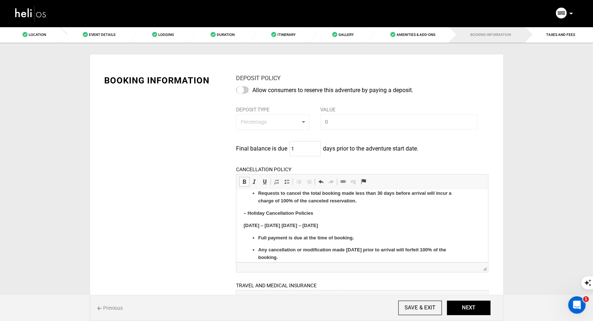
scroll to position [96, 0]
click at [467, 310] on button "NEXT" at bounding box center [469, 308] width 44 height 15
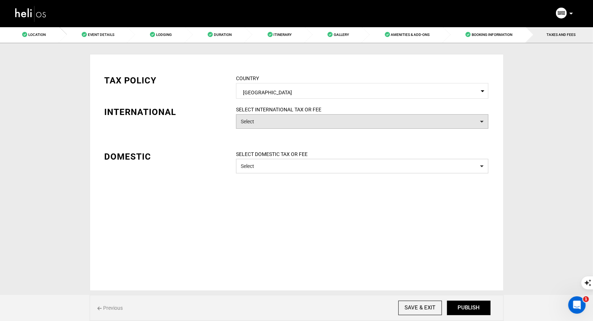
click at [334, 122] on button "Select" at bounding box center [362, 121] width 252 height 15
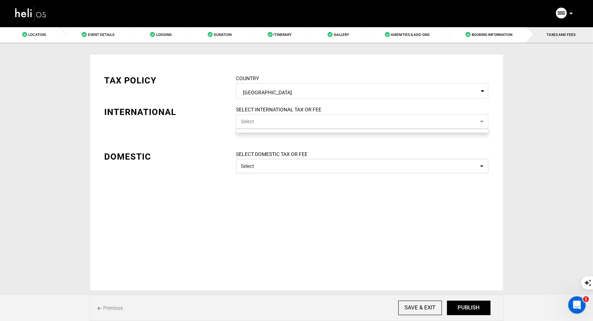
click at [334, 122] on button "Select" at bounding box center [362, 121] width 252 height 15
click at [340, 84] on span "Select Country Nicaragua" at bounding box center [362, 91] width 252 height 16
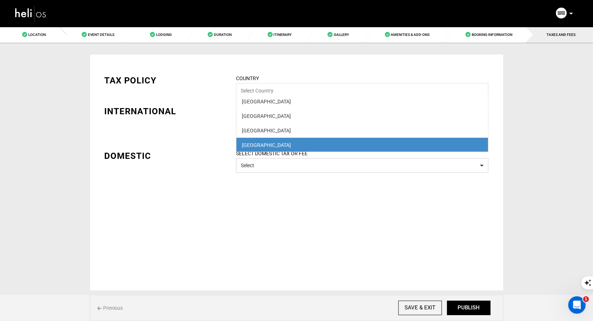
click at [293, 144] on div "[GEOGRAPHIC_DATA]" at bounding box center [362, 145] width 241 height 7
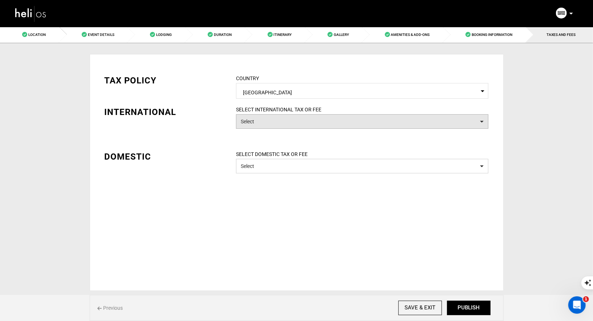
click at [272, 125] on button "Select" at bounding box center [362, 121] width 252 height 15
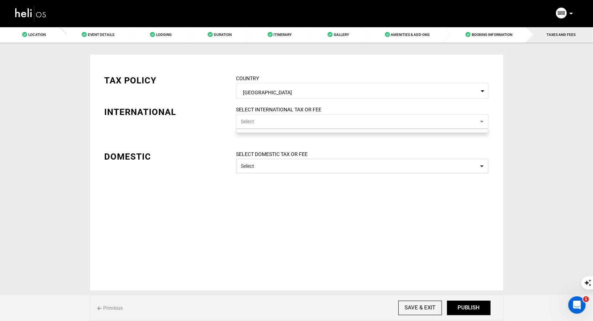
click at [272, 125] on button "Select" at bounding box center [362, 121] width 252 height 15
click at [279, 90] on span "[GEOGRAPHIC_DATA]" at bounding box center [362, 91] width 238 height 9
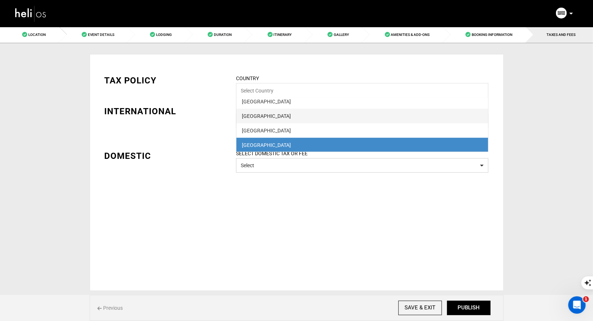
click at [267, 118] on div "[GEOGRAPHIC_DATA]" at bounding box center [362, 115] width 241 height 7
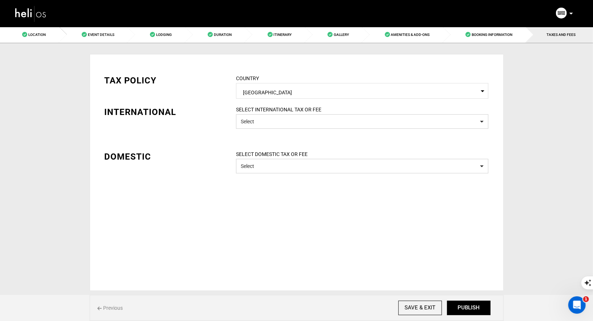
click at [270, 91] on span "[GEOGRAPHIC_DATA]" at bounding box center [362, 91] width 238 height 9
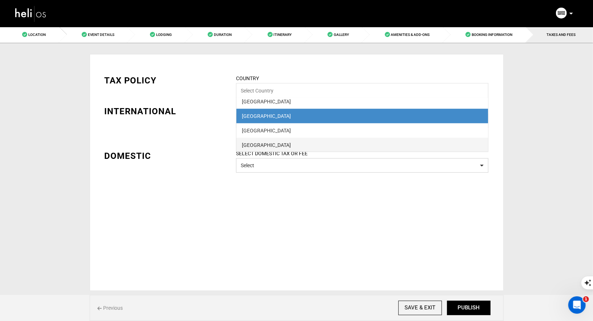
click at [263, 143] on div "[GEOGRAPHIC_DATA]" at bounding box center [362, 145] width 241 height 7
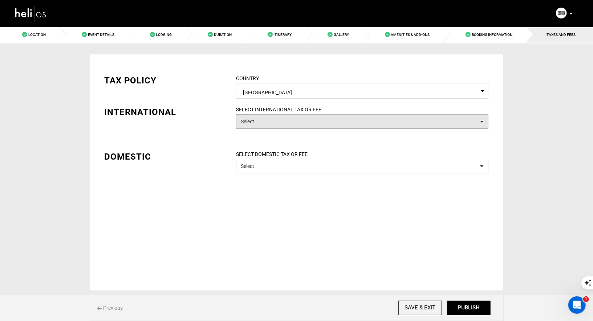
click at [267, 126] on button "Select" at bounding box center [362, 121] width 252 height 15
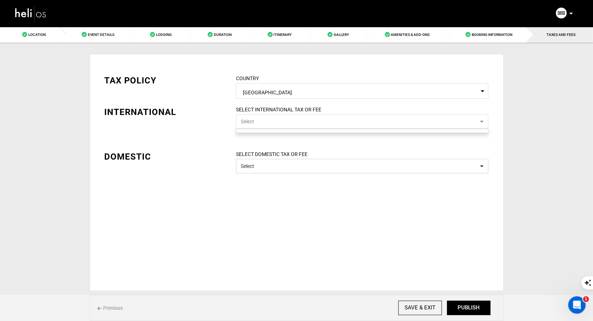
click at [267, 126] on button "Select" at bounding box center [362, 121] width 252 height 15
click at [415, 301] on input "SAVE & EXIT" at bounding box center [420, 308] width 44 height 15
type input "[DATE]"
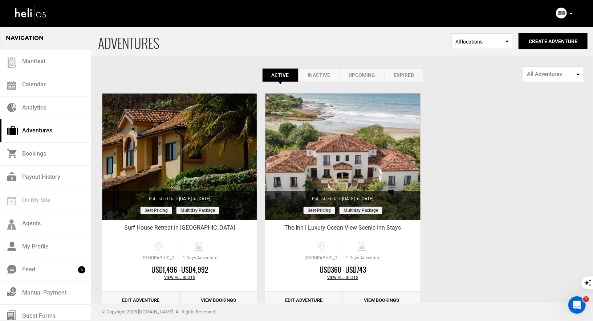
click at [309, 80] on link "Inactive" at bounding box center [318, 75] width 41 height 14
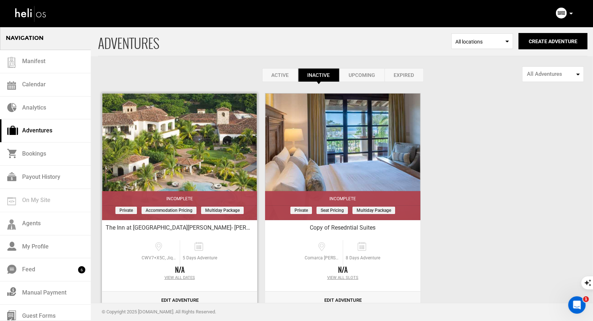
scroll to position [21, 0]
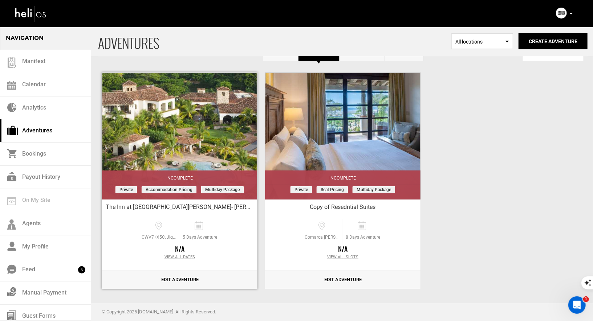
click at [184, 278] on link "Edit Adventure" at bounding box center [179, 280] width 155 height 18
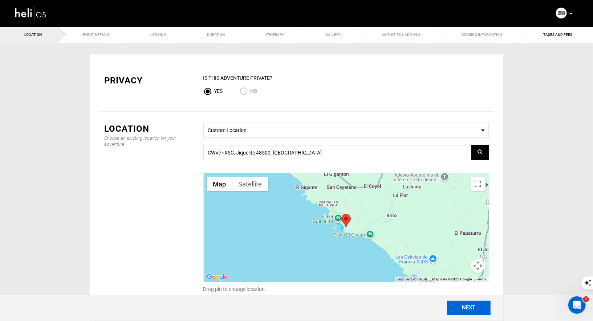
click at [470, 306] on button "NEXT" at bounding box center [469, 308] width 44 height 15
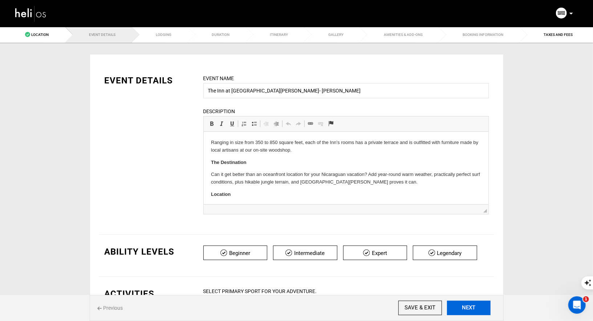
click at [470, 306] on button "NEXT" at bounding box center [469, 308] width 44 height 15
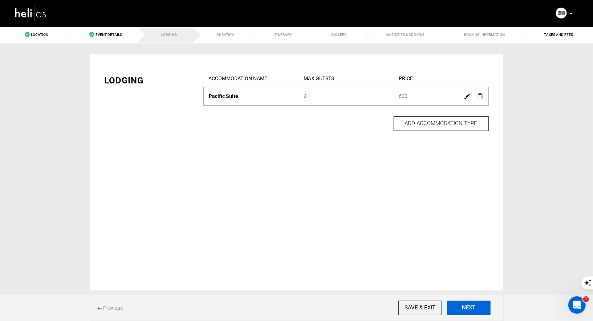
click at [470, 306] on button "NEXT" at bounding box center [469, 308] width 44 height 15
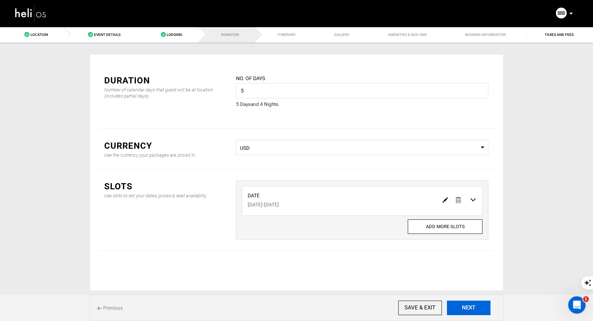
click at [470, 306] on button "NEXT" at bounding box center [469, 308] width 44 height 15
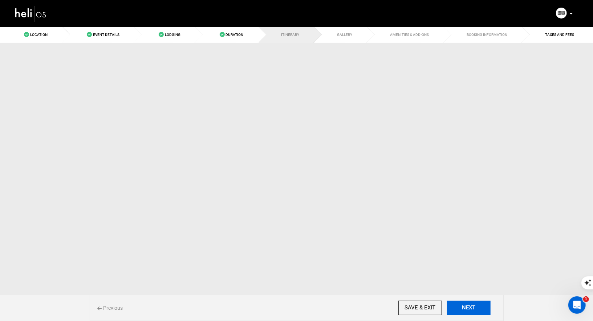
click at [470, 306] on button "NEXT" at bounding box center [469, 308] width 44 height 15
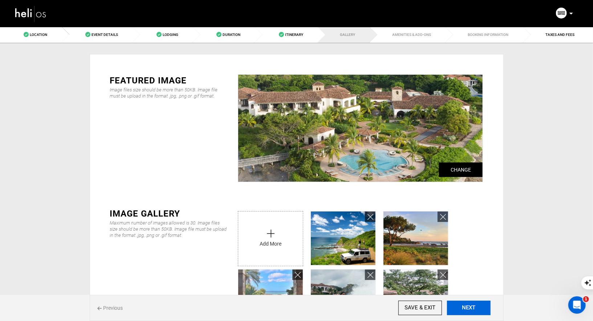
click at [470, 306] on button "NEXT" at bounding box center [469, 308] width 44 height 15
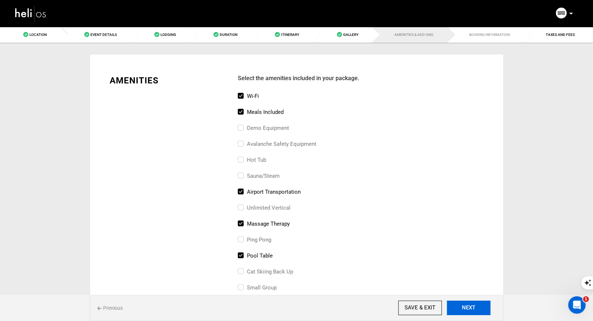
click at [470, 306] on button "NEXT" at bounding box center [469, 308] width 44 height 15
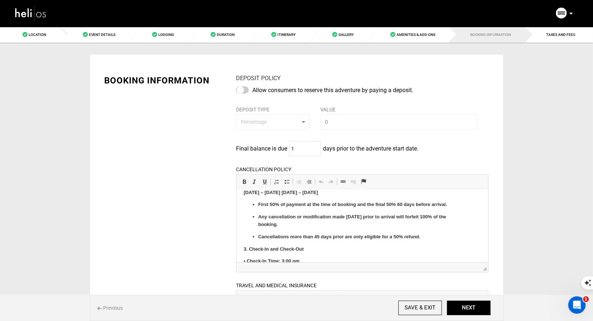
scroll to position [261, 0]
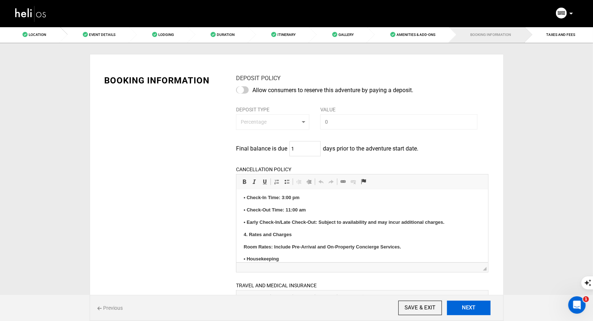
click at [467, 309] on button "NEXT" at bounding box center [469, 308] width 44 height 15
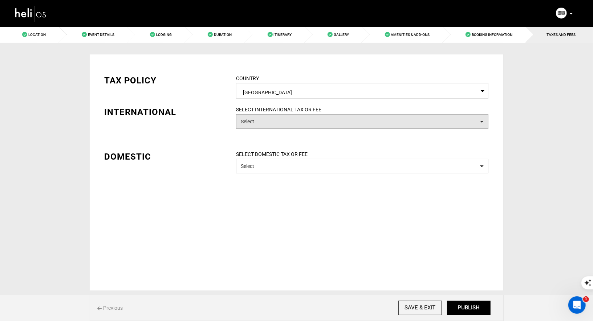
click at [353, 124] on button "Select" at bounding box center [362, 121] width 252 height 15
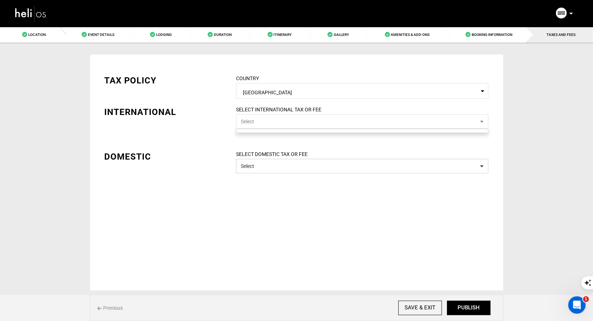
click at [353, 124] on button "Select" at bounding box center [362, 121] width 252 height 15
click at [351, 92] on span "[GEOGRAPHIC_DATA]" at bounding box center [362, 91] width 238 height 9
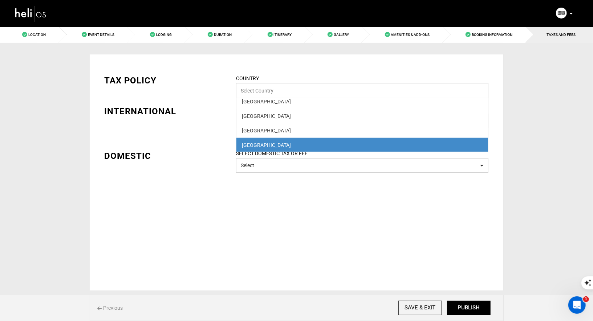
click at [351, 92] on input "Select box" at bounding box center [362, 90] width 252 height 15
click at [194, 106] on div "INTERNATIONAL" at bounding box center [164, 111] width 121 height 12
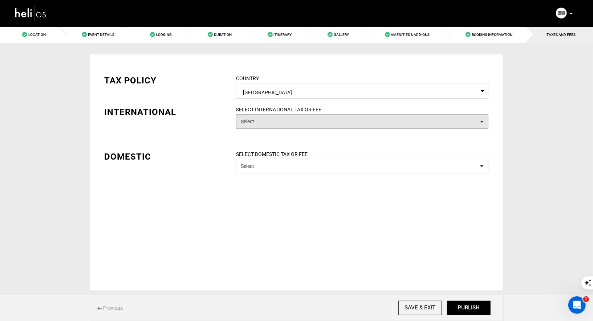
click at [302, 122] on button "Select" at bounding box center [362, 121] width 252 height 15
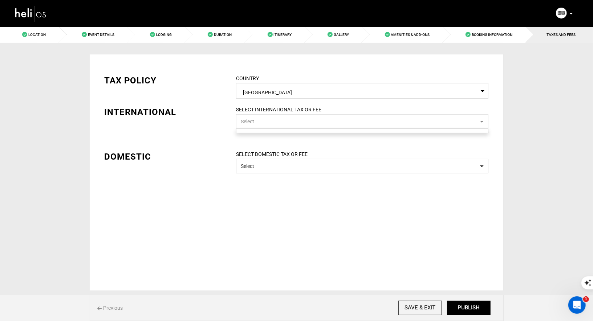
click at [302, 122] on button "Select" at bounding box center [362, 121] width 252 height 15
click at [293, 88] on span "[GEOGRAPHIC_DATA]" at bounding box center [362, 91] width 238 height 9
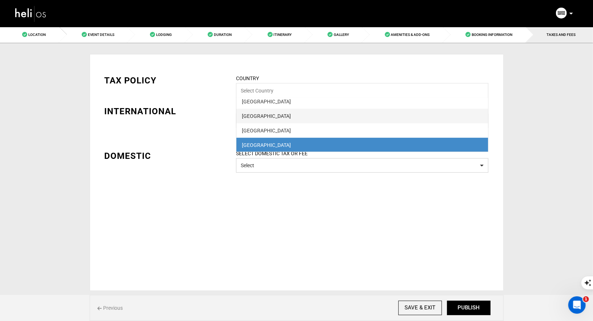
click at [321, 117] on div "[GEOGRAPHIC_DATA]" at bounding box center [362, 115] width 241 height 7
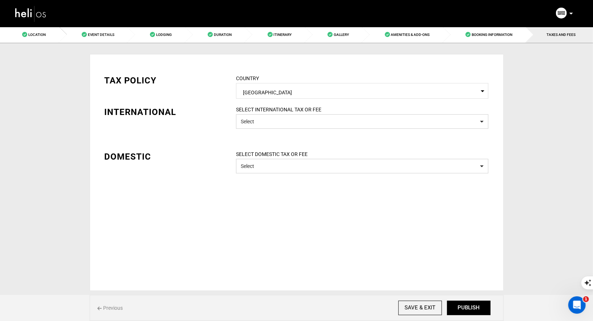
click at [308, 93] on span "[GEOGRAPHIC_DATA]" at bounding box center [362, 91] width 238 height 9
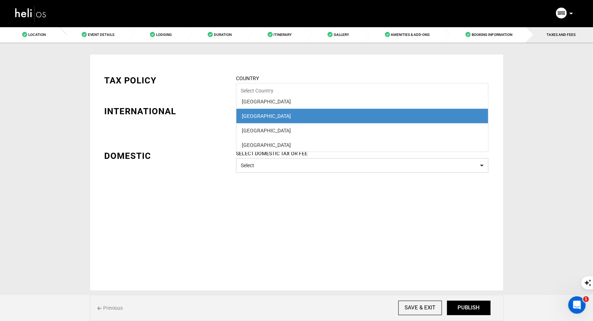
click at [207, 138] on div "TAX POLICY COUNTRY Select Country New Caledonia Afghanistan Albania Algeria Ame…" at bounding box center [296, 117] width 395 height 109
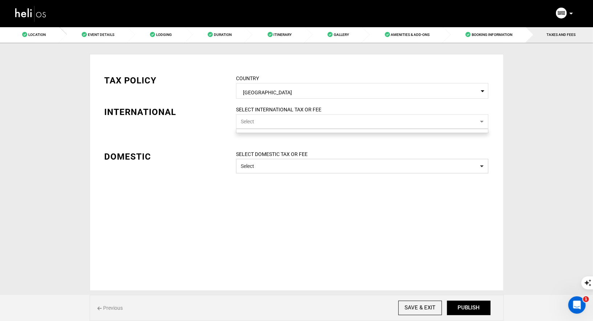
click at [266, 96] on span "Select Country [GEOGRAPHIC_DATA]" at bounding box center [362, 91] width 252 height 16
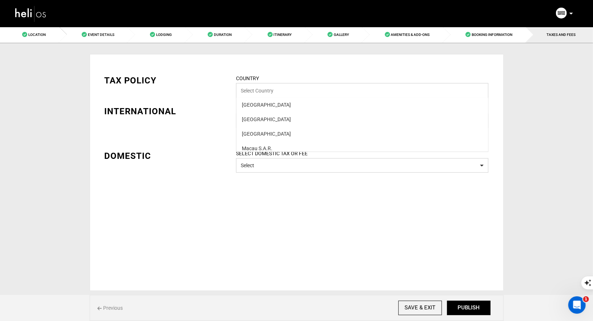
scroll to position [1752, 0]
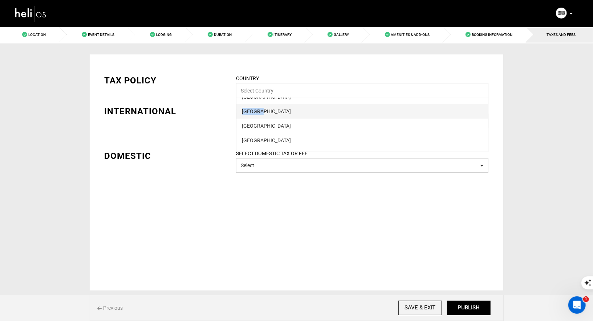
click at [272, 108] on div "[GEOGRAPHIC_DATA]" at bounding box center [362, 111] width 241 height 7
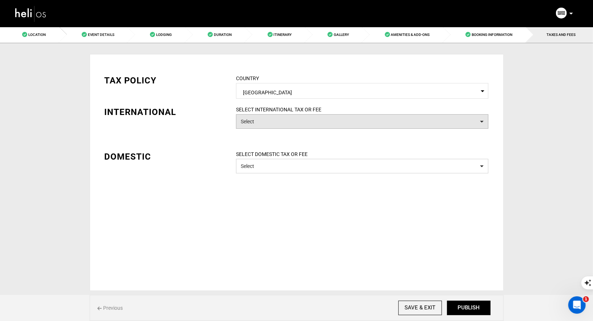
click at [255, 118] on button "Select" at bounding box center [362, 121] width 252 height 15
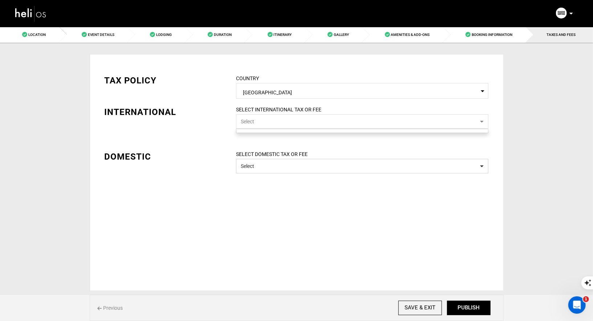
click at [262, 93] on span "[GEOGRAPHIC_DATA]" at bounding box center [362, 91] width 238 height 9
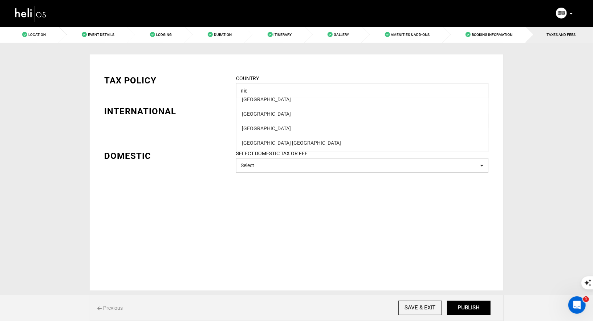
scroll to position [0, 0]
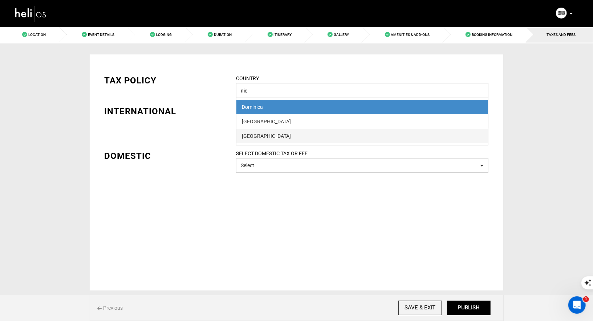
type input "nic"
click at [265, 134] on div "[GEOGRAPHIC_DATA]" at bounding box center [362, 135] width 241 height 7
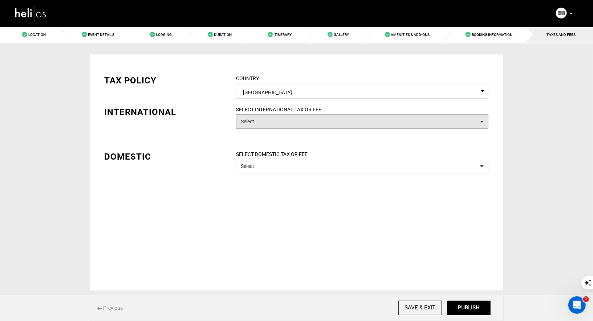
click at [262, 118] on button "Select" at bounding box center [362, 121] width 252 height 15
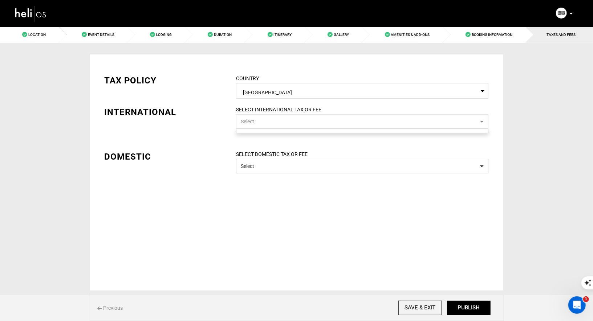
click at [262, 118] on button "Select" at bounding box center [362, 121] width 252 height 15
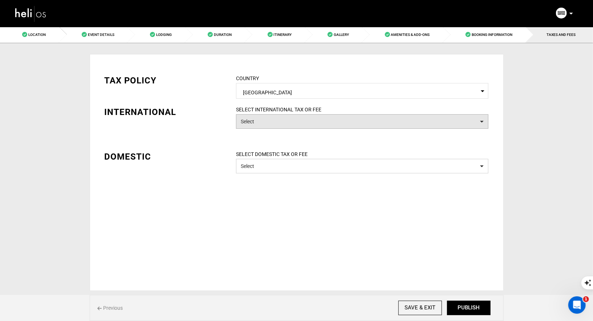
click at [262, 118] on button "Select" at bounding box center [362, 121] width 252 height 15
drag, startPoint x: 262, startPoint y: 118, endPoint x: 268, endPoint y: 122, distance: 6.3
click at [263, 119] on button "Select" at bounding box center [362, 121] width 252 height 15
drag, startPoint x: 268, startPoint y: 122, endPoint x: 278, endPoint y: 137, distance: 18.8
click at [274, 131] on div "SELECT INTERNATIONAL TAX OR FEE Select" at bounding box center [361, 121] width 263 height 30
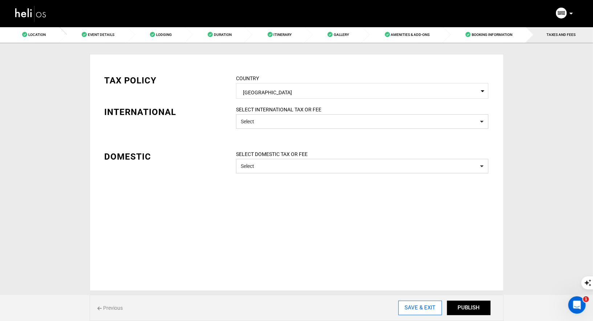
click at [410, 306] on input "SAVE & EXIT" at bounding box center [420, 308] width 44 height 15
type input "[DATE]"
